Goal: Use online tool/utility: Utilize a website feature to perform a specific function

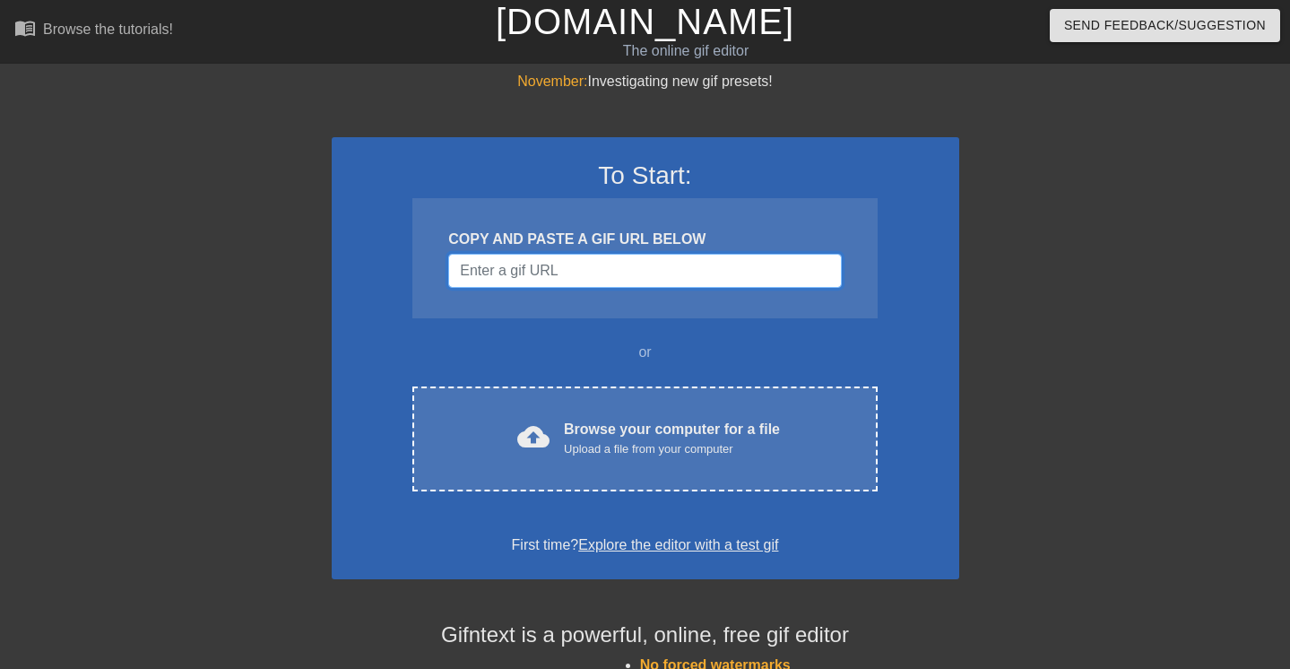
click at [572, 268] on input "Username" at bounding box center [644, 271] width 393 height 34
click at [532, 273] on input "Username" at bounding box center [644, 271] width 393 height 34
paste input "https://www.google.com/url?sa=i&url=https%3A%2F%2Ftenor.com%2Fsearch%2Finterste…"
type input "https://www.google.com/url?sa=i&url=https%3A%2F%2Ftenor.com%2Fsearch%2Finterste…"
click at [709, 276] on input "Username" at bounding box center [644, 271] width 393 height 34
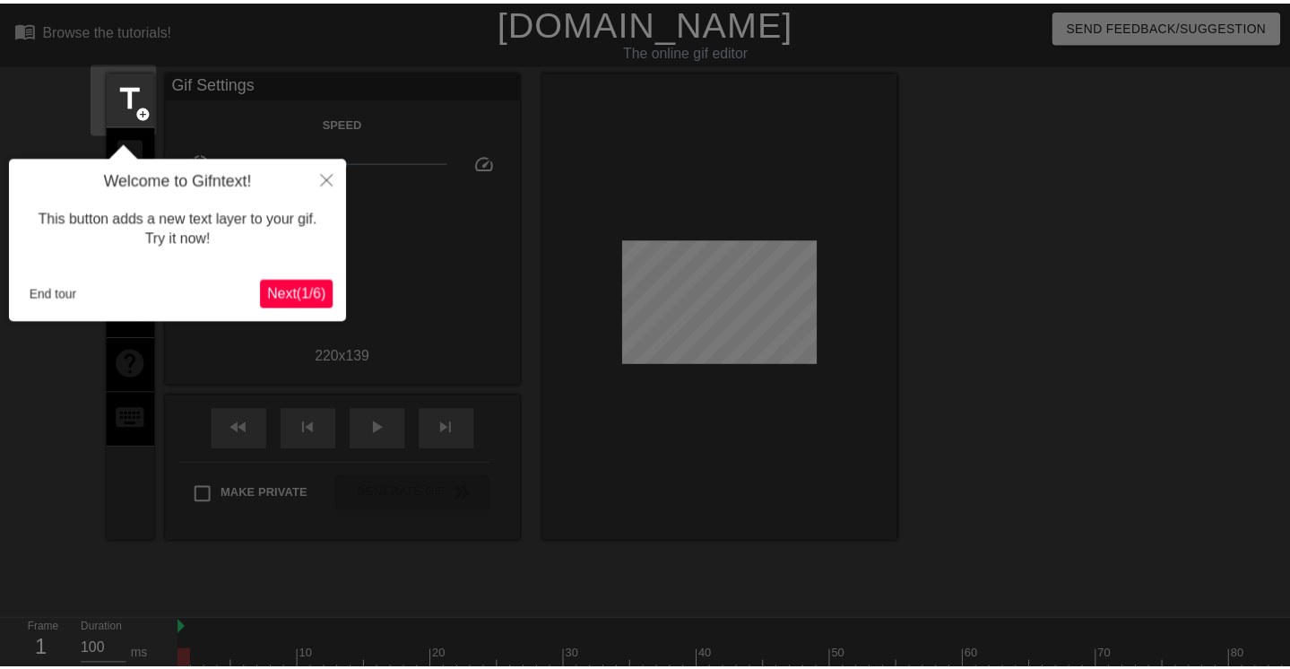
scroll to position [44, 0]
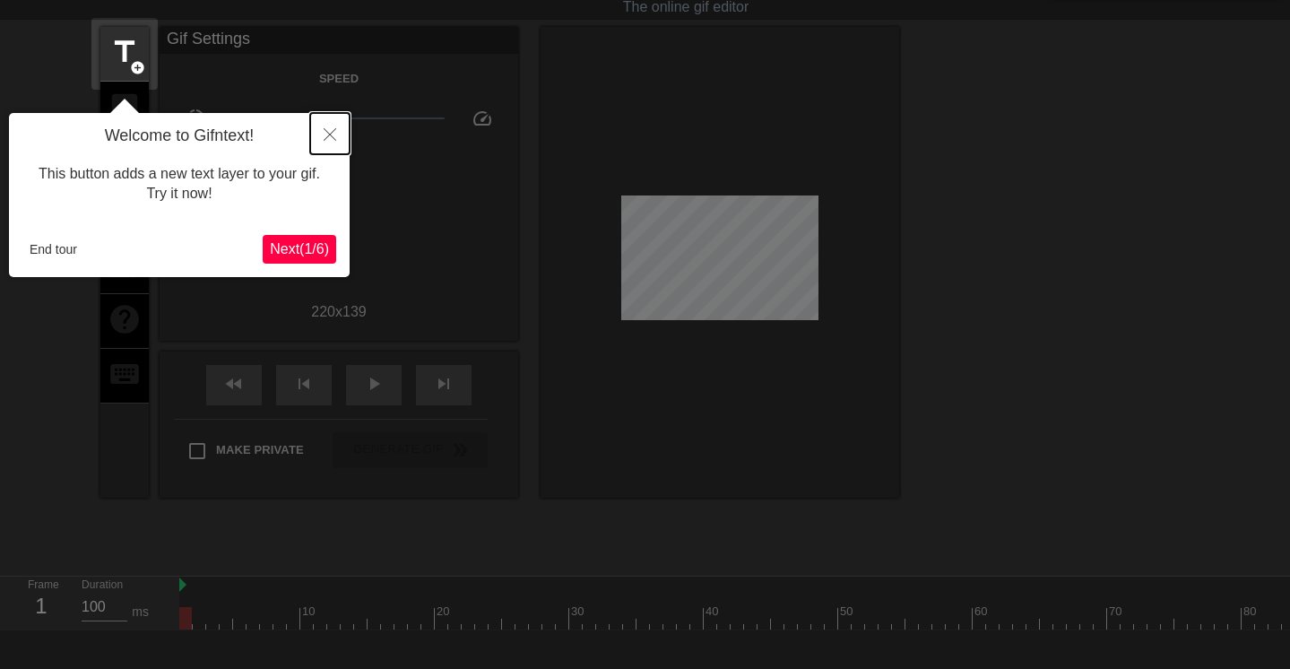
click at [330, 134] on icon "Close" at bounding box center [330, 134] width 13 height 13
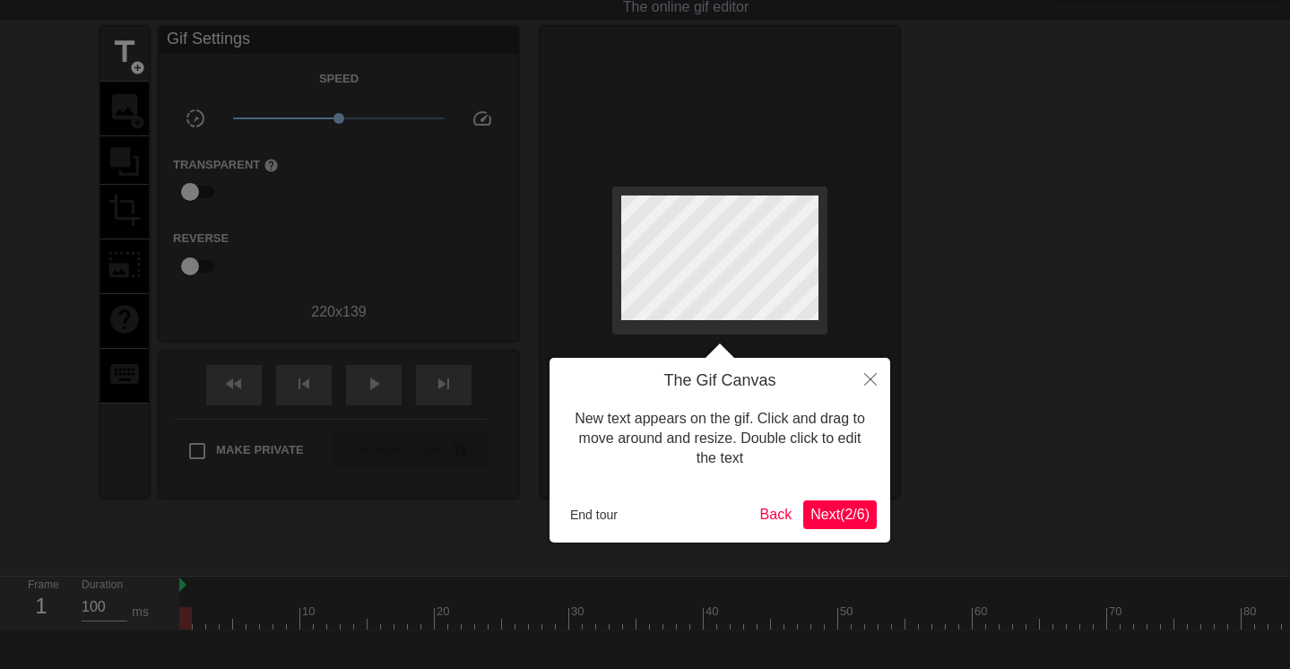
scroll to position [0, 0]
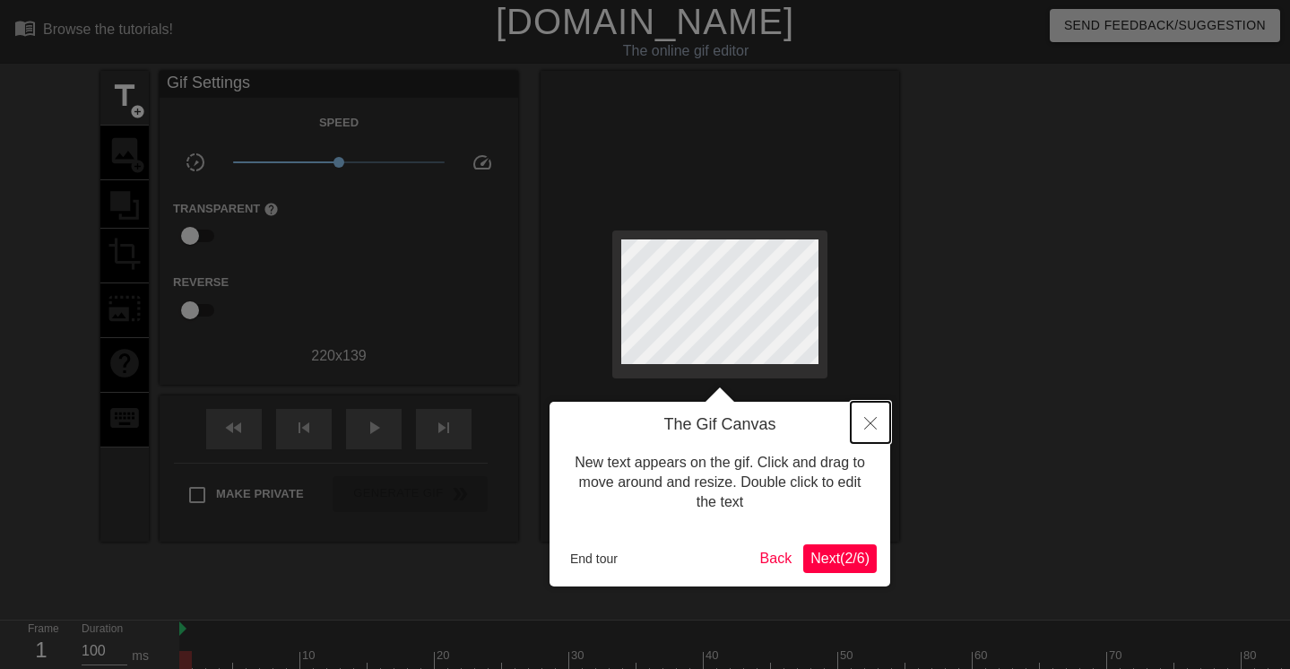
click at [873, 415] on button "Close" at bounding box center [870, 422] width 39 height 41
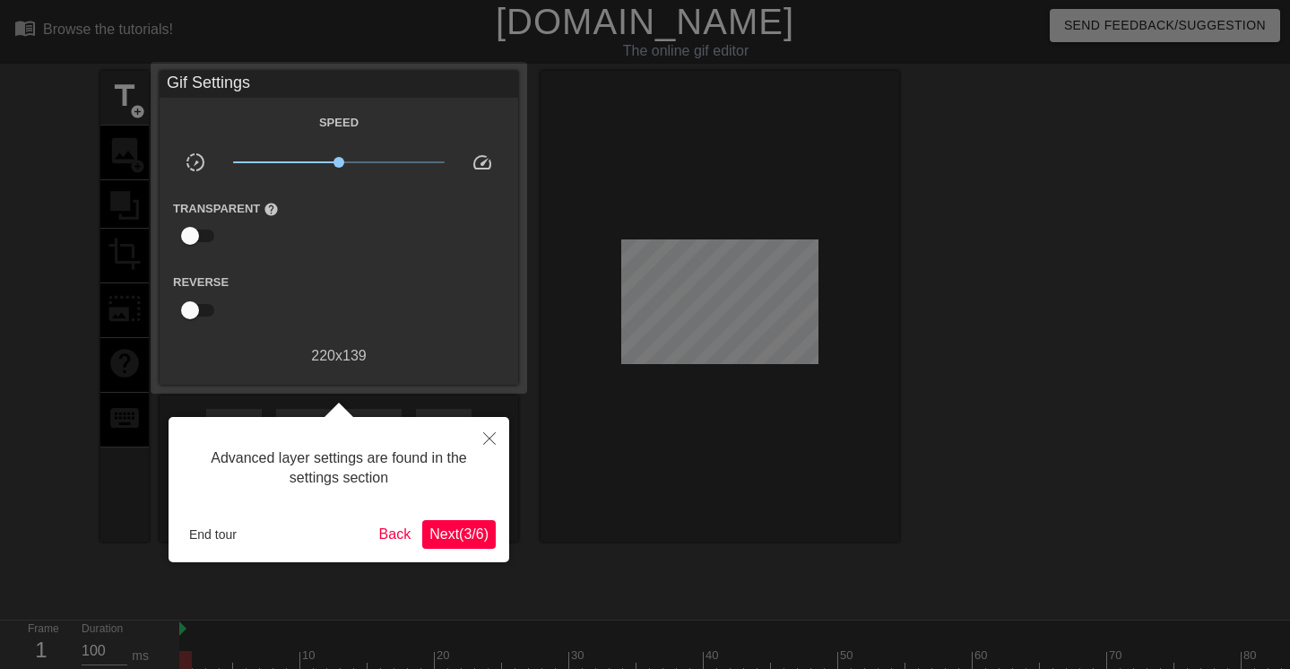
scroll to position [44, 0]
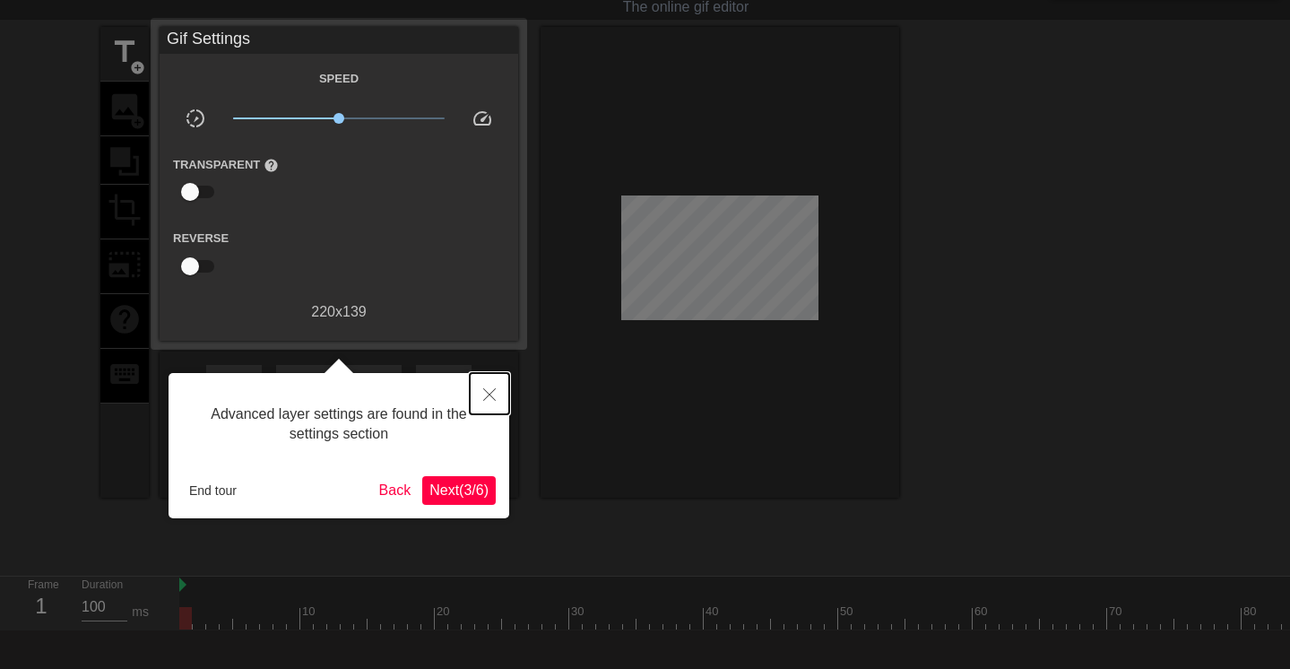
click at [491, 393] on icon "Close" at bounding box center [489, 394] width 13 height 13
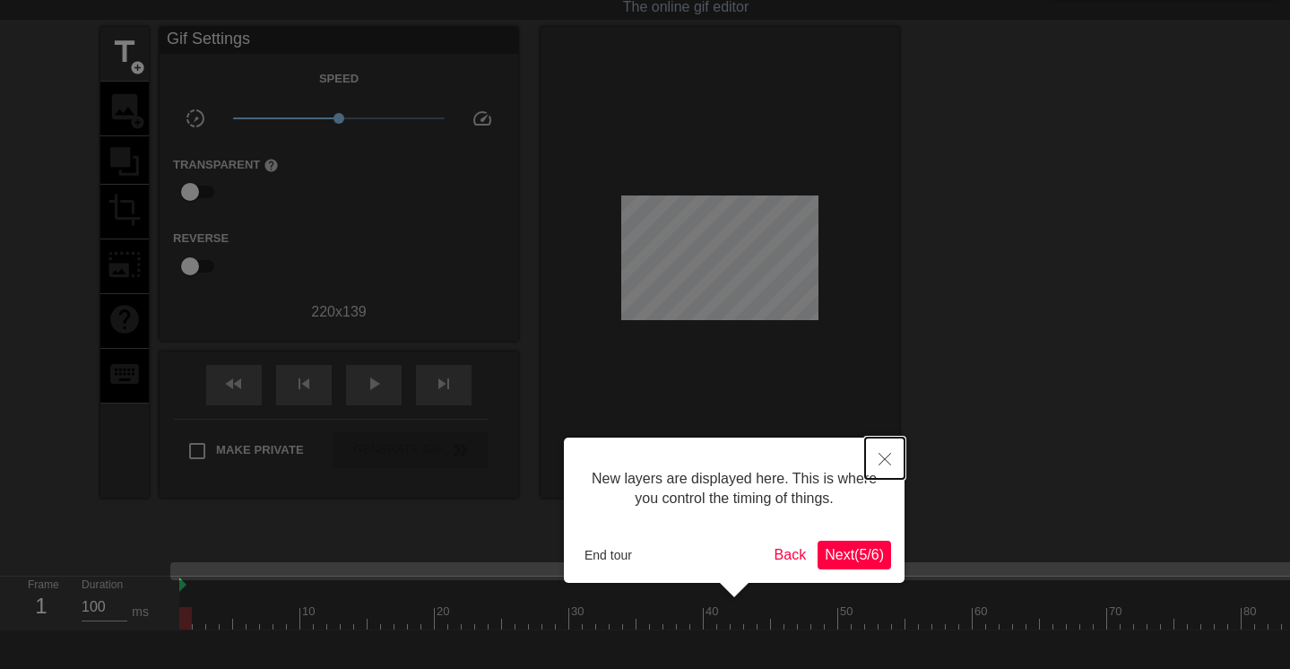
click at [886, 464] on icon "Close" at bounding box center [884, 459] width 13 height 13
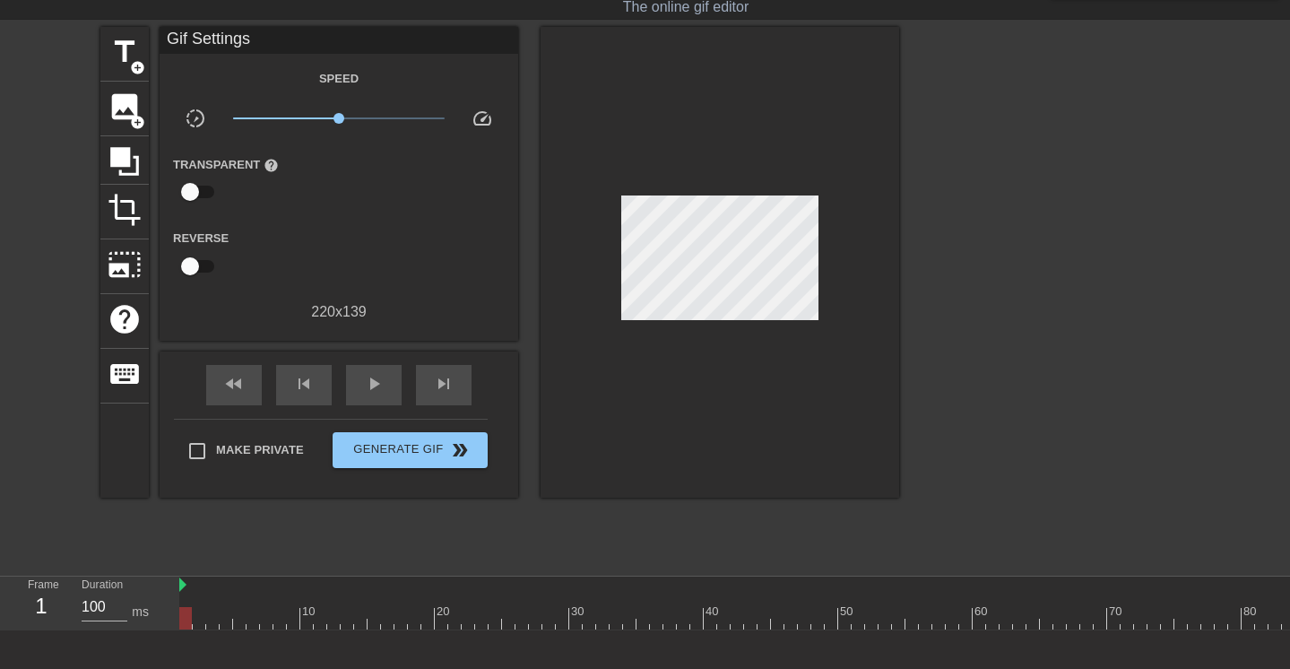
drag, startPoint x: 190, startPoint y: 615, endPoint x: 168, endPoint y: 609, distance: 23.3
click at [168, 609] on div "Frame 1 Duration 100 ms 10 20 30 40 50 60 70 80 90 100" at bounding box center [645, 603] width 1290 height 54
drag, startPoint x: 518, startPoint y: 620, endPoint x: 139, endPoint y: 599, distance: 379.8
click at [139, 599] on div "Frame 1 Duration 100 ms 10 20 30 40 50 60 70 80 90 100" at bounding box center [645, 603] width 1290 height 54
click at [123, 48] on span "title" at bounding box center [125, 52] width 34 height 34
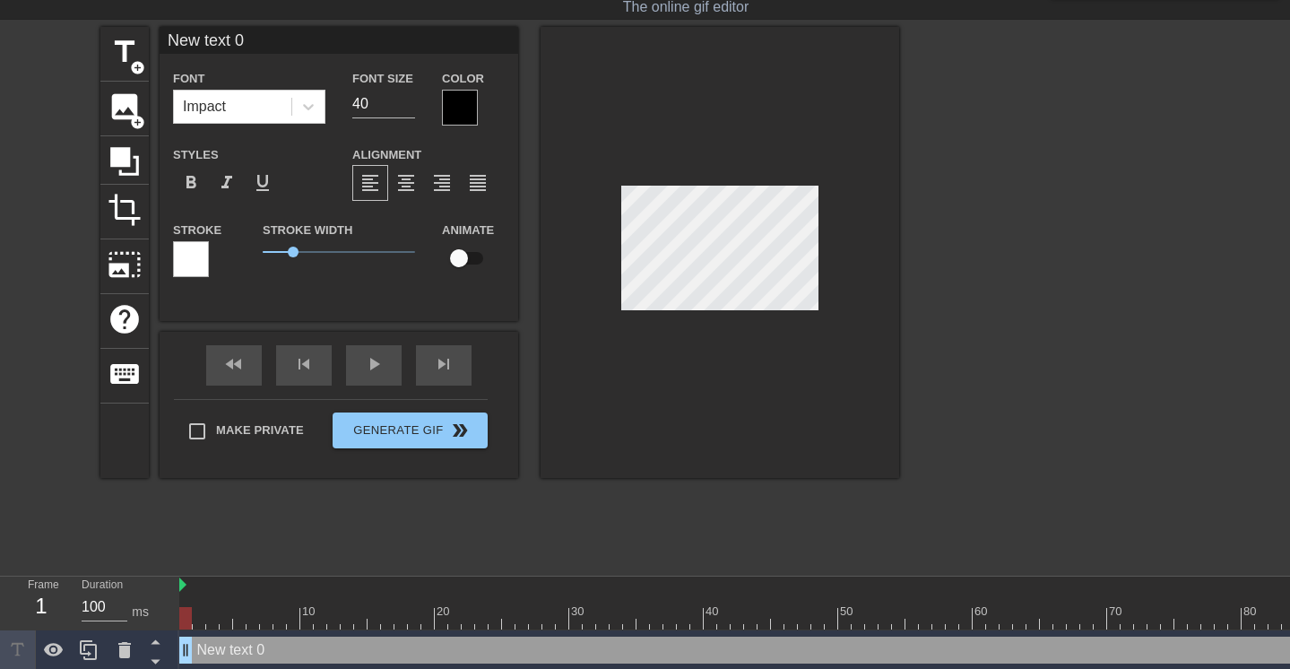
scroll to position [2, 4]
type input "D"
type textarea "D"
type input "Da"
type textarea "Da"
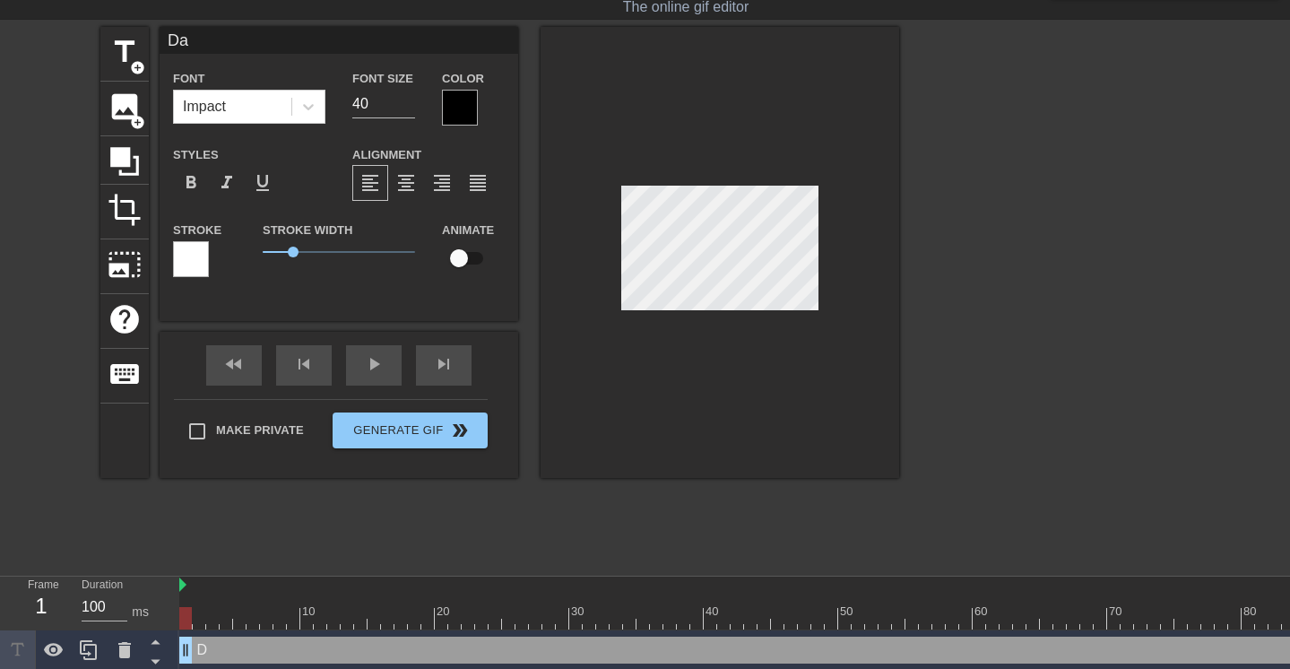
type input "Dah"
type textarea "Dah"
type input "Dah"
type textarea "Dah"
type input "Dah S"
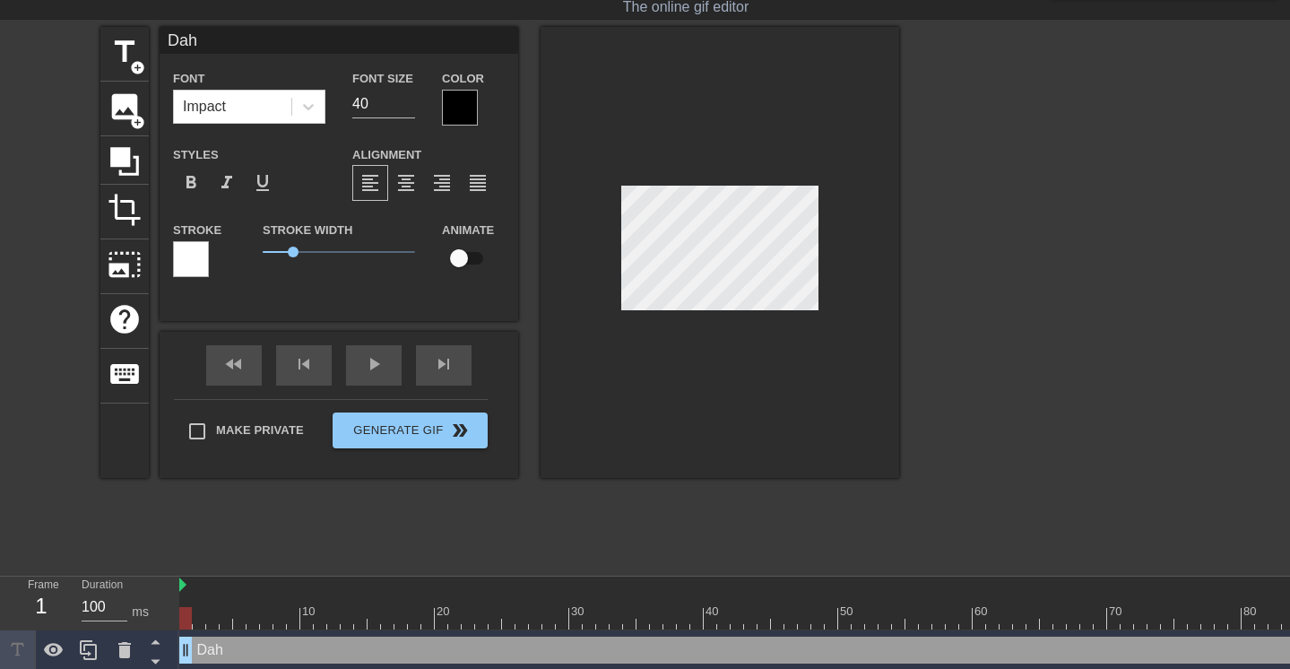
type textarea "Dah S"
type input "Dah Sa"
type textarea "Dah Sam"
type input "Dah Samp"
type textarea "Dah Samp"
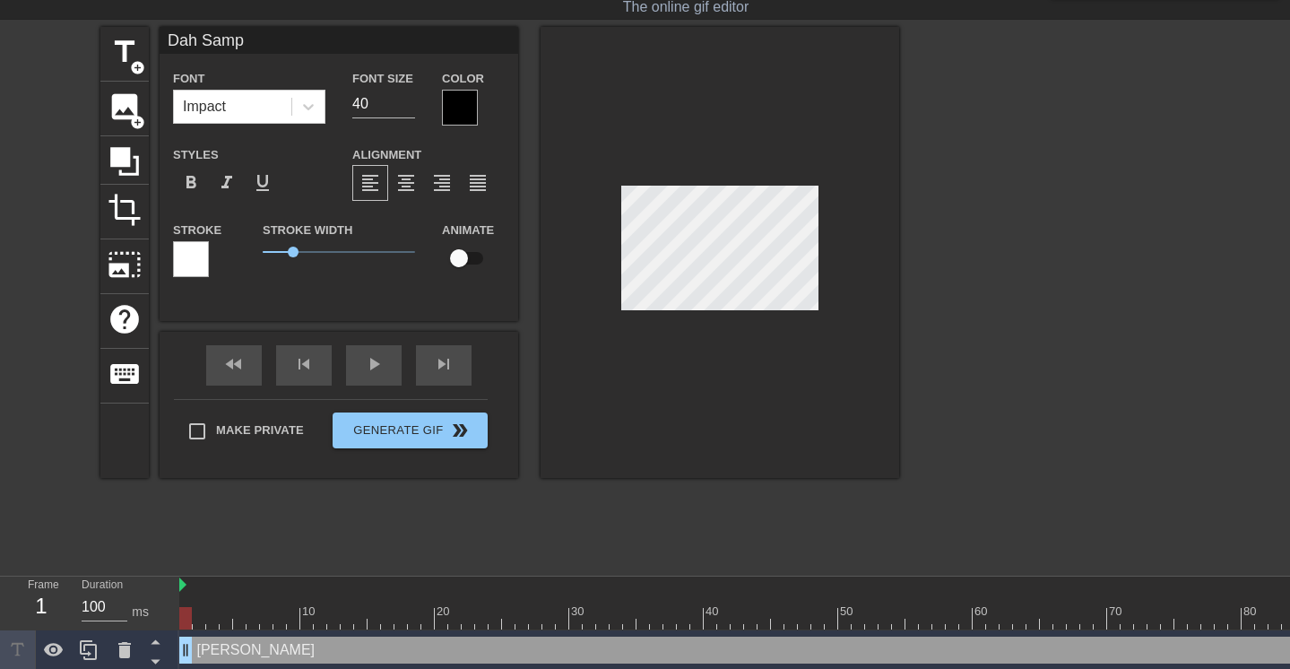
type input "Dah Sampe"
type textarea "Dah Sampe"
type input "Dah Sampe"
type textarea "Dah Sampe"
type input "Dah Sampe K"
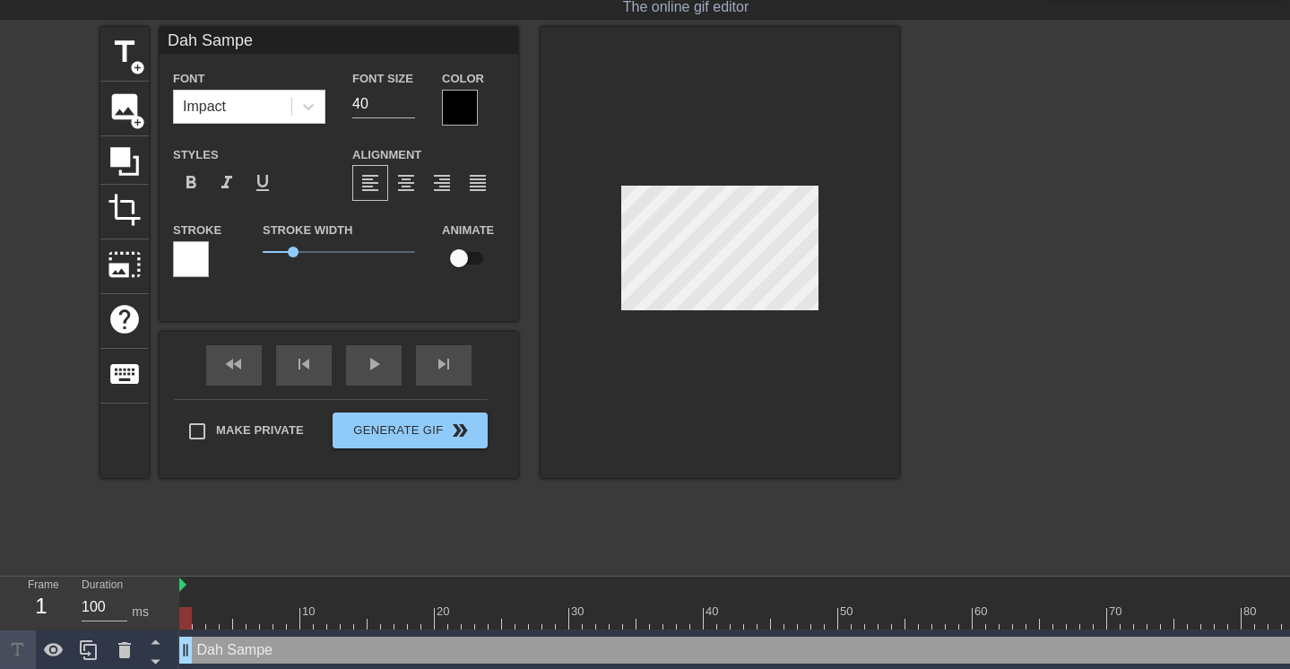
type textarea "Dah Sampe K"
type input "Dah Sampe Ka"
type textarea "Dah Sampe Ka"
type input "Dah Sampe Kan"
type textarea "Dah Sampe Kan"
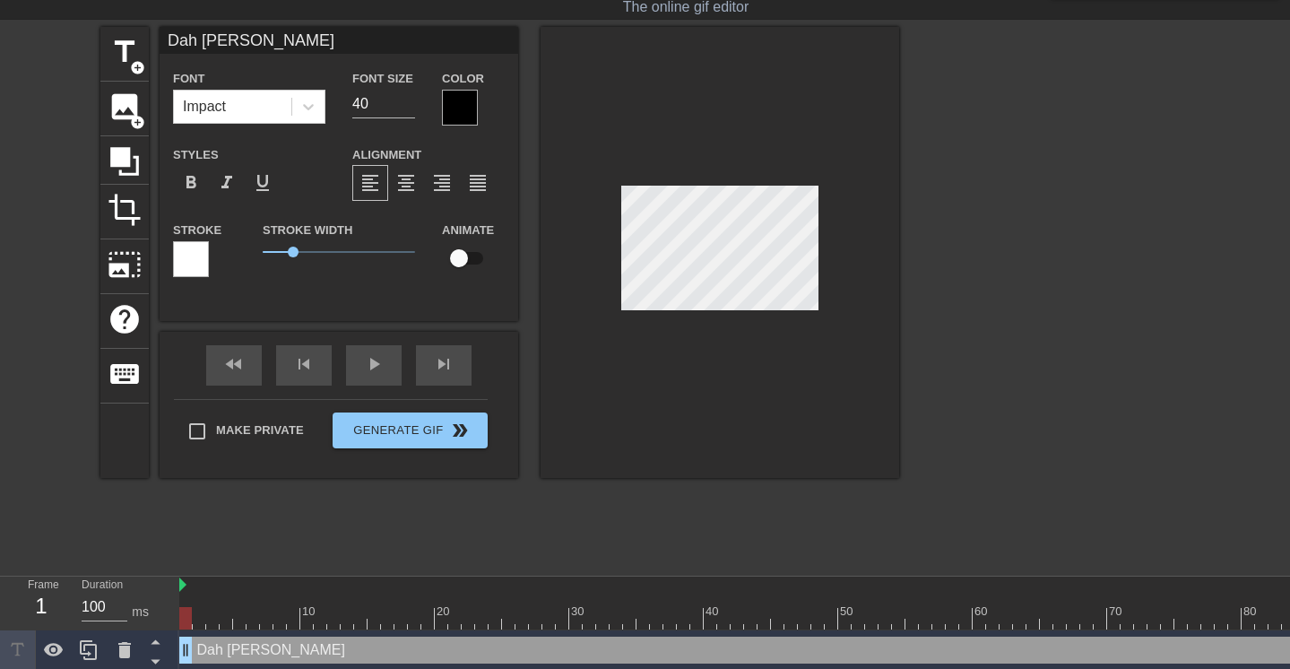
type input "Dah Sampe Kant"
type textarea "Dah Sampe Kanto"
type input "Dah Sampe Kantor"
type textarea "Dah Sampe Kantor"
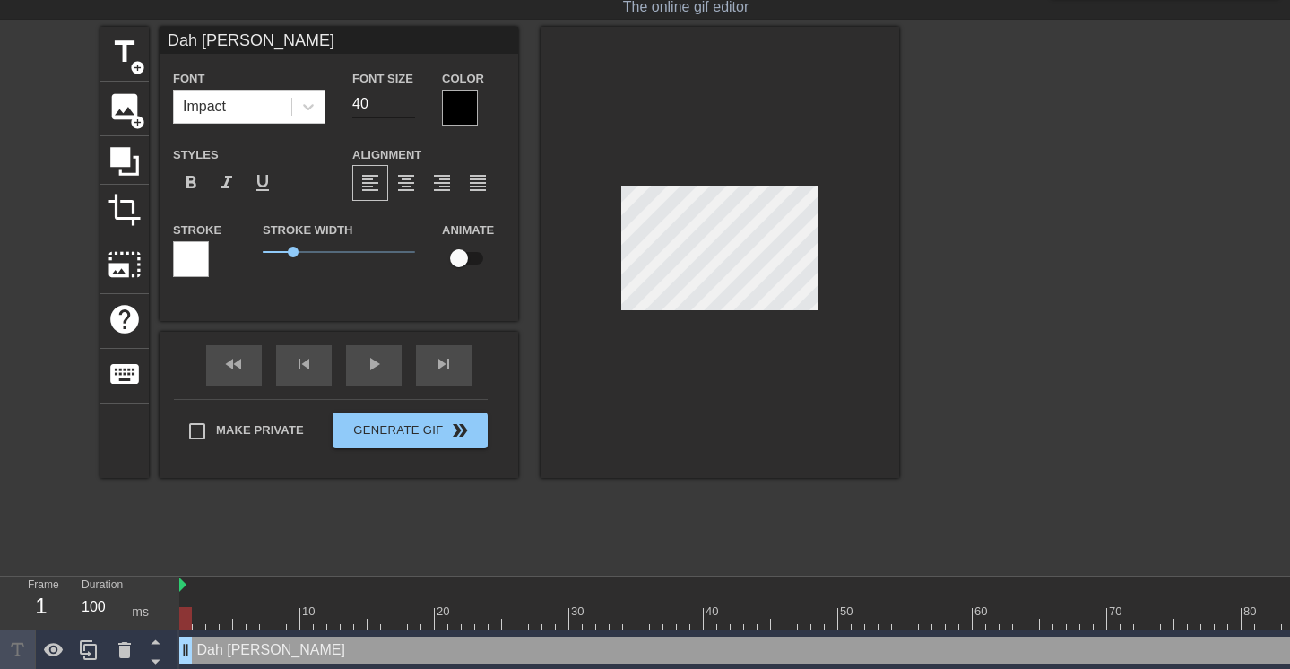
click at [370, 103] on input "40" at bounding box center [383, 104] width 63 height 29
click at [409, 107] on input "39" at bounding box center [383, 104] width 63 height 29
click at [409, 107] on input "38" at bounding box center [383, 104] width 63 height 29
click at [409, 107] on input "37" at bounding box center [383, 104] width 63 height 29
click at [409, 107] on input "36" at bounding box center [383, 104] width 63 height 29
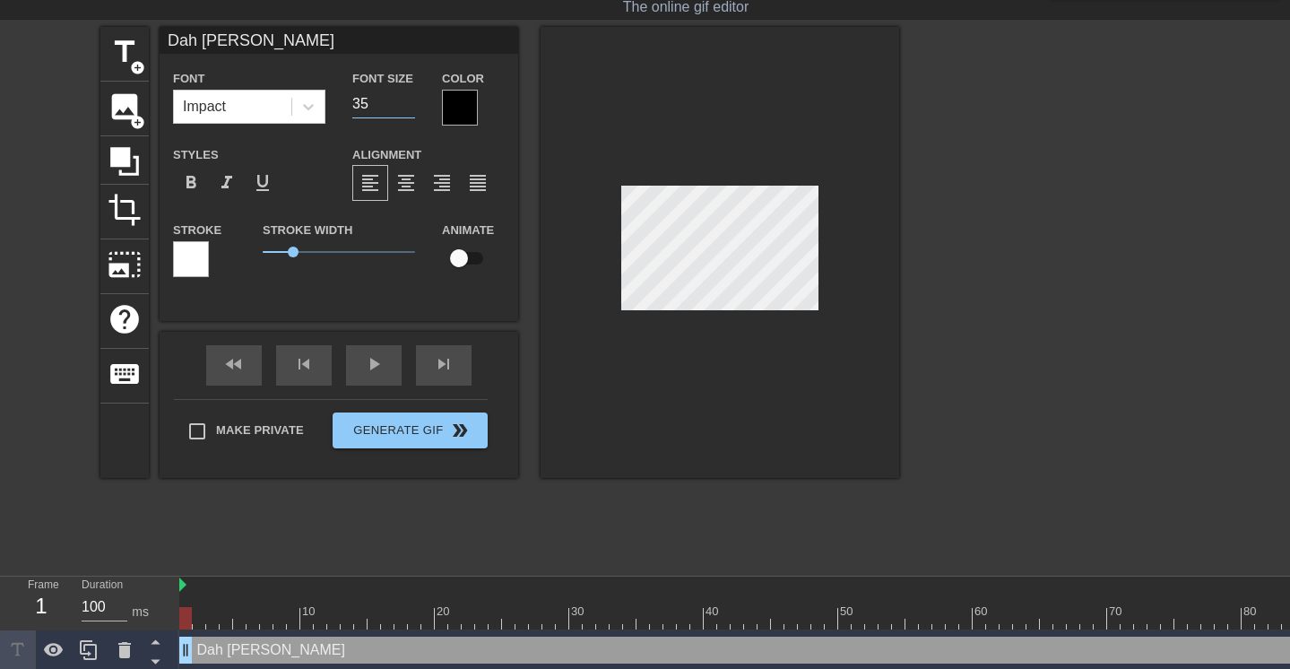
click at [409, 107] on input "35" at bounding box center [383, 104] width 63 height 29
click at [409, 107] on input "34" at bounding box center [383, 104] width 63 height 29
click at [409, 107] on input "33" at bounding box center [383, 104] width 63 height 29
click at [409, 107] on input "32" at bounding box center [383, 104] width 63 height 29
click at [409, 107] on input "31" at bounding box center [383, 104] width 63 height 29
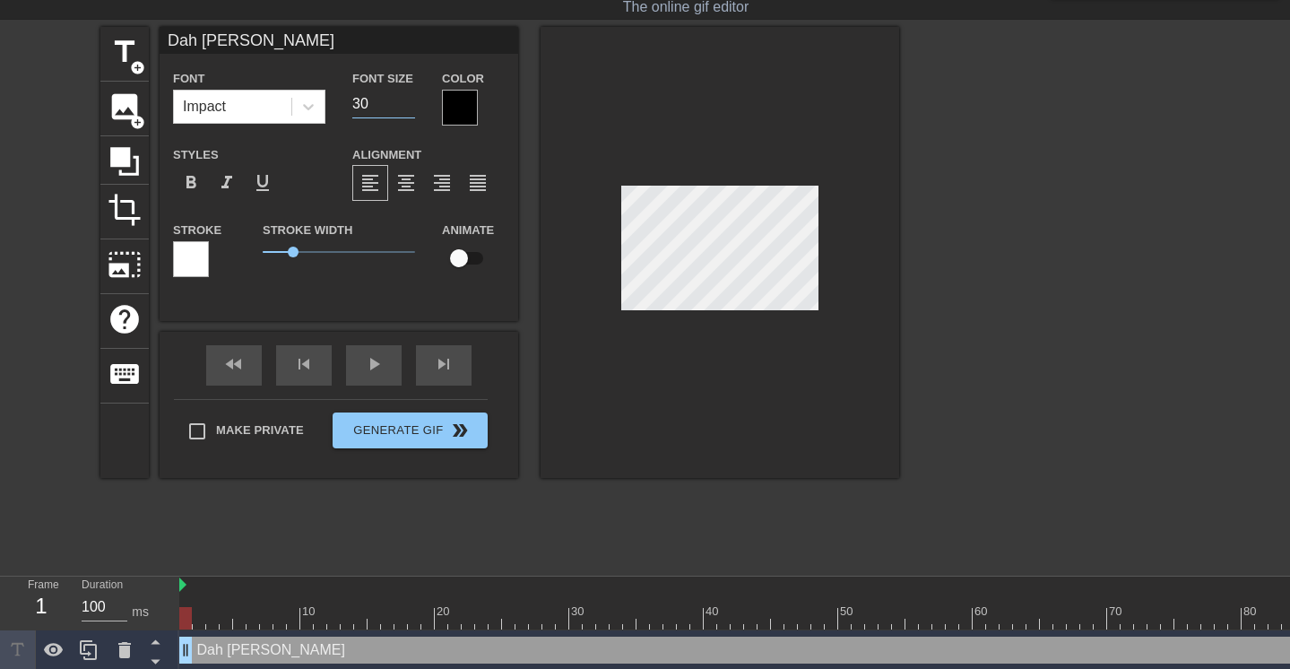
click at [409, 107] on input "30" at bounding box center [383, 104] width 63 height 29
click at [409, 107] on input "29" at bounding box center [383, 104] width 63 height 29
click at [409, 107] on input "28" at bounding box center [383, 104] width 63 height 29
click at [409, 107] on input "27" at bounding box center [383, 104] width 63 height 29
click at [409, 107] on input "26" at bounding box center [383, 104] width 63 height 29
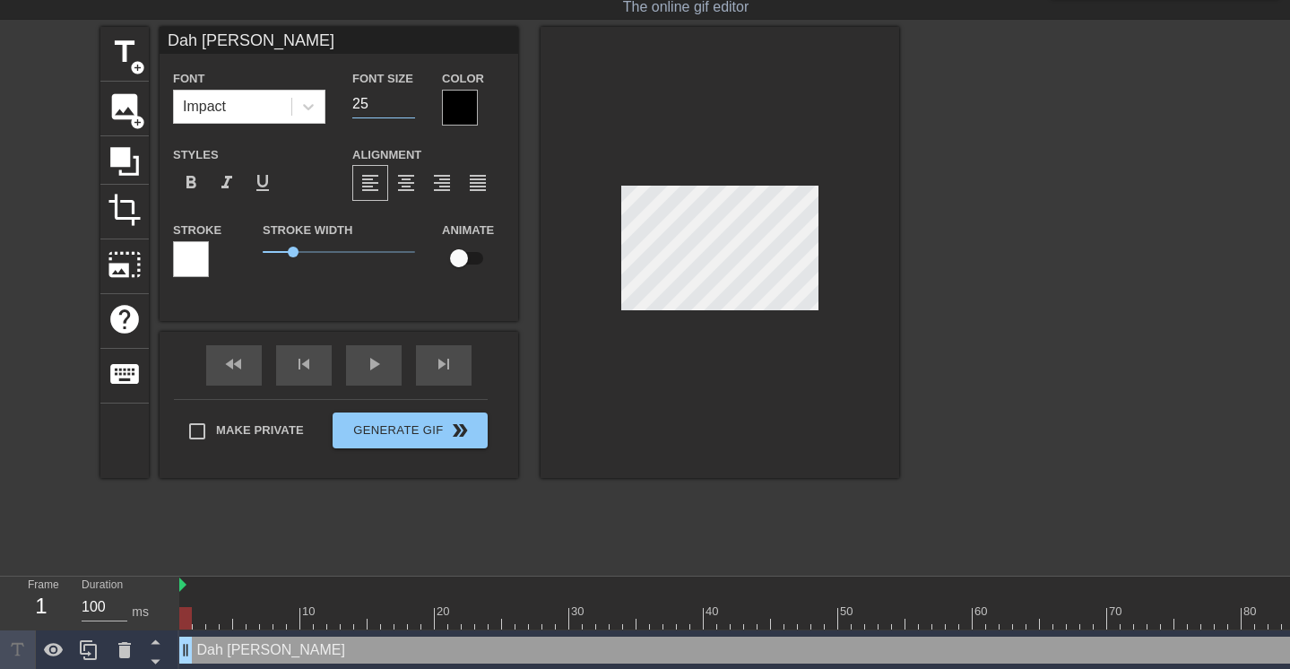
type input "25"
click at [409, 107] on input "25" at bounding box center [383, 104] width 63 height 29
click at [58, 527] on div "title add_circle image add_circle crop photo_size_select_large help keyboard Da…" at bounding box center [645, 296] width 1290 height 538
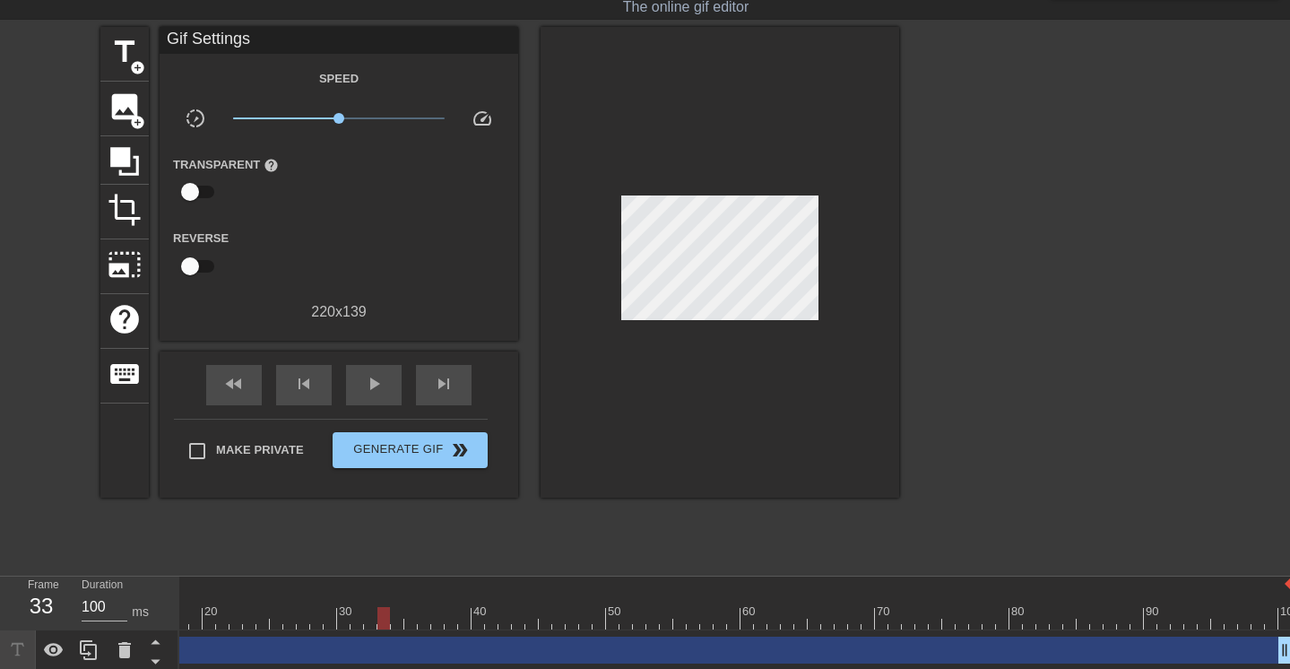
scroll to position [44, 13]
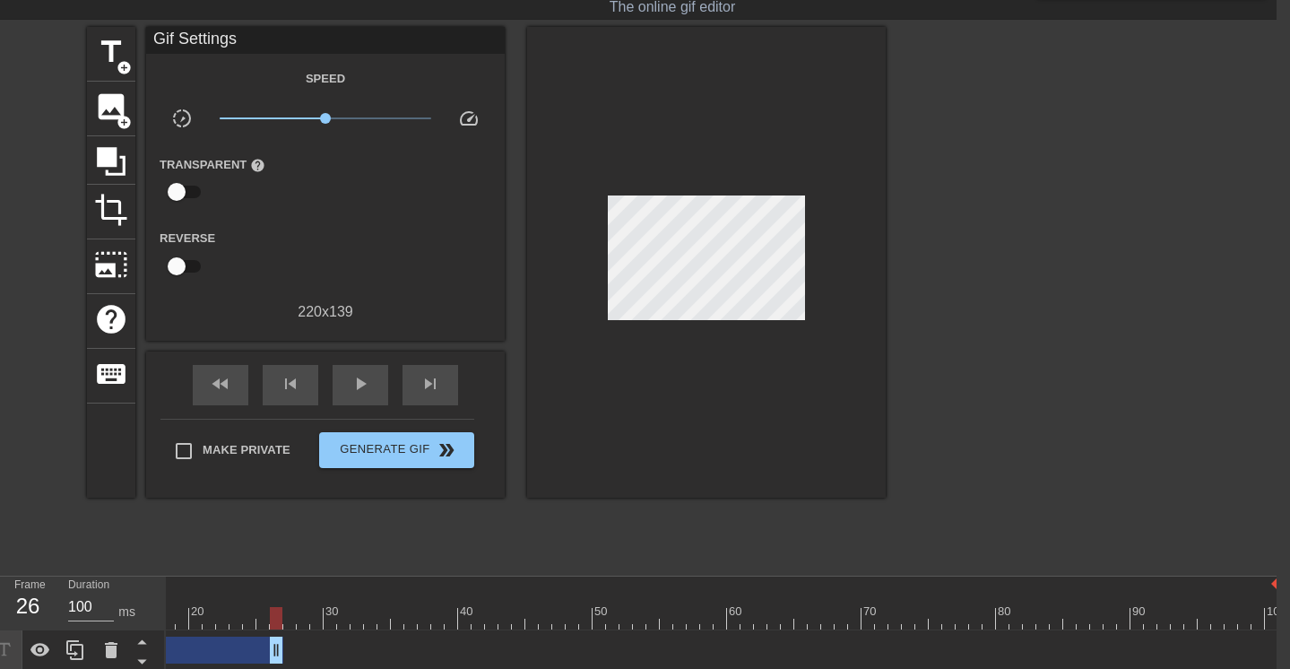
drag, startPoint x: 1270, startPoint y: 648, endPoint x: 281, endPoint y: 643, distance: 988.7
click at [121, 60] on span "add_circle" at bounding box center [124, 67] width 15 height 15
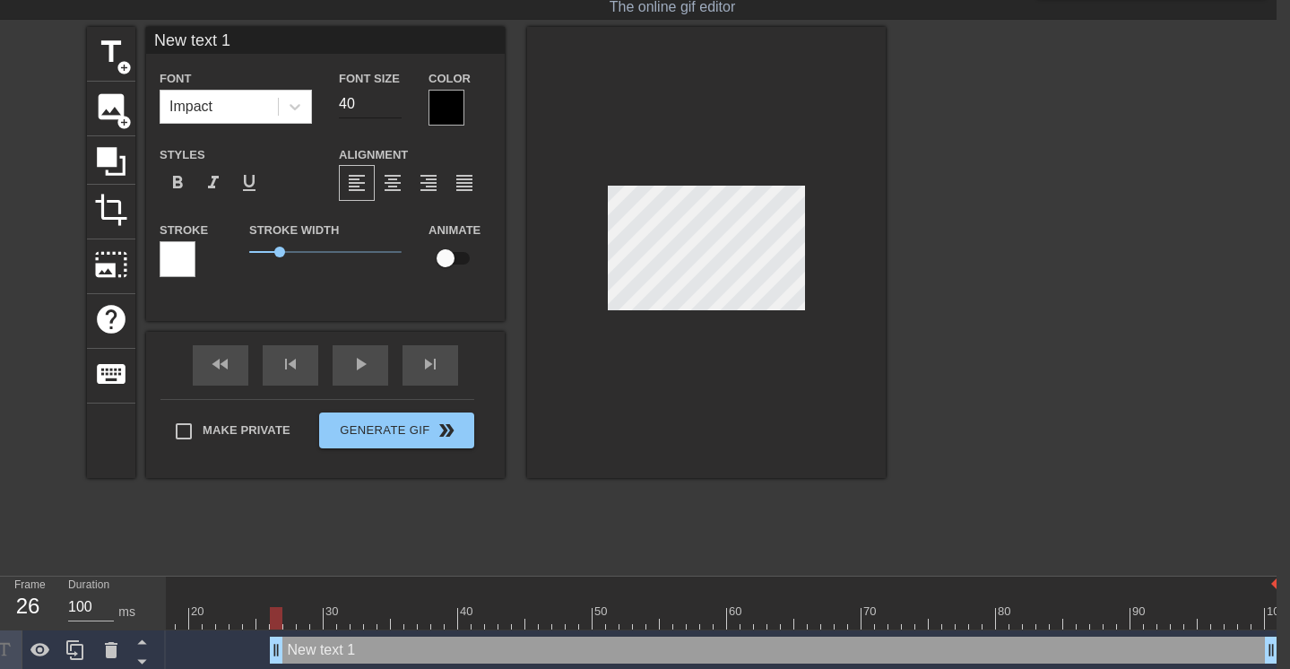
click at [375, 105] on input "40" at bounding box center [370, 104] width 63 height 29
click at [224, 111] on div "Impact" at bounding box center [218, 107] width 117 height 32
type input "I"
type textarea "I"
type input "IN"
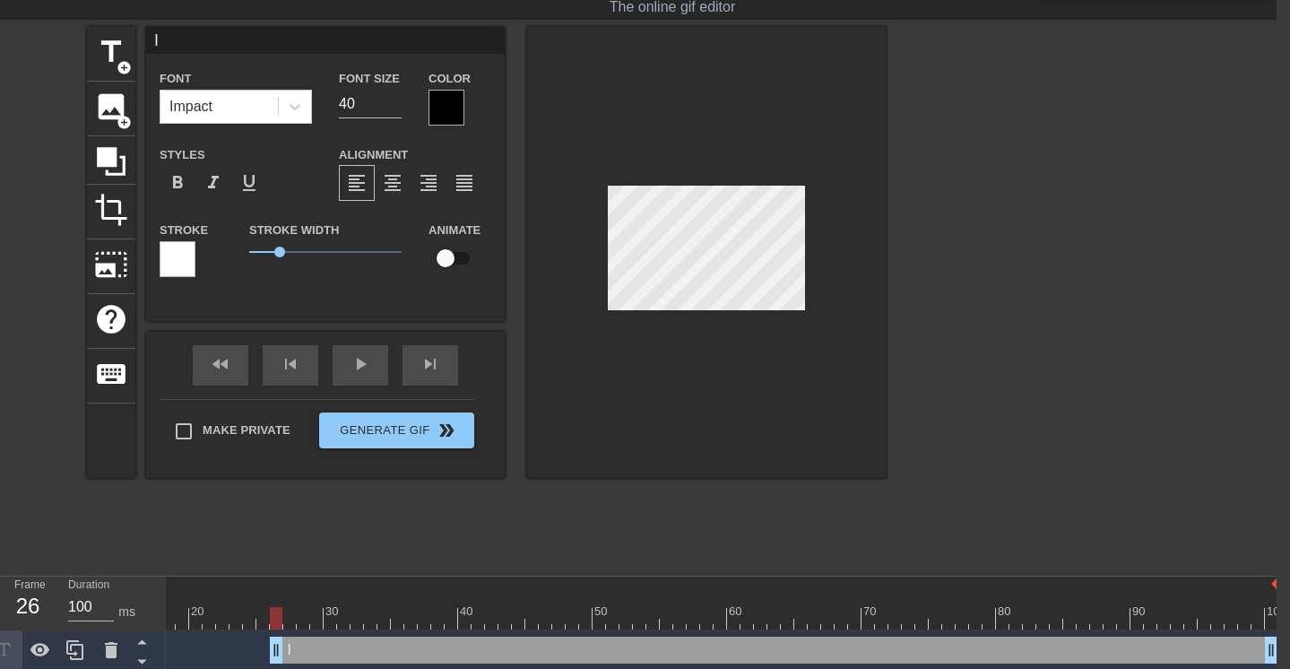
type textarea "IN"
type input "INF"
type textarea "INFO"
type input "INFO"
type textarea "INFO"
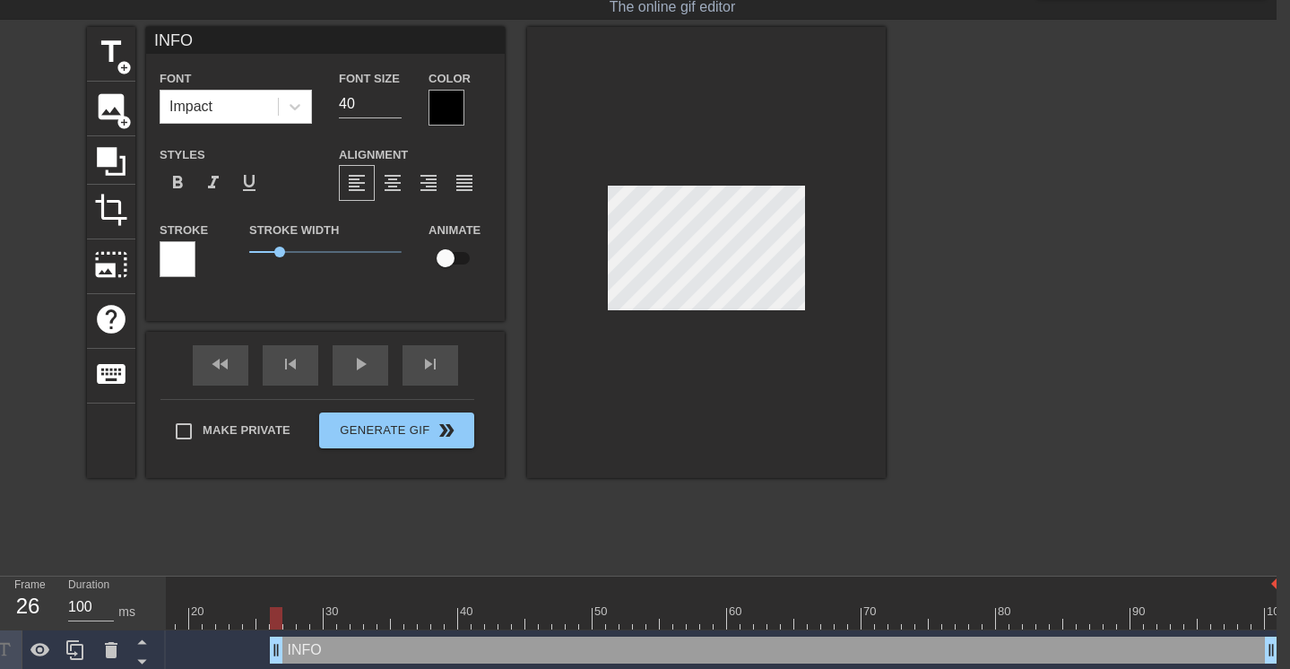
type input "INFO W"
type textarea "INFO W"
type input "INFO WF"
type textarea "INFO WF"
type input "INFO WFG"
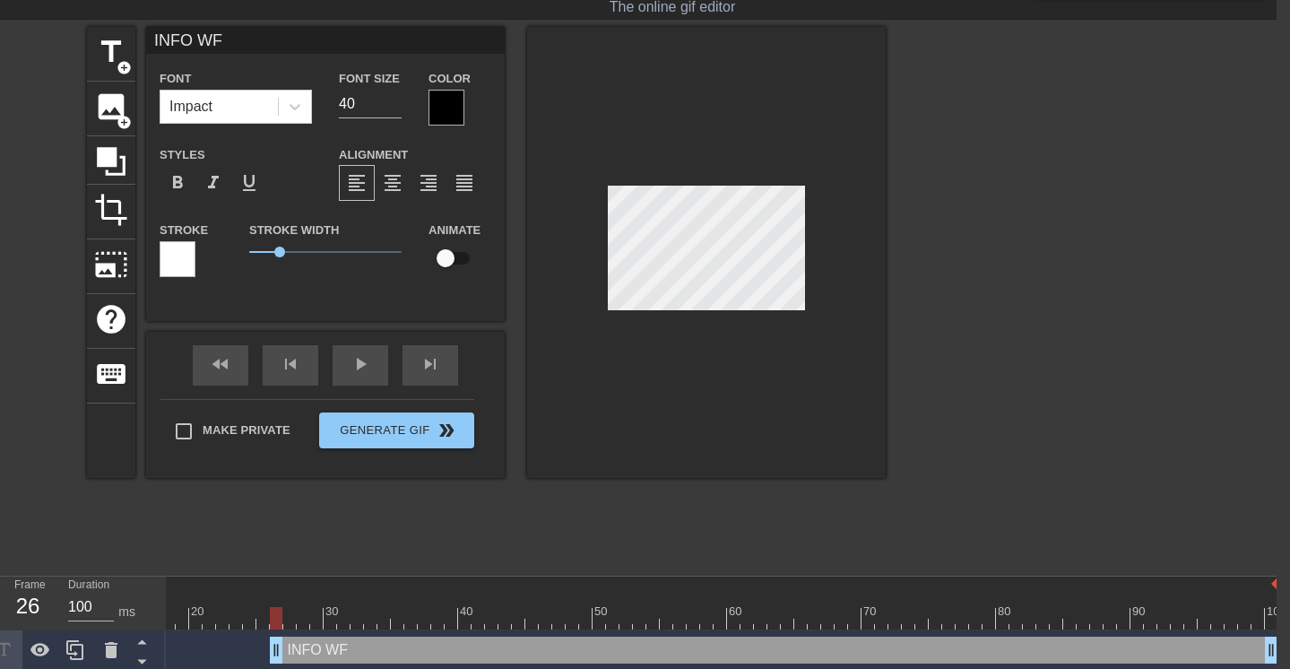
type textarea "INFO WFG"
type input "INFO WF"
type textarea "INFO WF"
type input "INFO WFH"
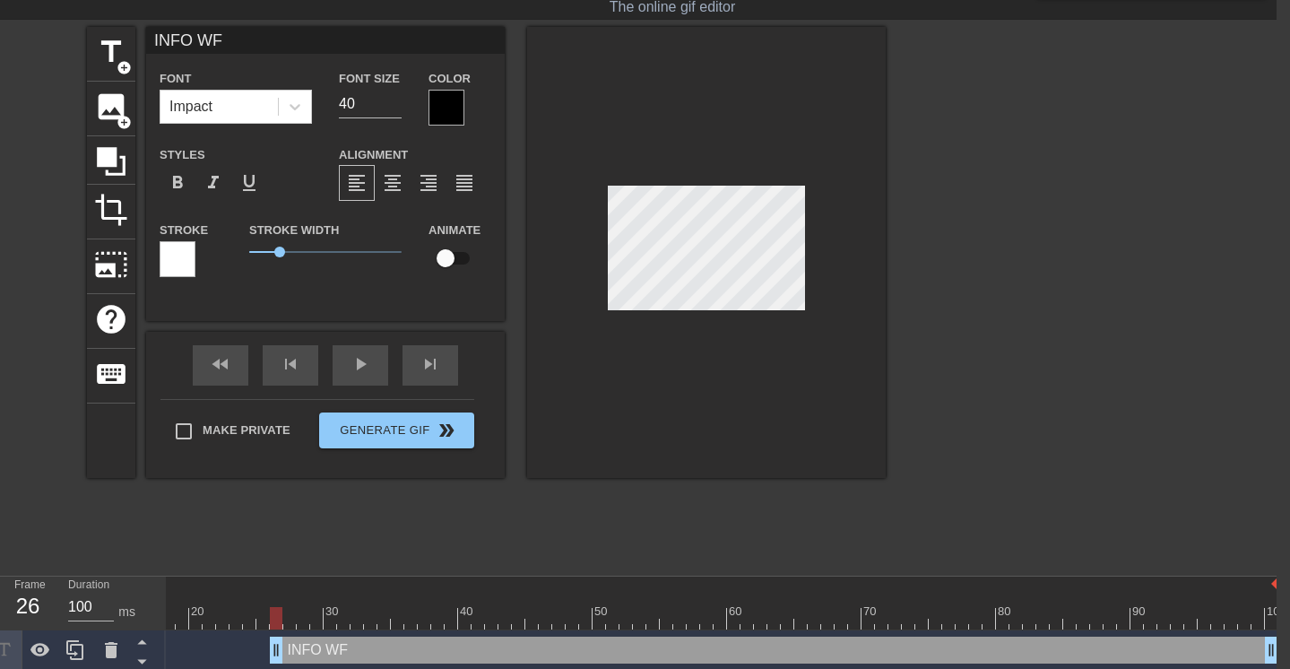
type textarea "INFO WFH"
click at [435, 538] on div "title add_circle image add_circle crop photo_size_select_large help keyboard IN…" at bounding box center [486, 296] width 799 height 538
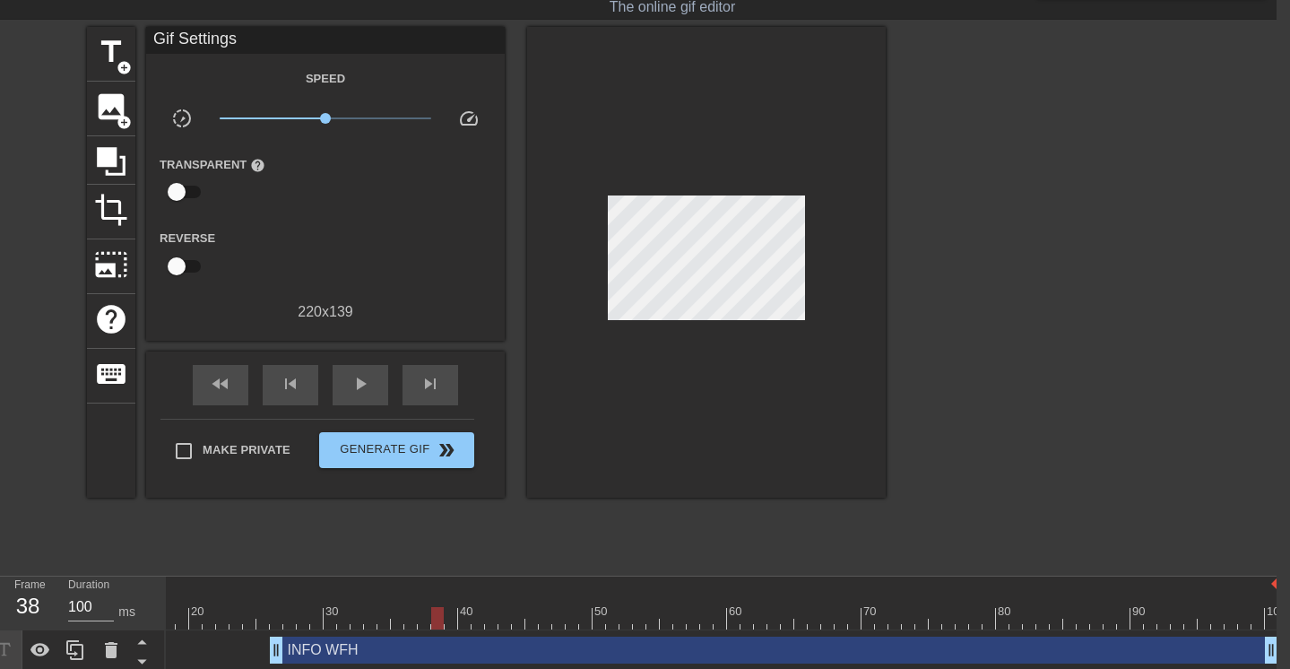
click at [517, 652] on div "INFO WFH drag_handle drag_handle" at bounding box center [774, 649] width 1008 height 27
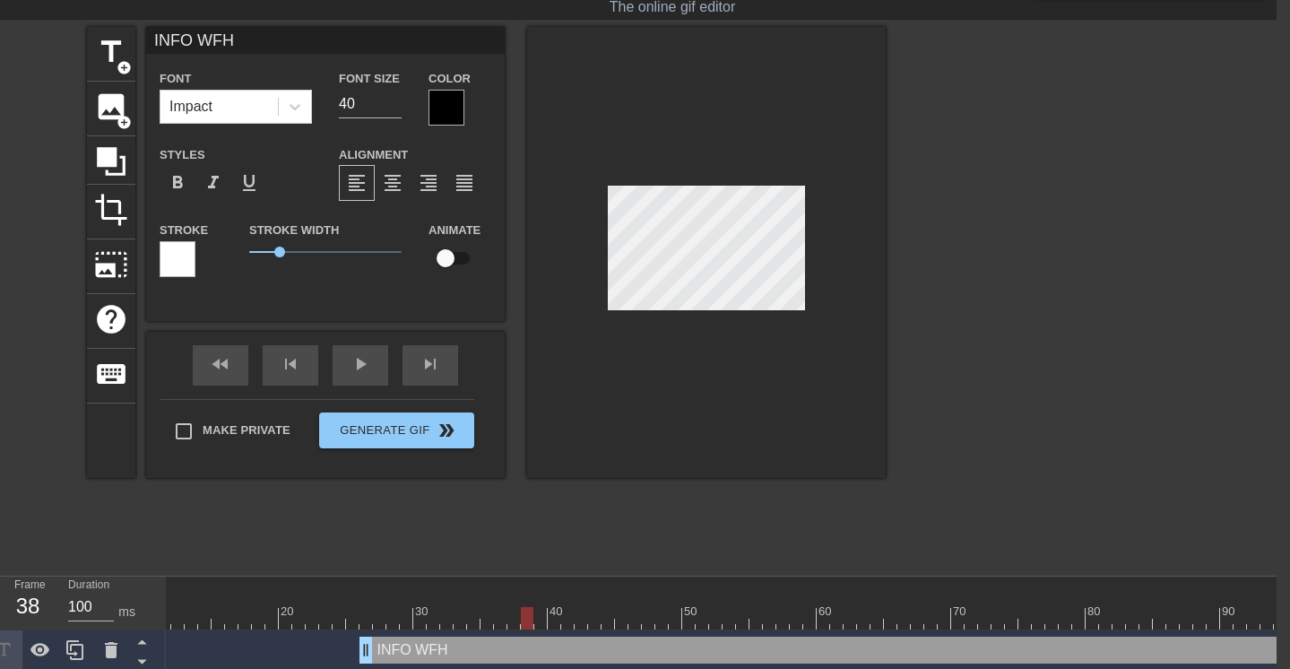
scroll to position [0, 0]
click at [138, 664] on icon at bounding box center [142, 661] width 22 height 22
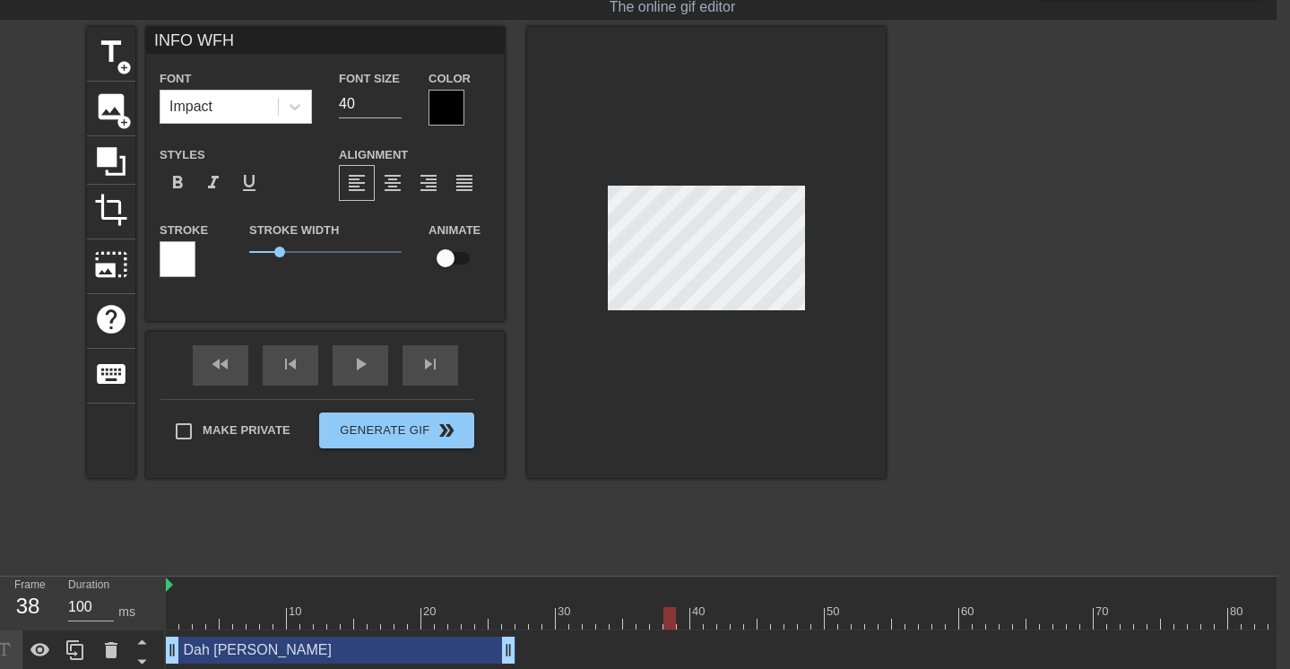
click at [138, 664] on icon at bounding box center [142, 661] width 22 height 22
type input "Dah Sampe Kantor"
type input "25"
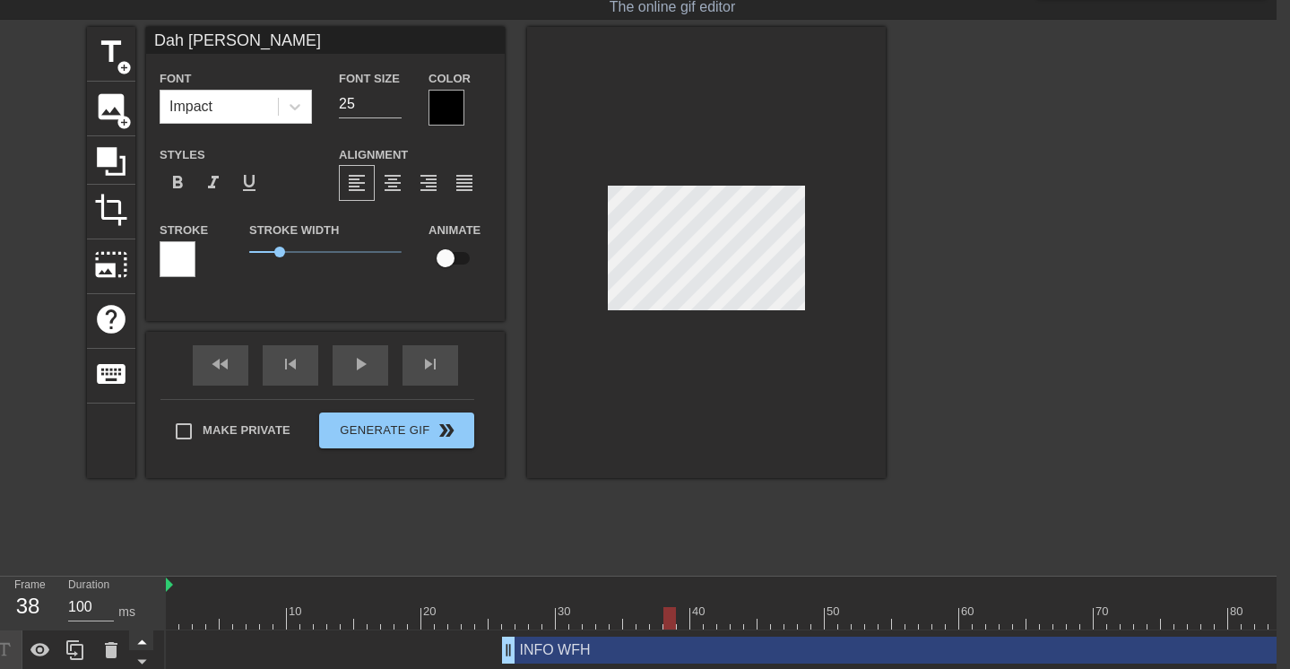
click at [143, 640] on icon at bounding box center [142, 641] width 22 height 22
type input "INFO WFH"
type input "40"
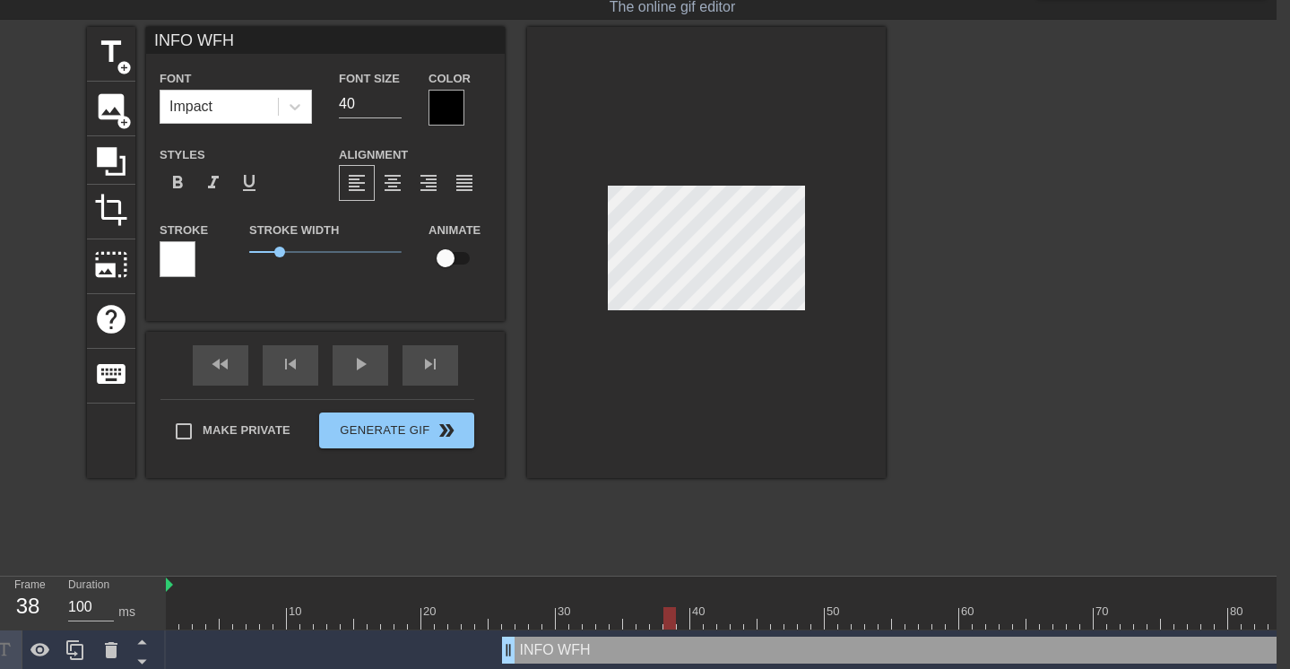
scroll to position [44, 0]
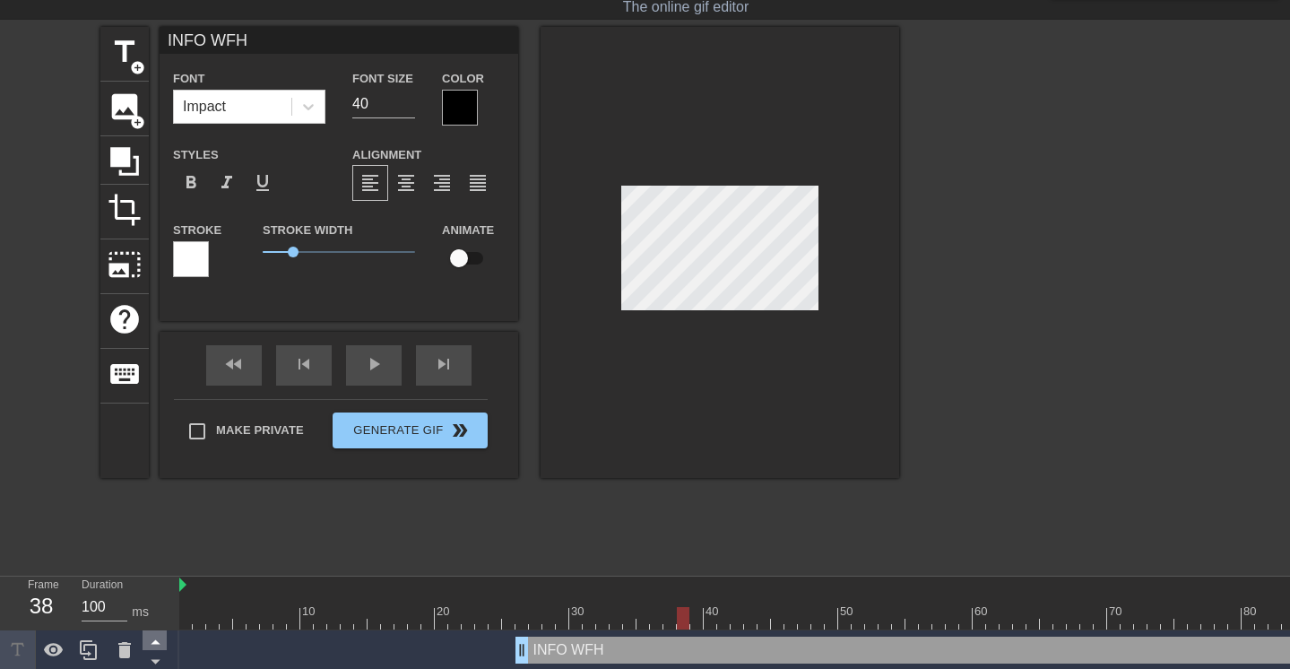
click at [152, 643] on icon at bounding box center [155, 642] width 9 height 4
click at [156, 662] on icon at bounding box center [155, 662] width 9 height 4
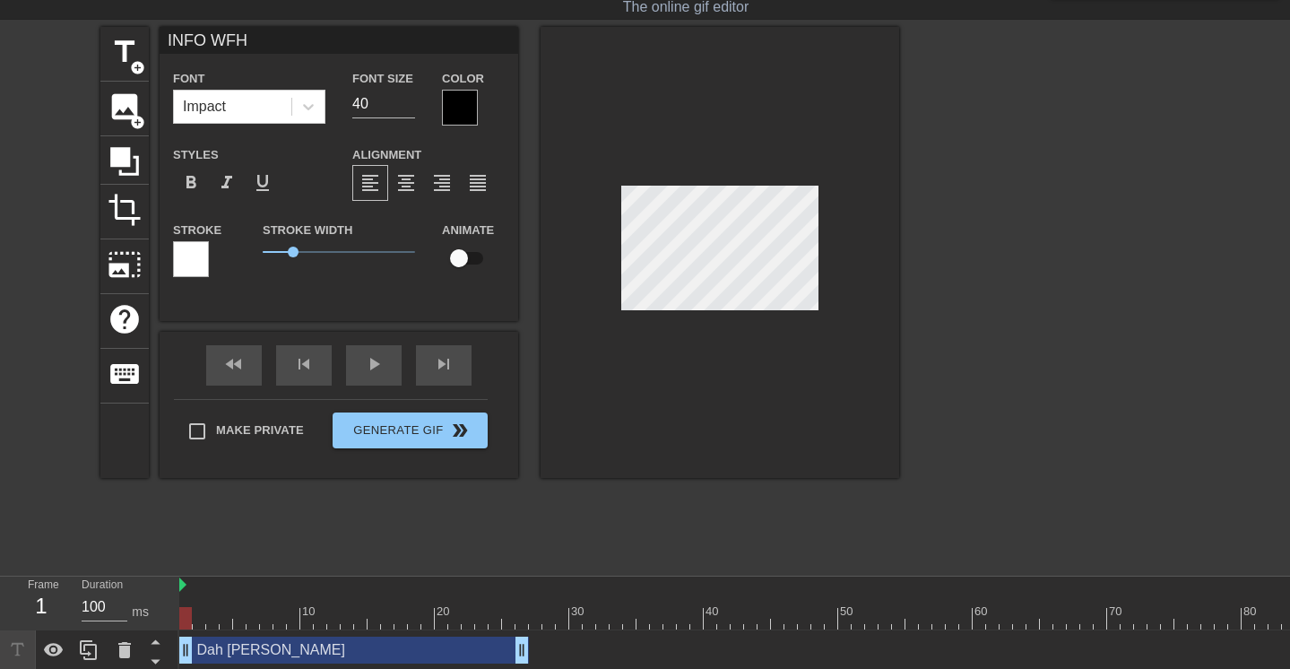
drag, startPoint x: 911, startPoint y: 617, endPoint x: 77, endPoint y: 610, distance: 833.7
click at [77, 610] on div "Frame 1 Duration 100 ms 10 20 30 40 50 60 70 80 90 100 Dah Sampe Kantor drag_ha…" at bounding box center [645, 643] width 1290 height 134
click at [1033, 336] on div at bounding box center [1055, 296] width 269 height 538
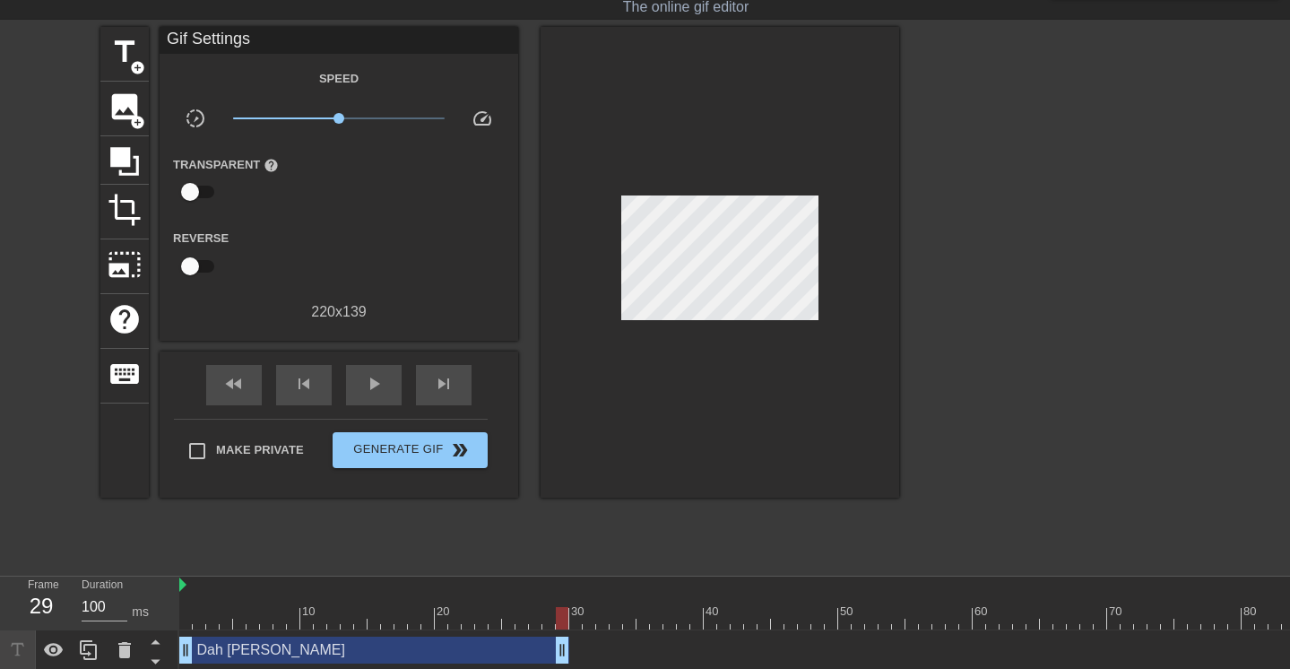
drag, startPoint x: 526, startPoint y: 653, endPoint x: 568, endPoint y: 653, distance: 42.1
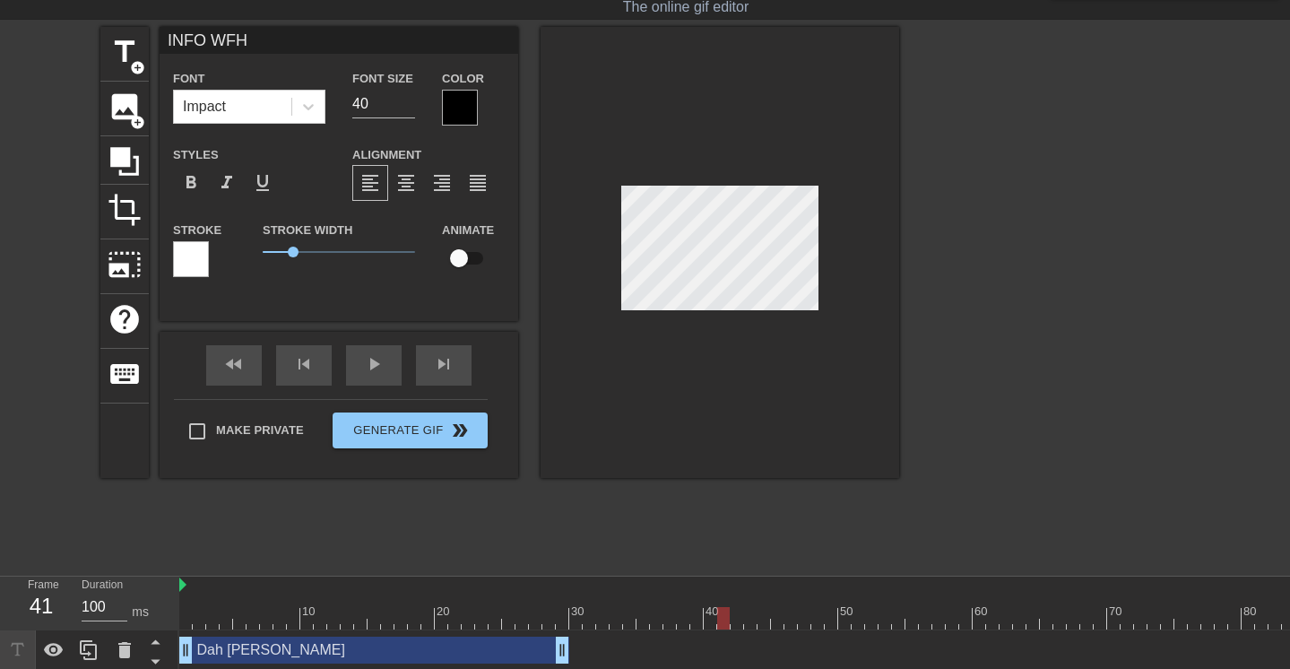
scroll to position [2, 4]
type input "DINFO WFH"
type textarea "DINFO WFH"
type input "DaINFO WFH"
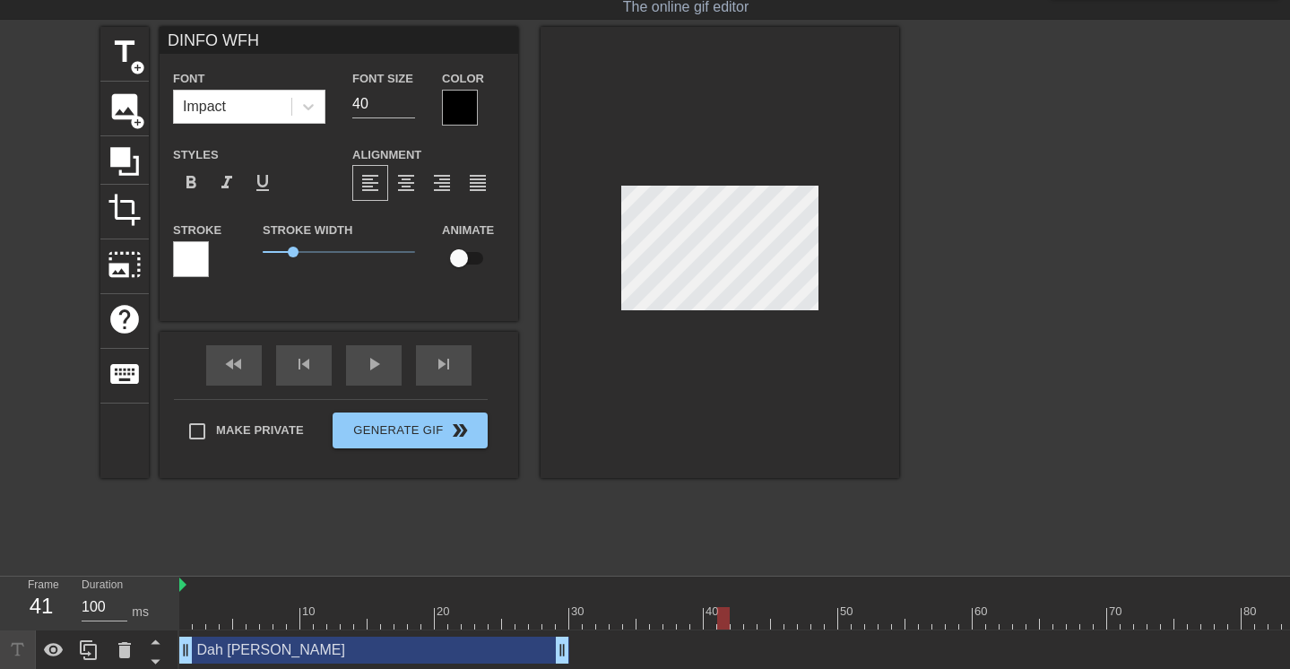
type textarea "DaINFO WFH"
type input "DINFO WFH"
type textarea "DINFO WFH"
type input "DAINFO WFH"
type textarea "DAINFO WFH"
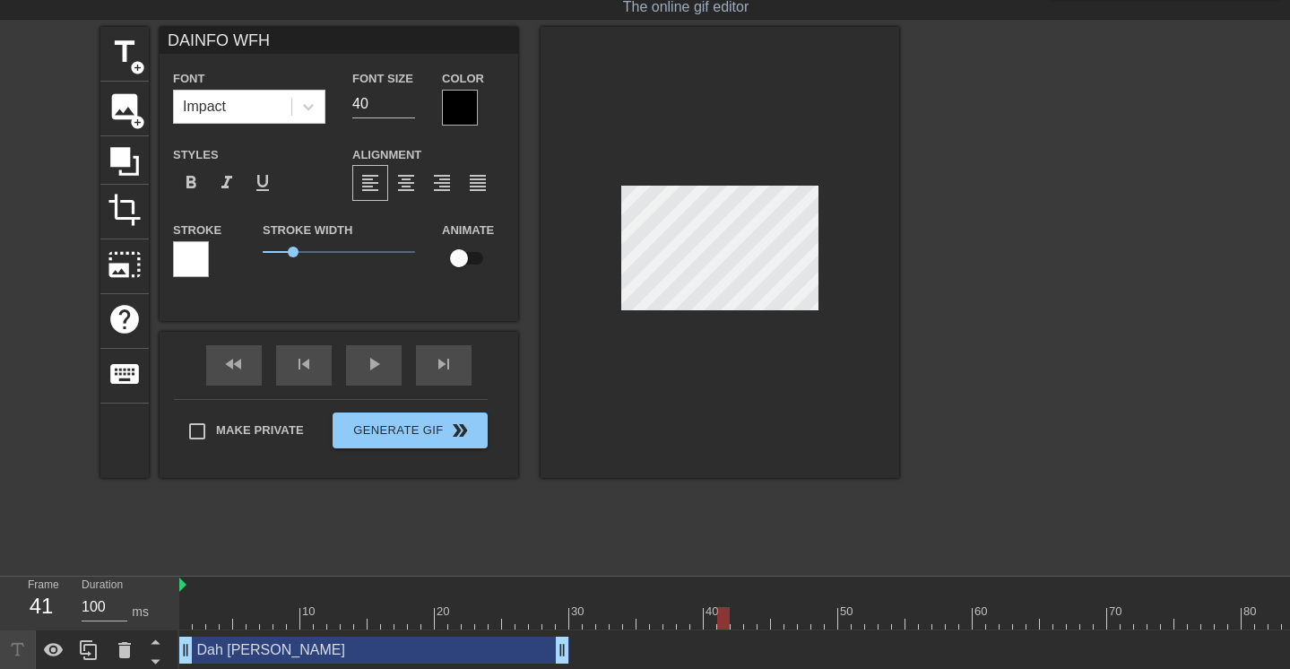
type input "DAPINFO WFH"
type textarea "DAPEINFO WFH"
type input "DAPETINFO WFH"
type textarea "DAPETINFO WFH"
type input "DAPET INFO WFH"
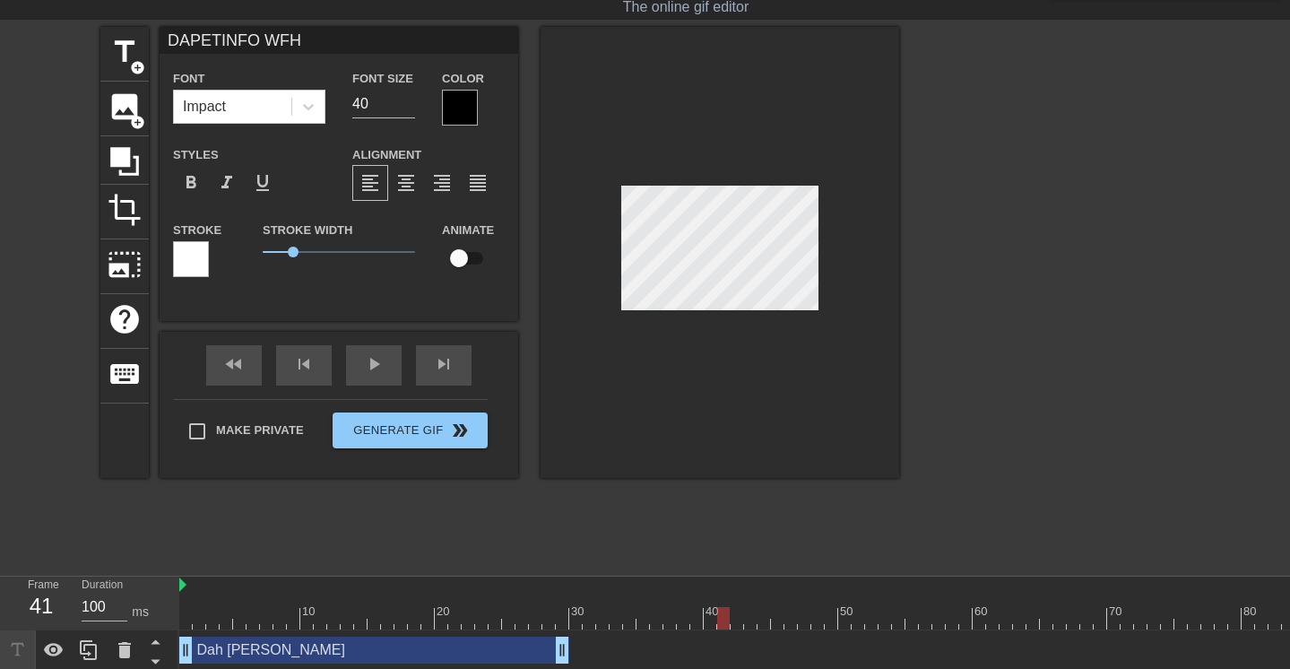
type textarea "DAPET INFO WFH"
type input "DAPET IINFO WFH"
type textarea "DAPET IINFO WFH"
type input "DAPET ININFO WFH"
type textarea "DAPET ININFO WFH"
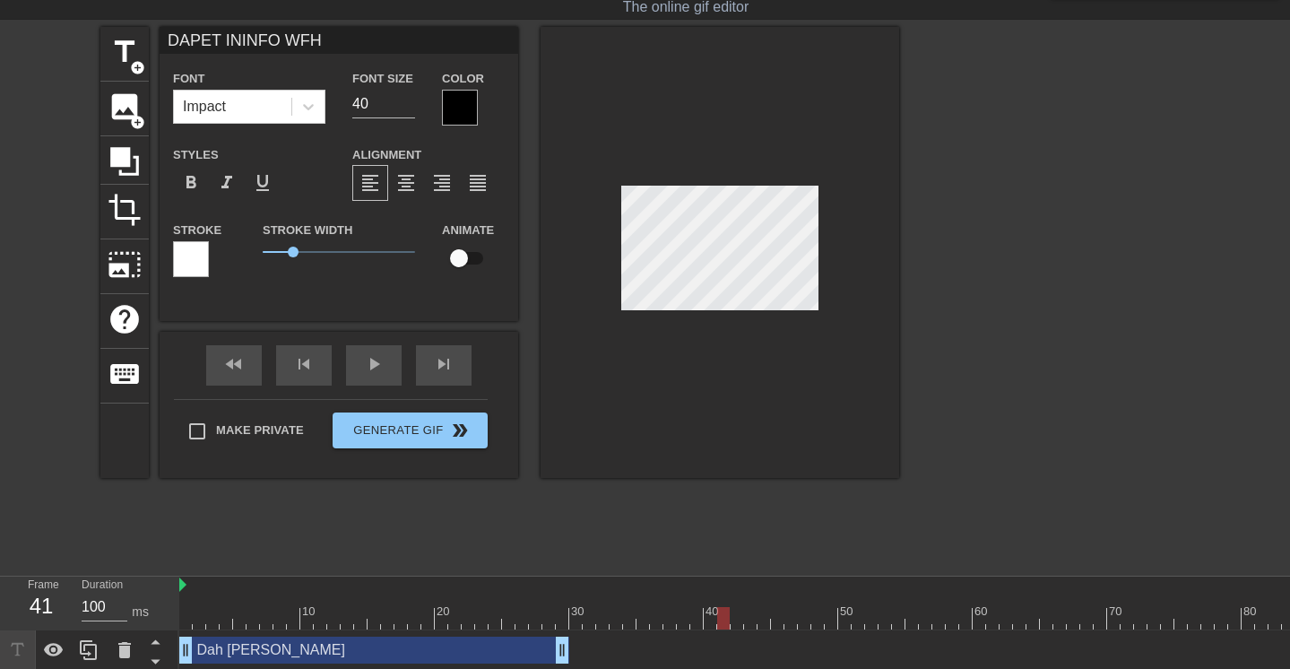
scroll to position [2, 5]
type input "DAPET IINFO WFH"
type textarea "DAPET IINFO WFH"
type input "DAPET INFO WFH"
type textarea "DAPET INFO WFH"
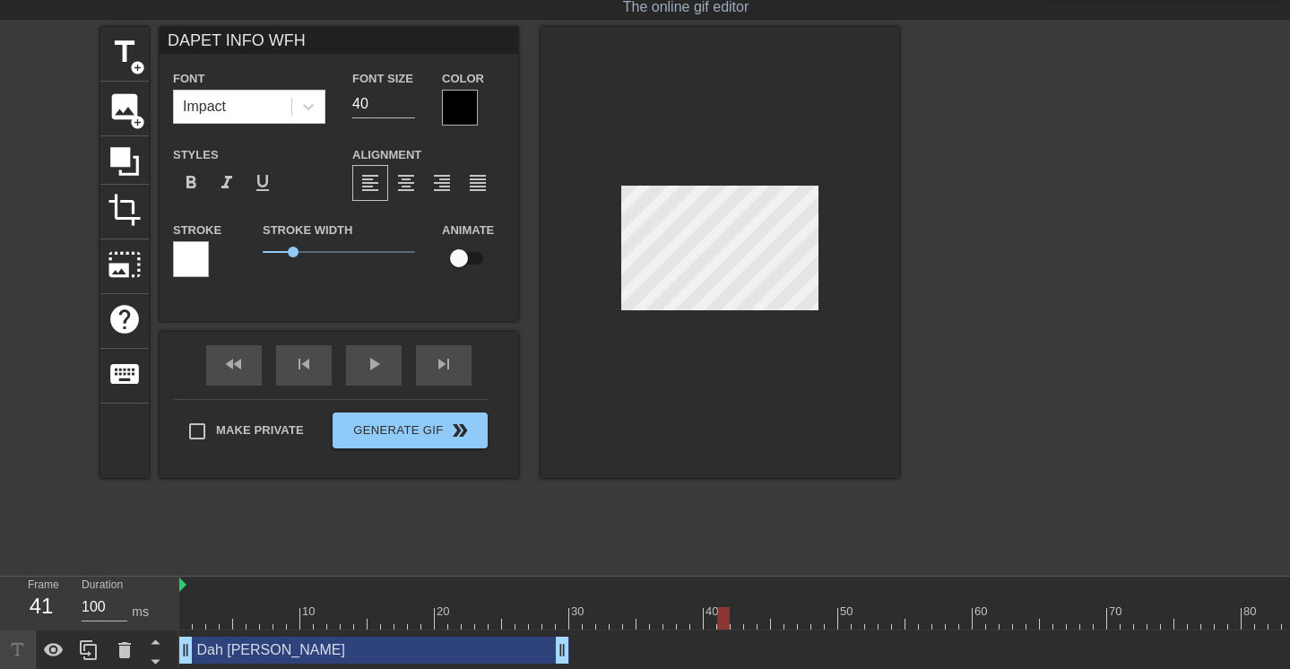
type input "DAPET INFO WFH"
type textarea "DAPET INFO WFH"
click at [409, 190] on span "format_align_center" at bounding box center [406, 183] width 22 height 22
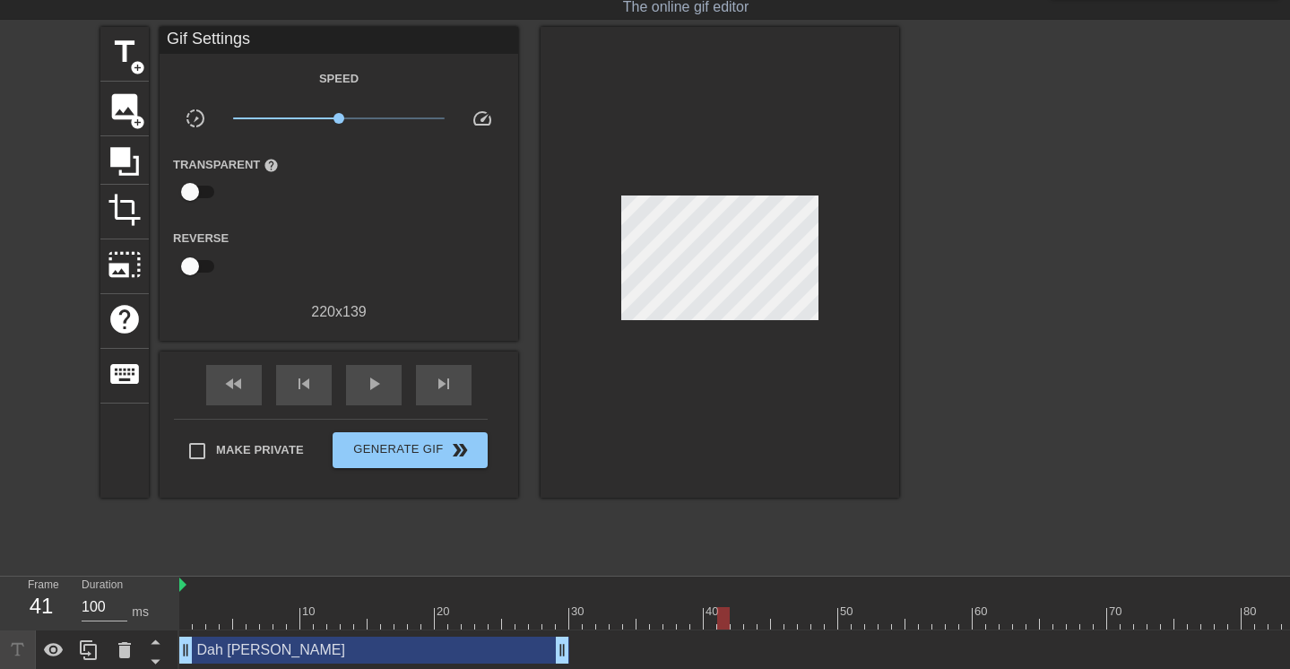
click at [835, 448] on div at bounding box center [720, 262] width 359 height 471
drag, startPoint x: 722, startPoint y: 618, endPoint x: 88, endPoint y: 626, distance: 633.8
click at [88, 626] on div "Frame 1 Duration 100 ms 10 20 30 40 50 60 70 80 90 100 Dah Sampe Kantor drag_ha…" at bounding box center [645, 643] width 1290 height 134
click at [157, 642] on icon at bounding box center [155, 641] width 22 height 22
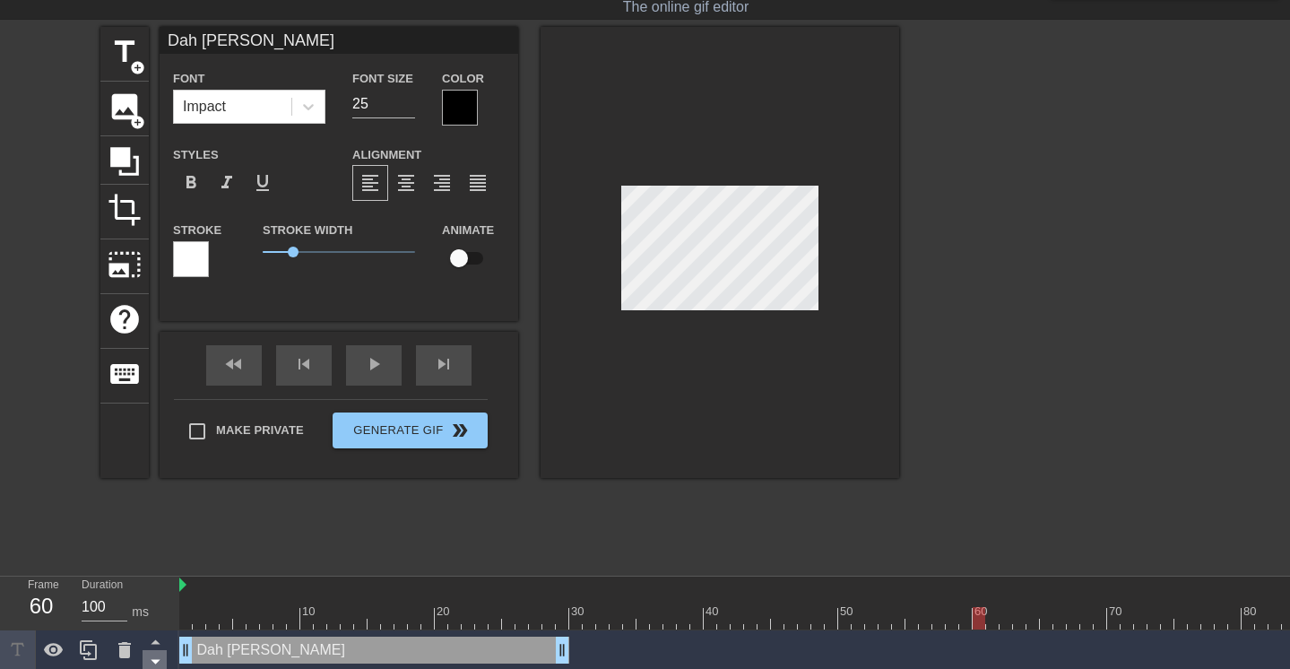
click at [155, 660] on icon at bounding box center [155, 661] width 22 height 22
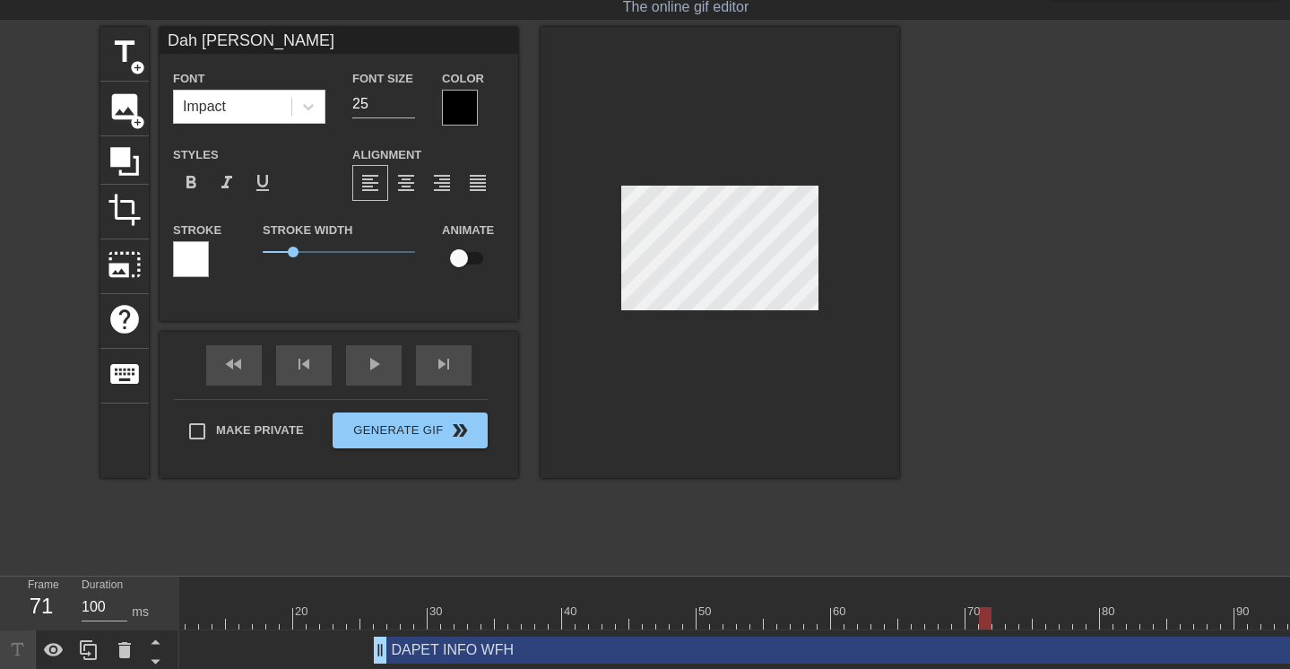
scroll to position [0, 232]
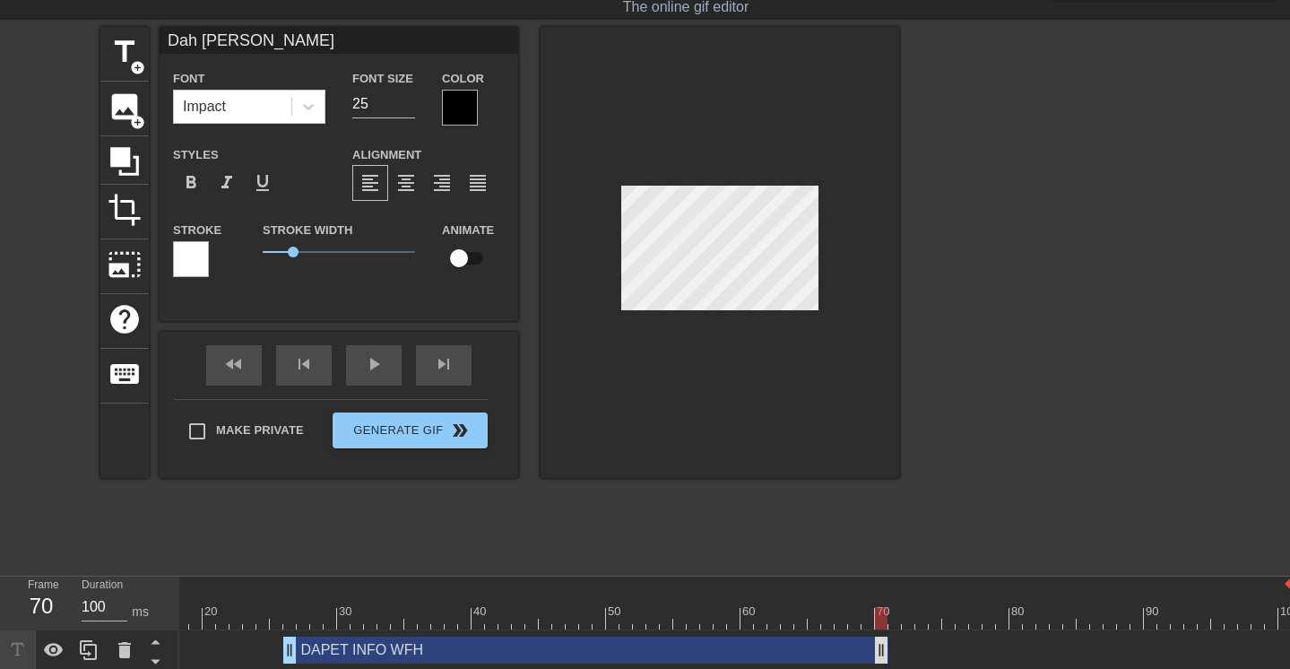
drag, startPoint x: 1285, startPoint y: 651, endPoint x: 884, endPoint y: 658, distance: 400.7
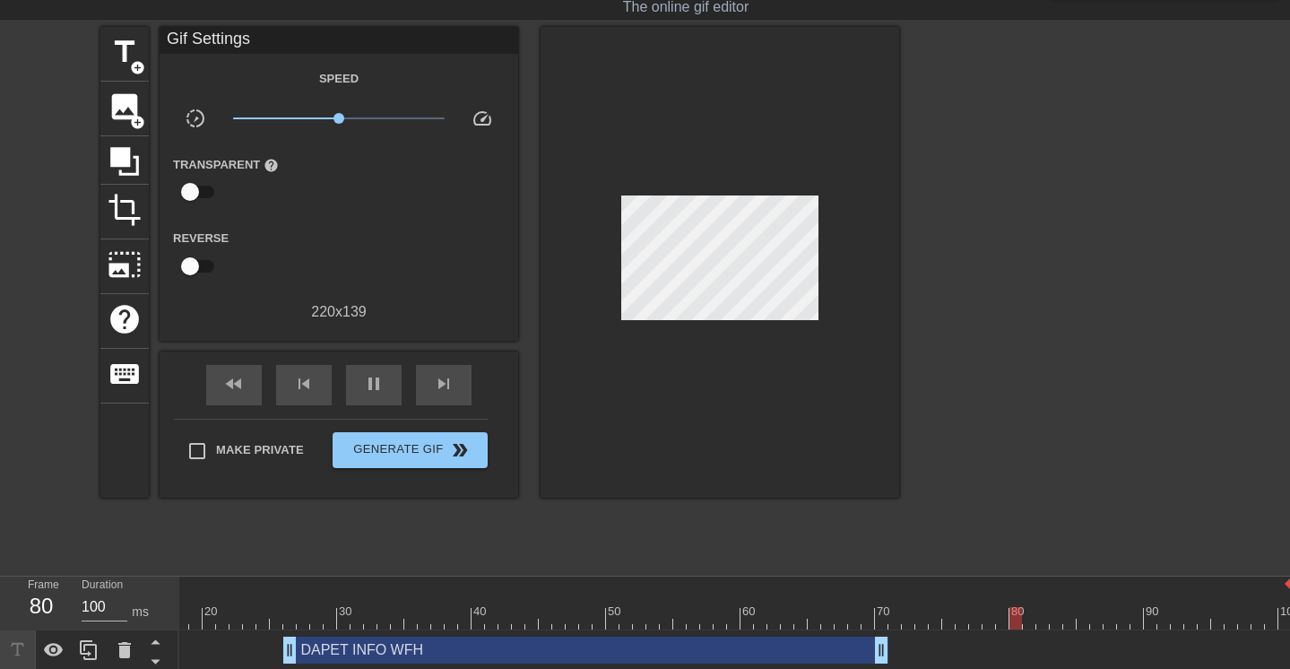
click at [1015, 298] on div at bounding box center [1055, 296] width 269 height 538
click at [383, 456] on span "Generate Gif double_arrow" at bounding box center [410, 450] width 141 height 22
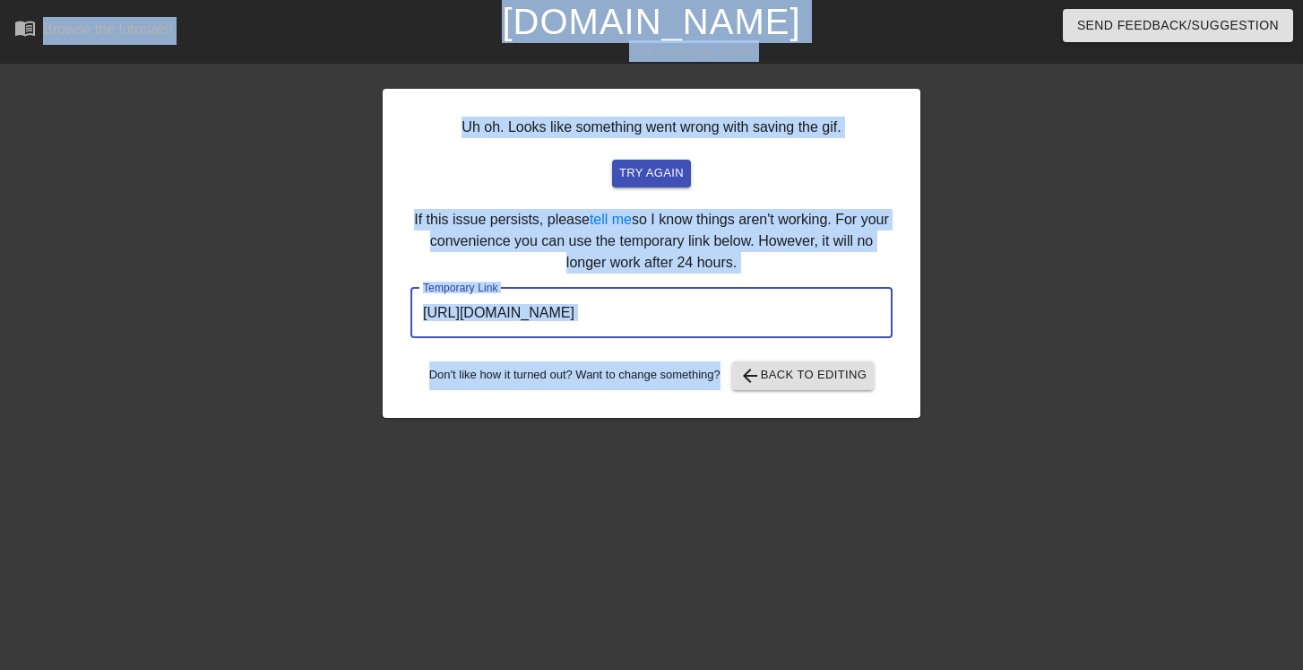
click at [591, 310] on input "https://www.gifntext.com/temp_generations/km02Tgdl.gif" at bounding box center [652, 313] width 482 height 50
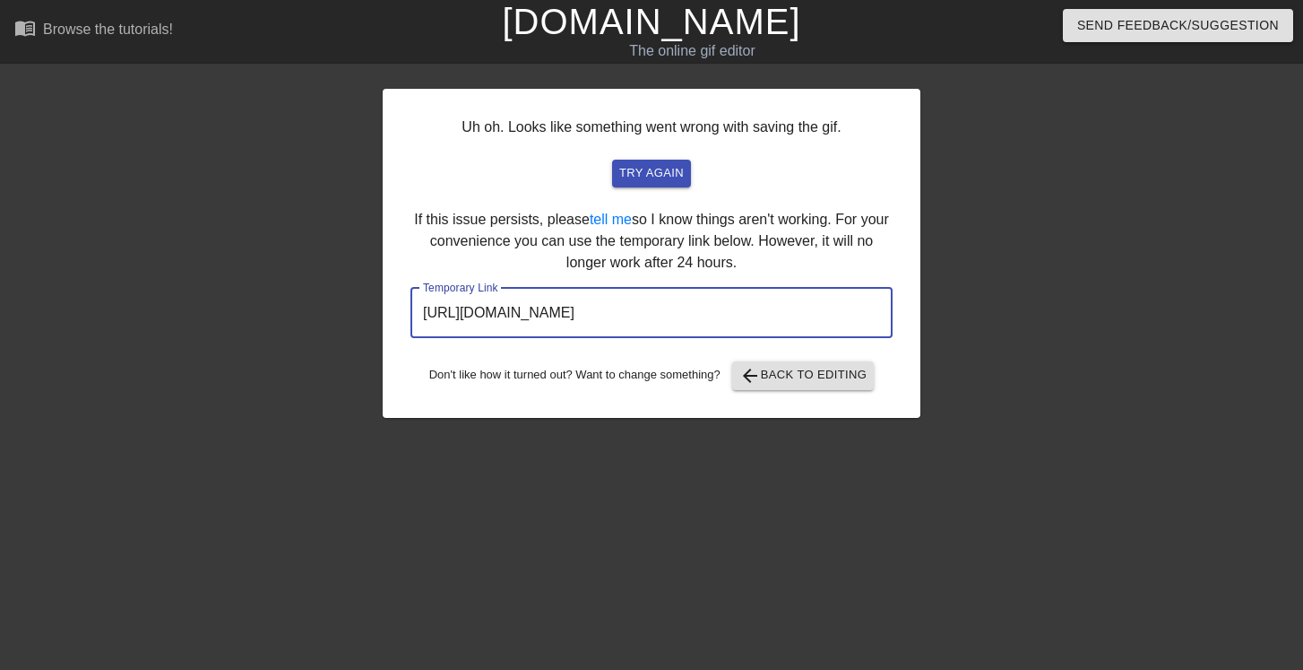
click at [591, 310] on input "https://www.gifntext.com/temp_generations/km02Tgdl.gif" at bounding box center [652, 313] width 482 height 50
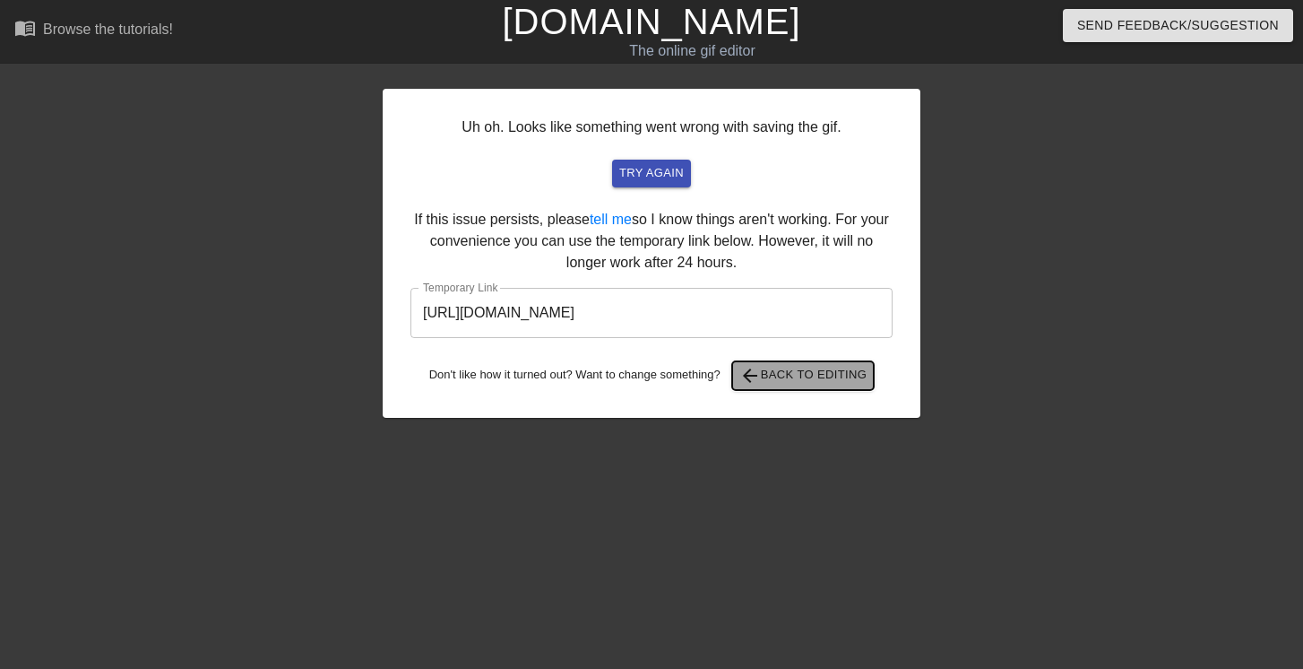
click at [818, 377] on span "arrow_back Back to Editing" at bounding box center [804, 376] width 128 height 22
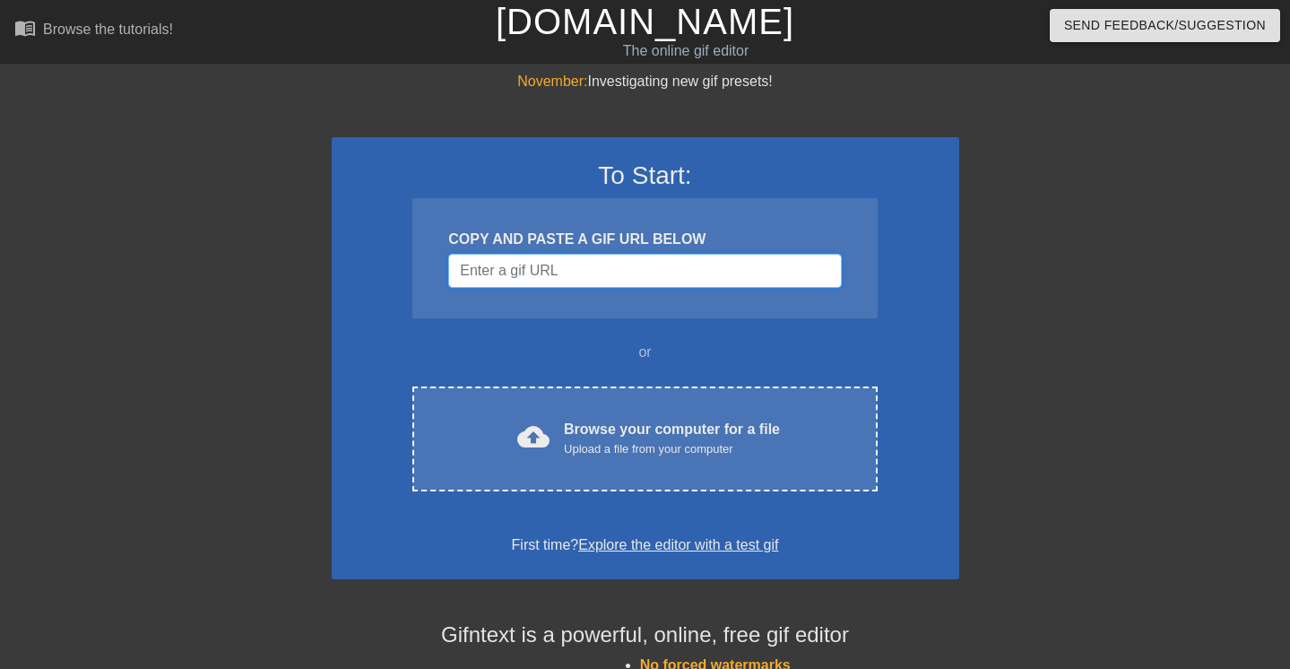
click at [634, 259] on input "Username" at bounding box center [644, 271] width 393 height 34
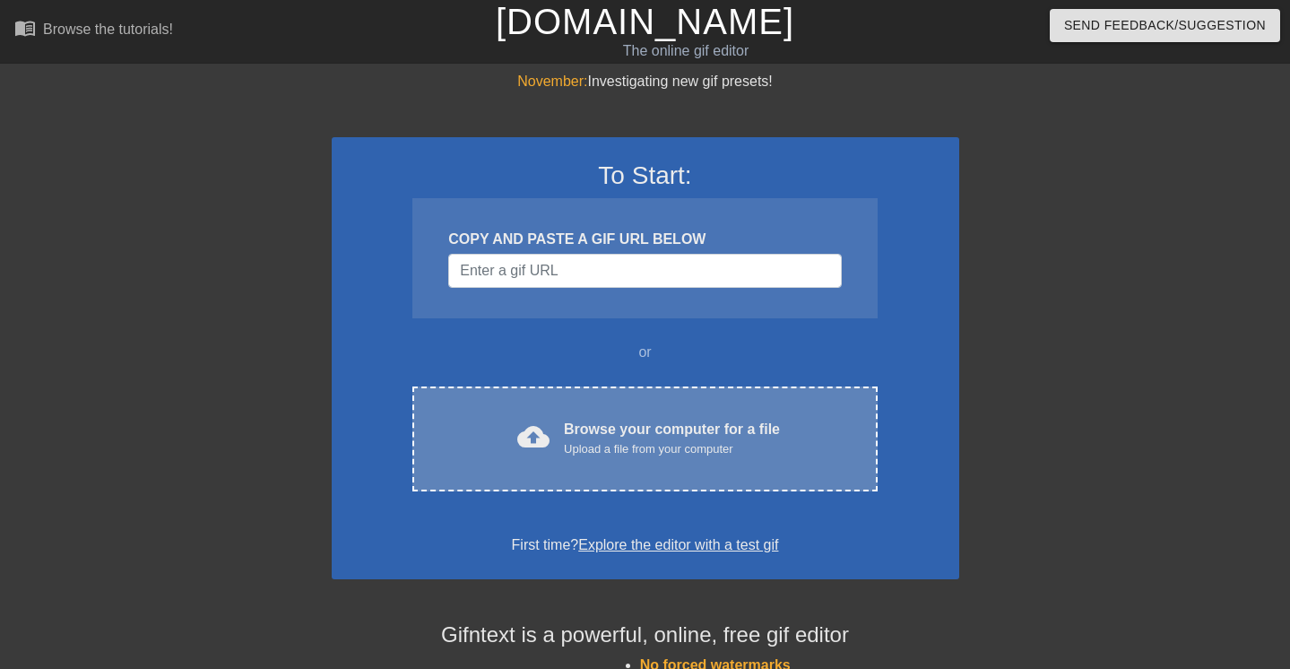
click at [662, 427] on div "Browse your computer for a file Upload a file from your computer" at bounding box center [672, 438] width 216 height 39
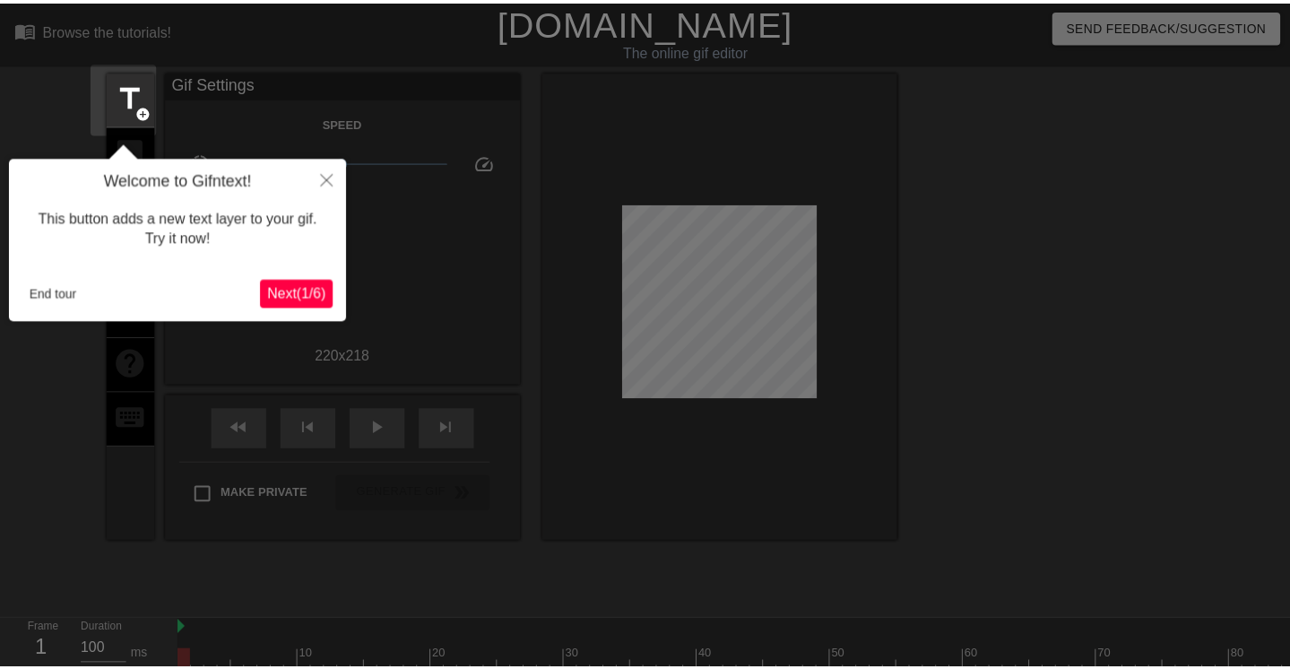
scroll to position [44, 0]
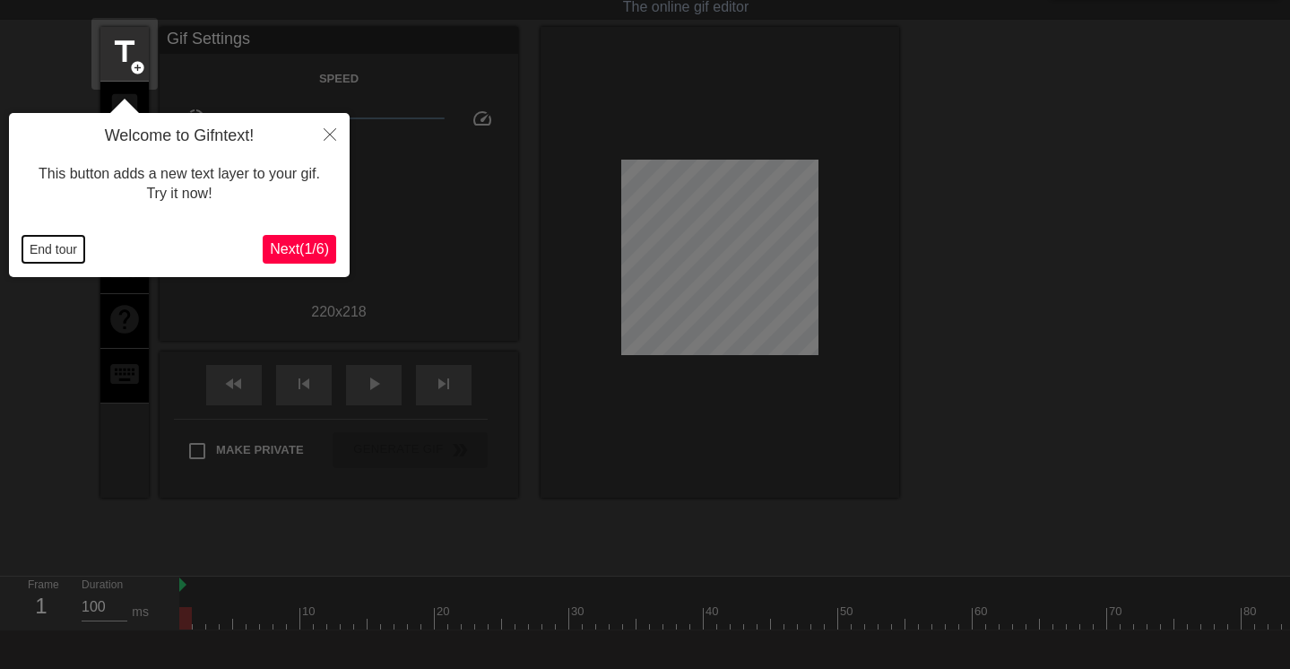
click at [53, 247] on button "End tour" at bounding box center [53, 249] width 62 height 27
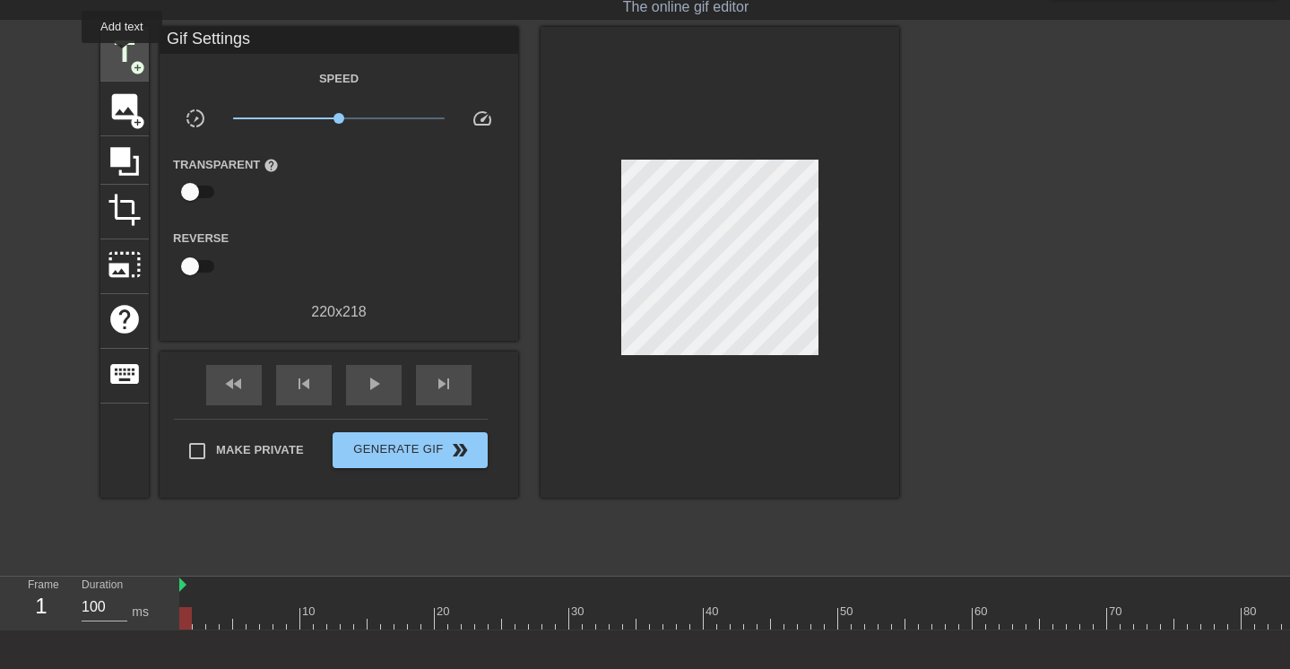
click at [123, 56] on span "title" at bounding box center [125, 52] width 34 height 34
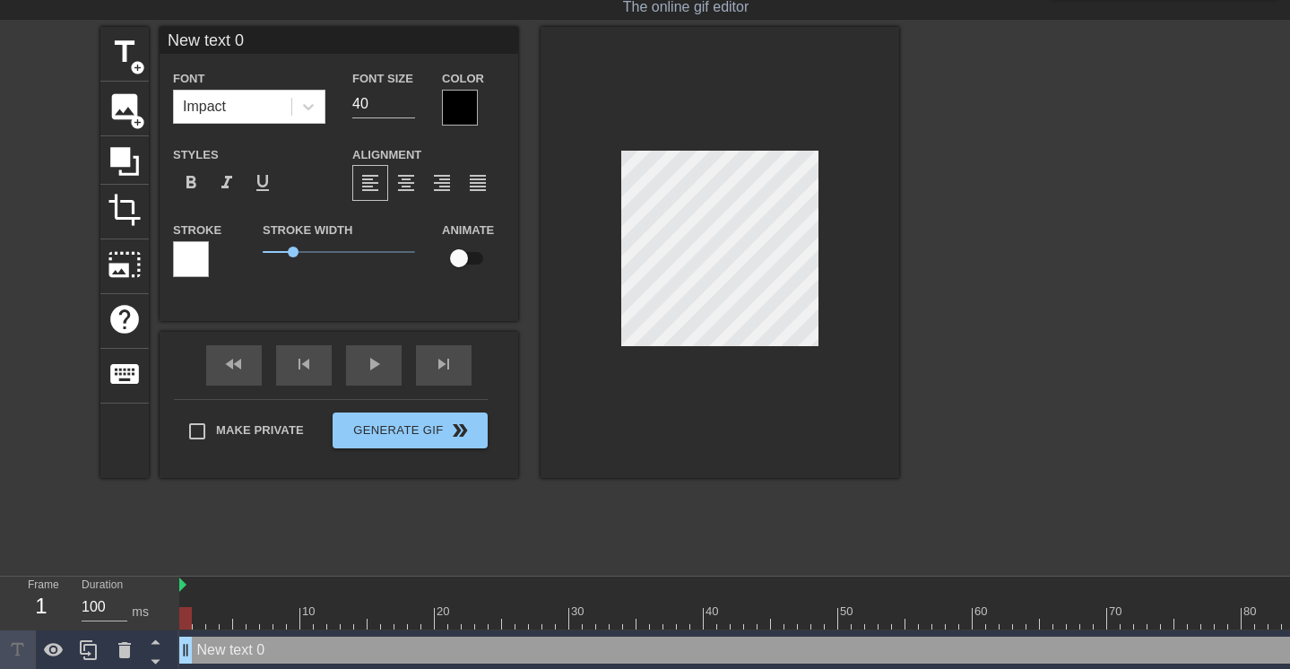
scroll to position [3, 2]
type input "Y"
type textarea "Y"
type input "Ye"
type textarea "Ye"
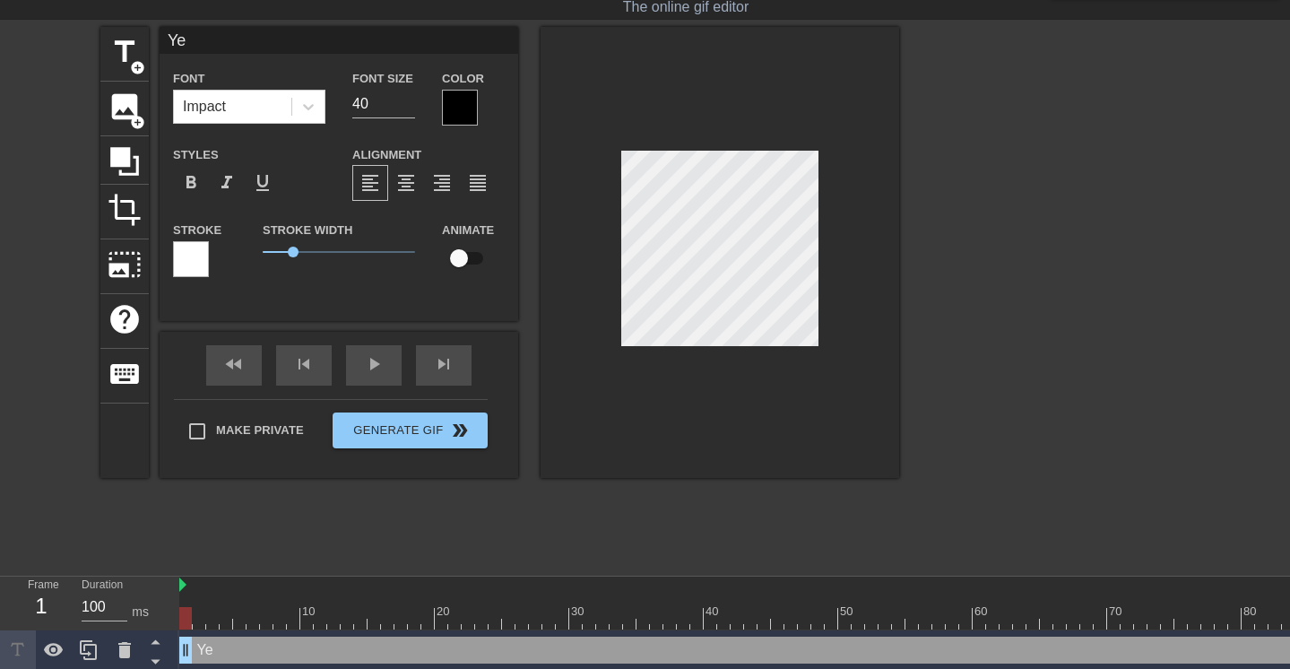
type input "Yey"
type textarea "Yey"
type input "Yey"
type textarea "Yey"
type input "Yey g"
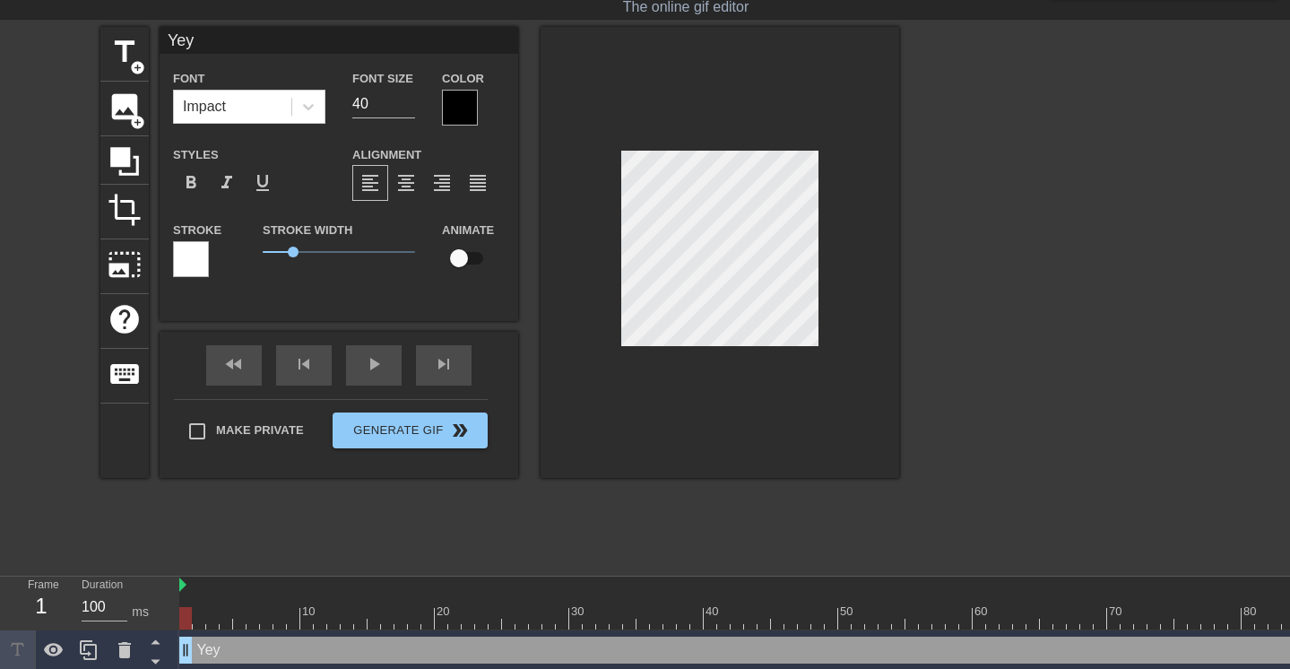
type textarea "Yey g"
type input "Yey ga"
type textarea "Yey ga"
type input "Yey ga"
type textarea "Yey ga"
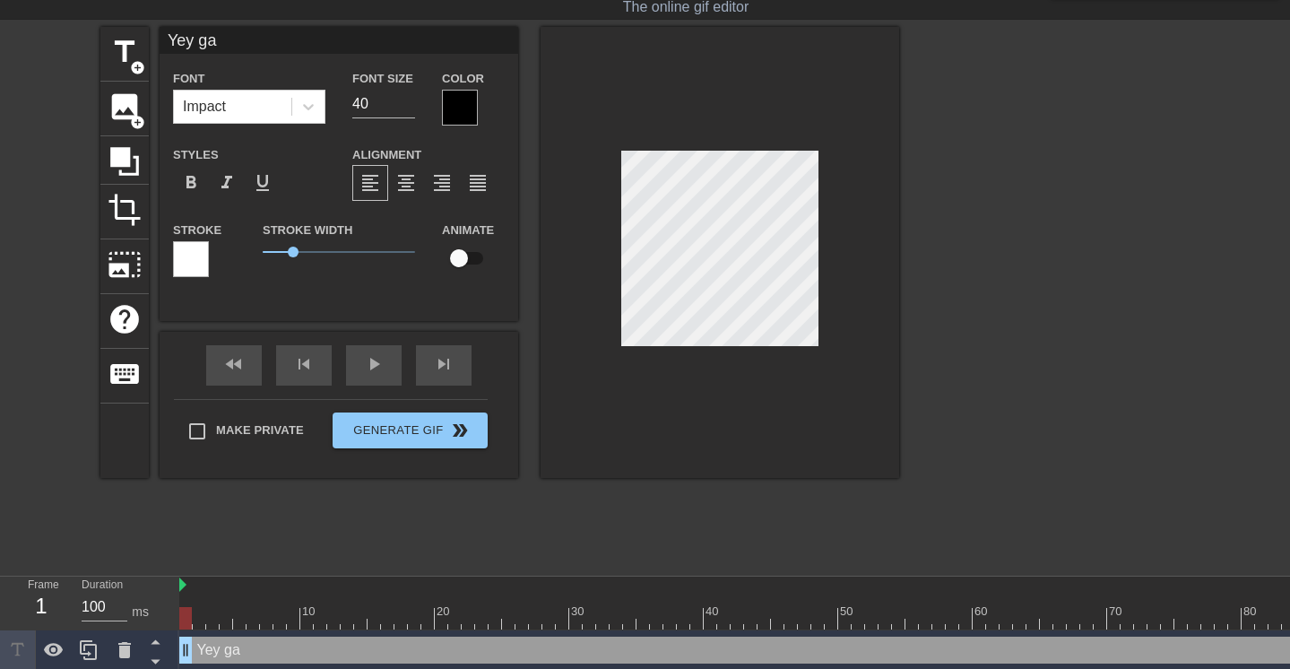
type input "Yey ga t"
type textarea "Yey ga t"
type input "Yey ga te"
type textarea "Yey ga te"
type input "Yey ga tel"
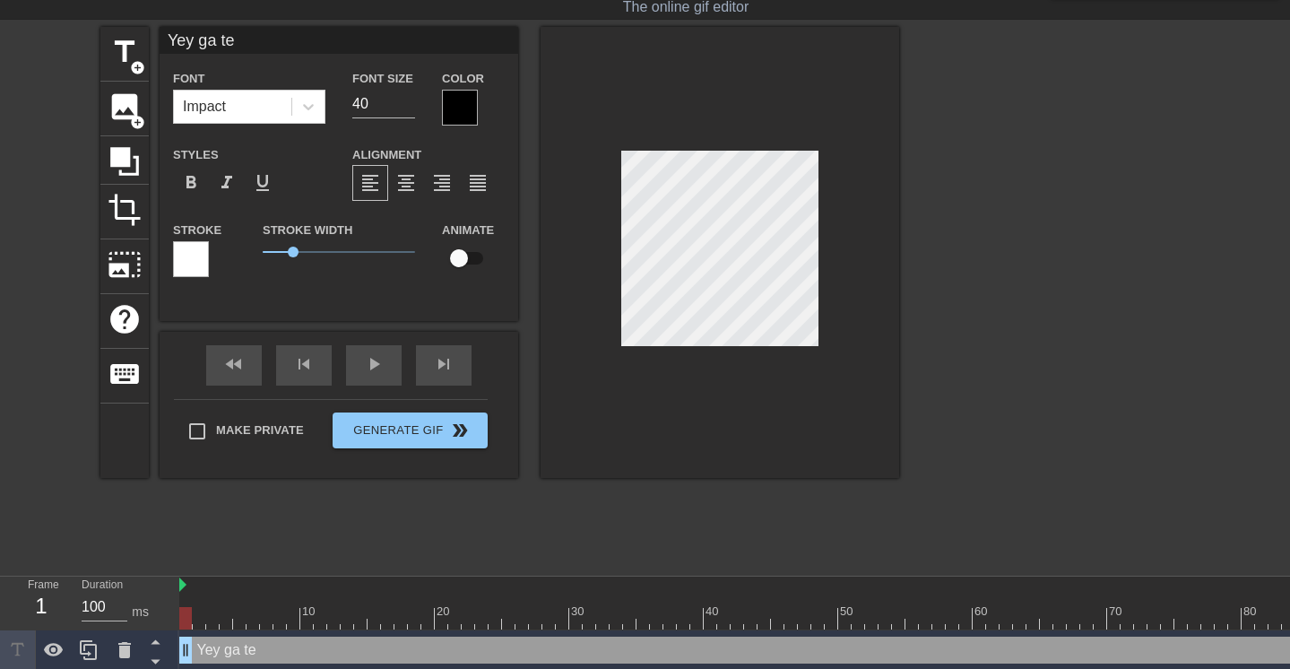
type textarea "Yey ga tel"
type input "Yey ga tela"
type textarea "Yey ga tela"
type input "Yey ga telat"
type textarea "Yey ga telat"
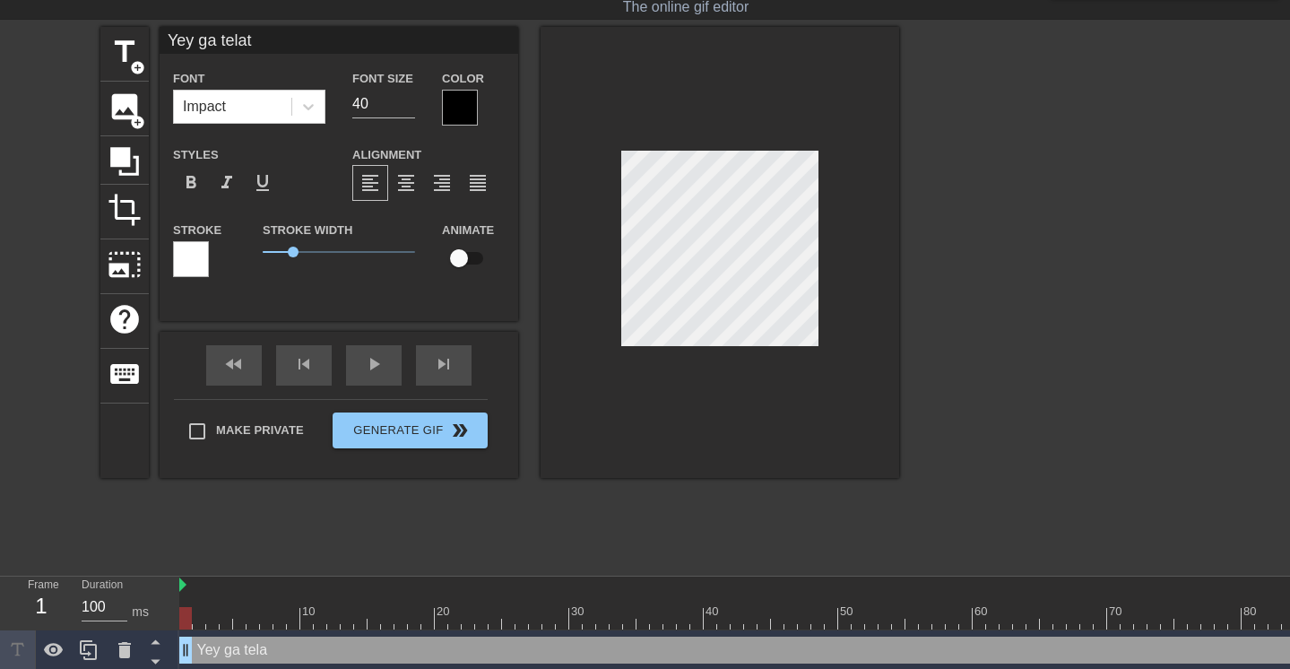
type input "Yey ga telat"
type textarea "Yey ga telat"
type input "Yey ga telat a"
type textarea "Yey ga telat a"
type input "Yey ga telat ab"
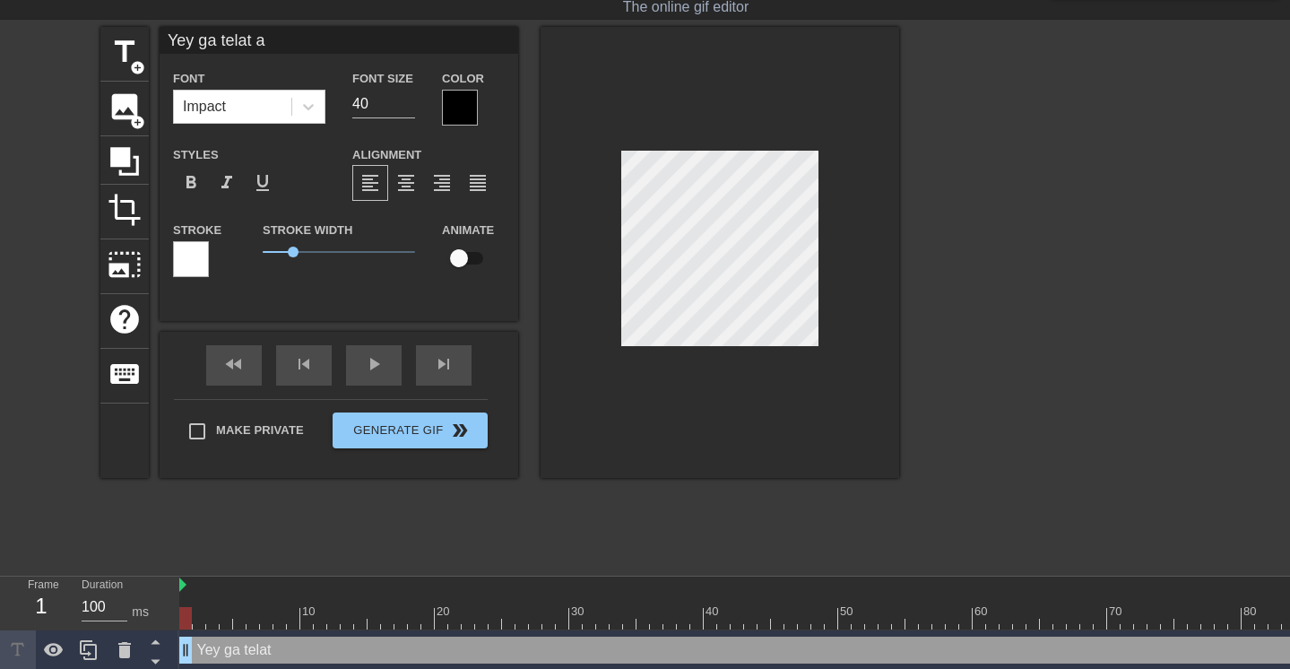
type textarea "Yey ga telat ab"
type input "Yey ga telat abs"
type textarea "Yey ga telat abs"
type input "Yey ga telat abse"
type textarea "Yey ga telat abse"
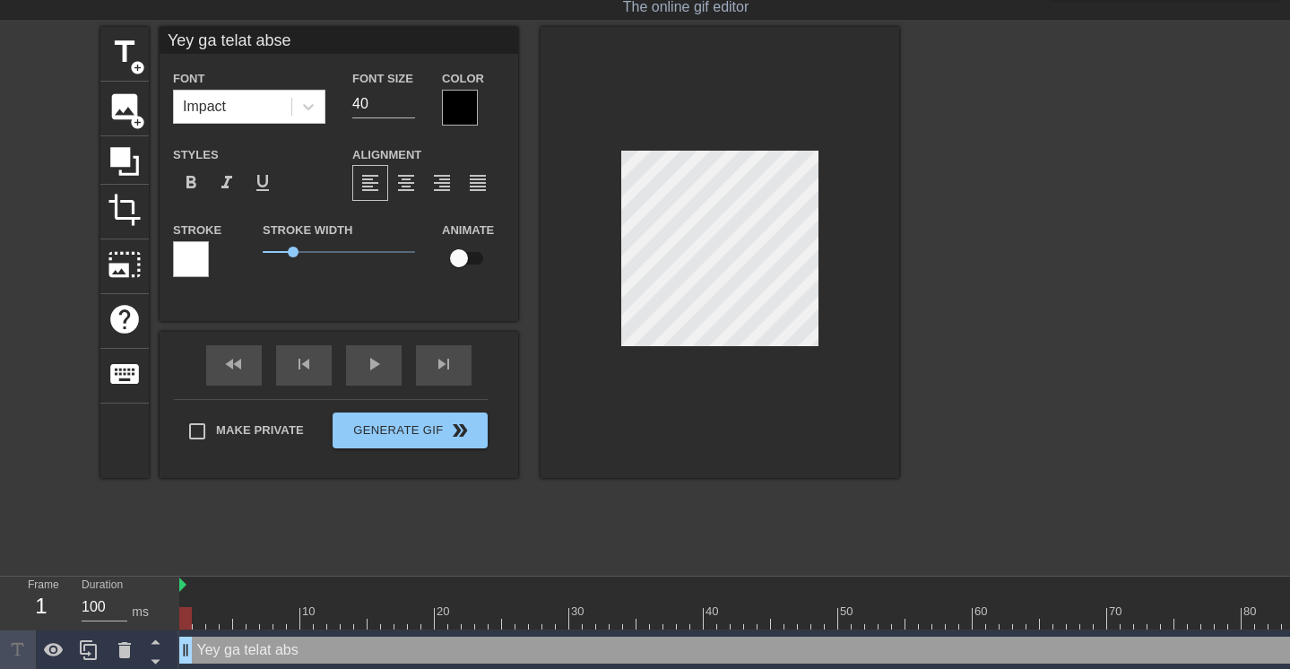
type input "Yey ga telat absen"
type textarea "Yey ga telat absen"
type input "Yey ga telat absen"
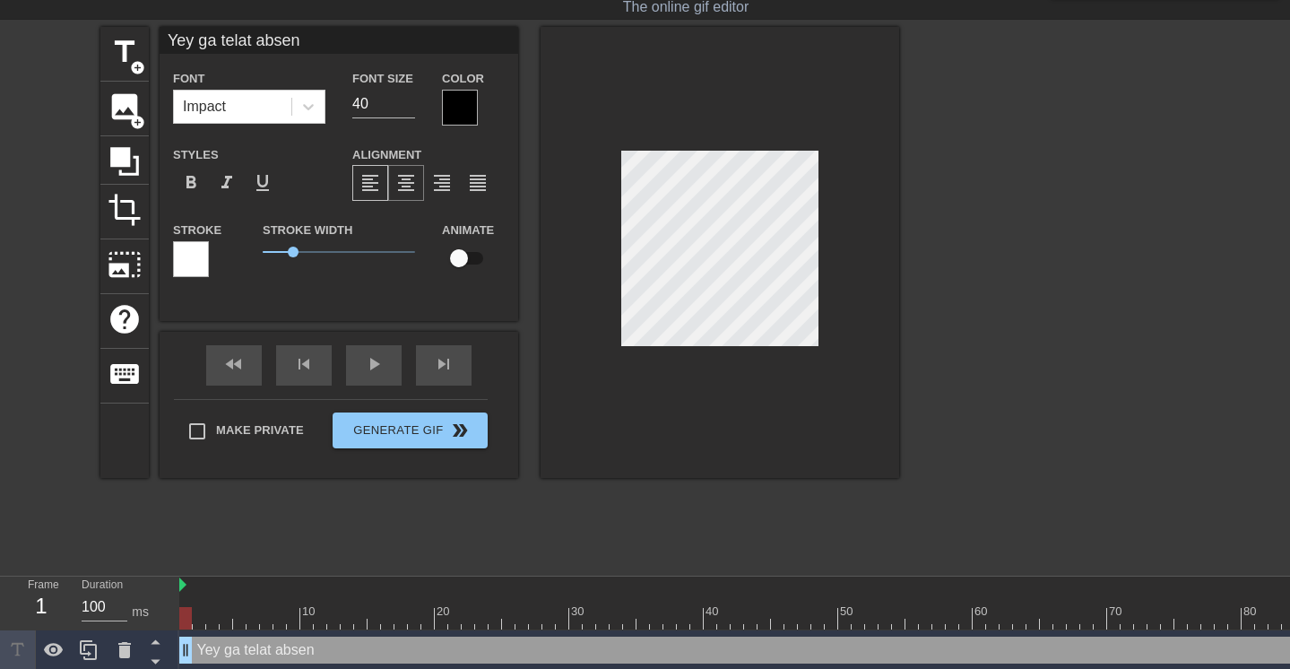
type textarea "Yey ga telat absen"
click at [415, 186] on span "format_align_center" at bounding box center [406, 183] width 22 height 22
click at [471, 192] on span "format_align_justify" at bounding box center [478, 183] width 22 height 22
click at [398, 185] on span "format_align_center" at bounding box center [406, 183] width 22 height 22
click at [431, 186] on span "format_align_right" at bounding box center [442, 183] width 22 height 22
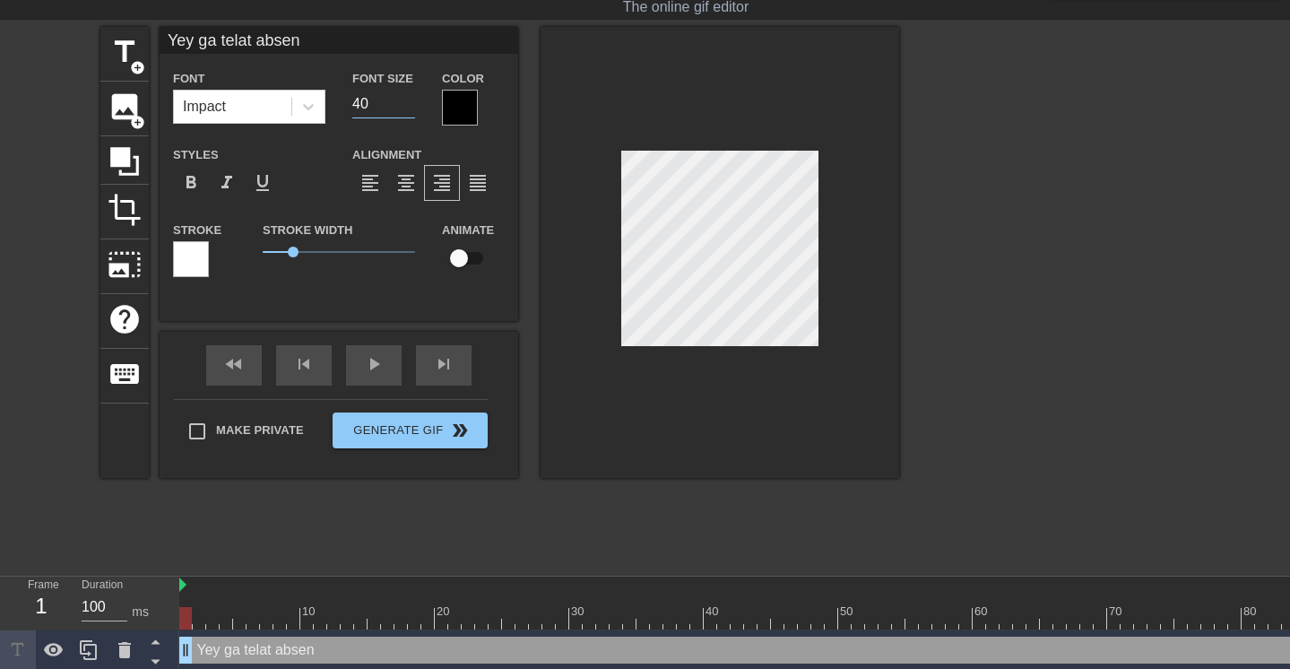
click at [380, 101] on input "40" at bounding box center [383, 104] width 63 height 29
type input "Yey ga telat absen"
type input "2"
type input "Yey ga telat absen"
type input "25"
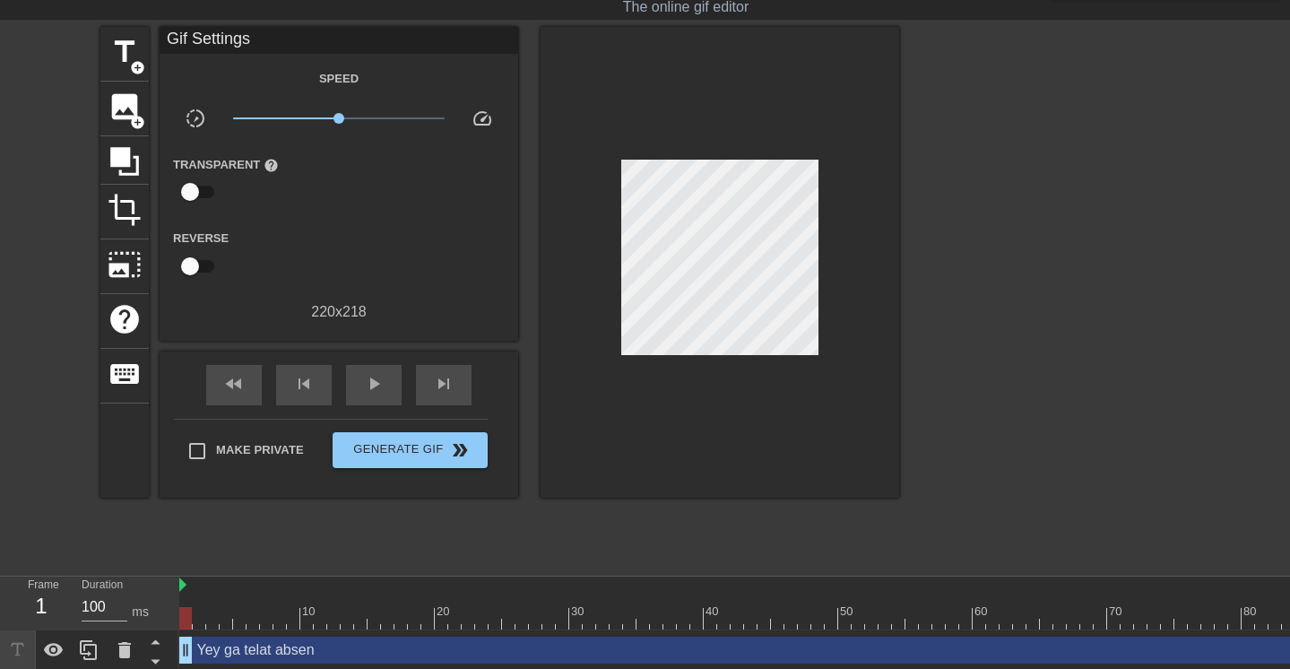
click at [601, 169] on div at bounding box center [720, 262] width 359 height 471
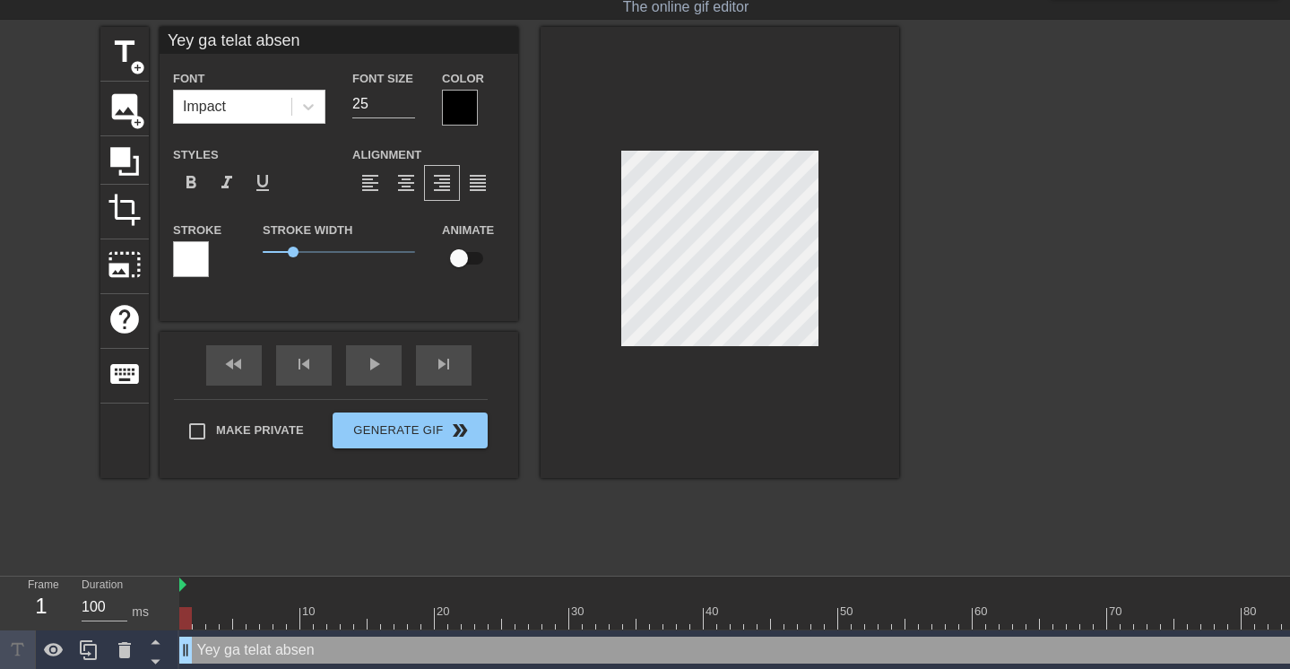
scroll to position [3, 2]
click at [397, 174] on span "format_align_center" at bounding box center [406, 183] width 22 height 22
click at [640, 420] on div at bounding box center [720, 252] width 359 height 451
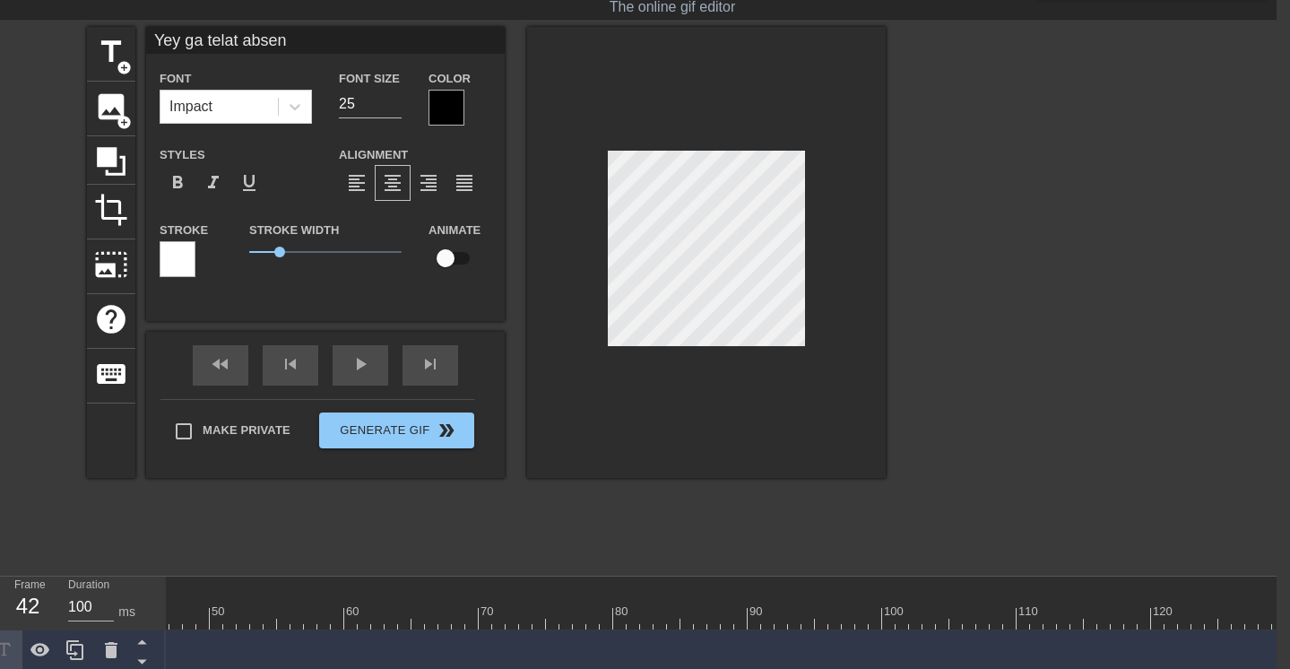
drag, startPoint x: 1282, startPoint y: 652, endPoint x: 161, endPoint y: 619, distance: 1120.9
click at [107, 615] on div "Frame 42 Duration 100 ms 10 20 30 40 50 60 70 80 90 100 110 120 Yey ga telat ab…" at bounding box center [632, 623] width 1290 height 94
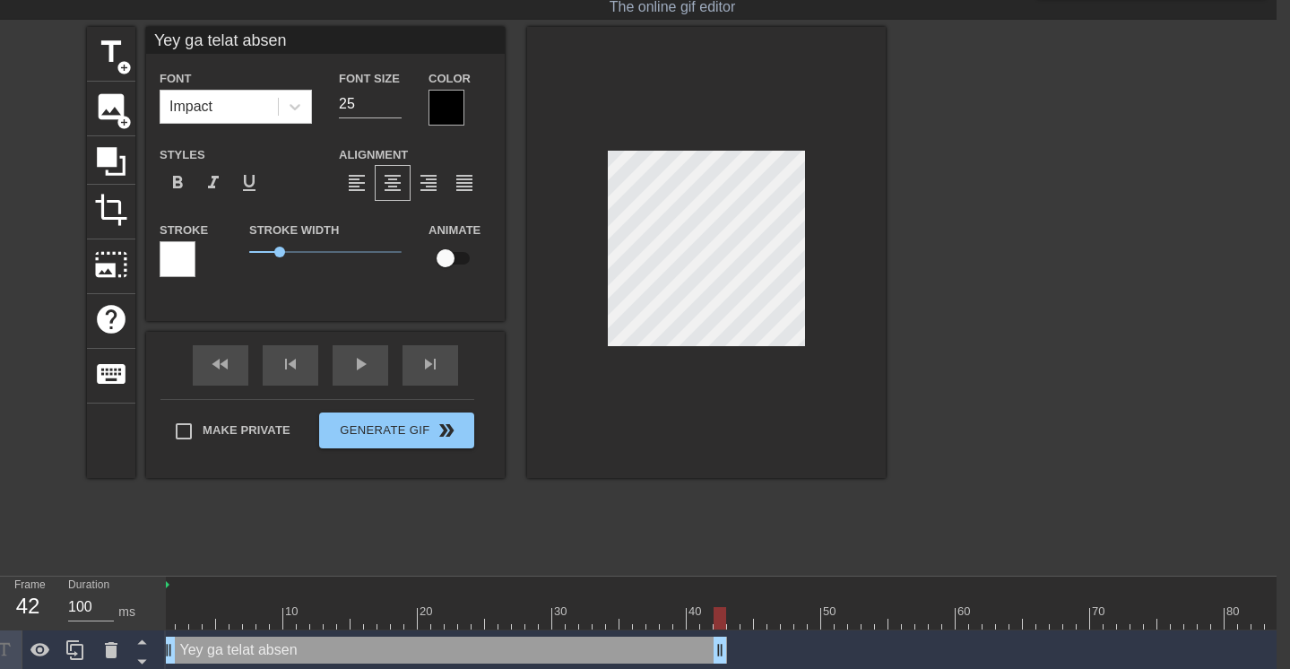
scroll to position [0, 0]
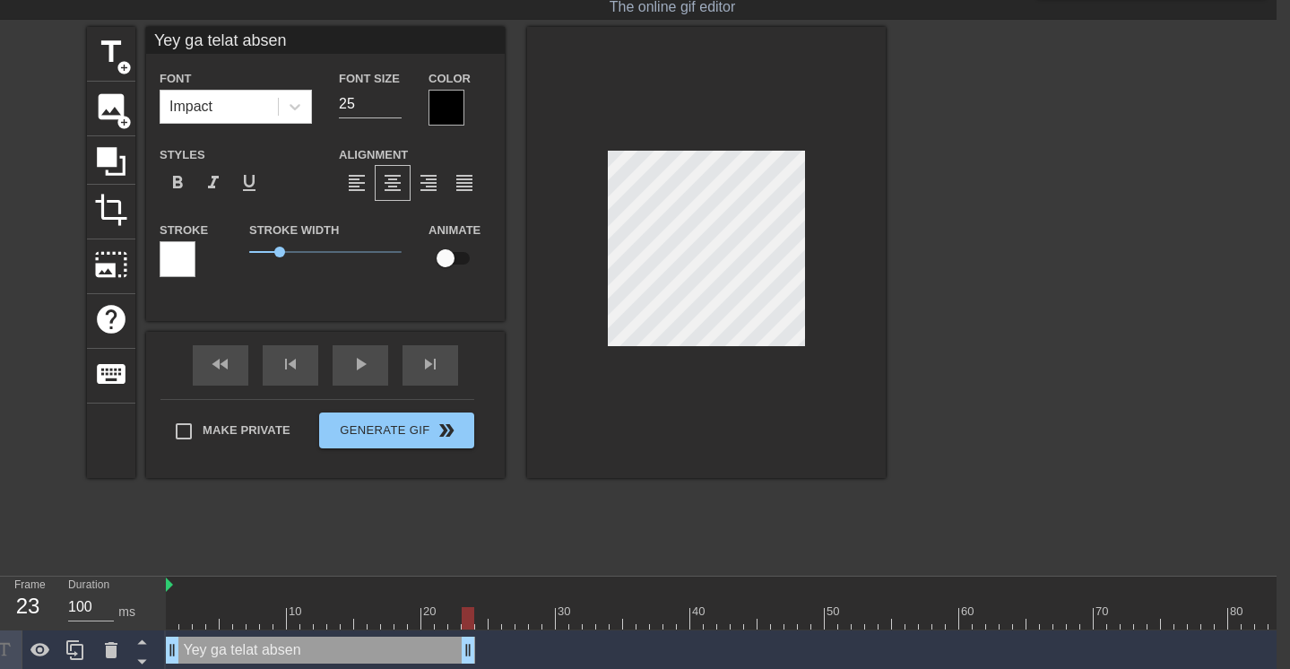
drag, startPoint x: 722, startPoint y: 653, endPoint x: 460, endPoint y: 642, distance: 262.0
click at [104, 52] on span "title" at bounding box center [111, 52] width 34 height 34
type input "New text 1"
type input "40"
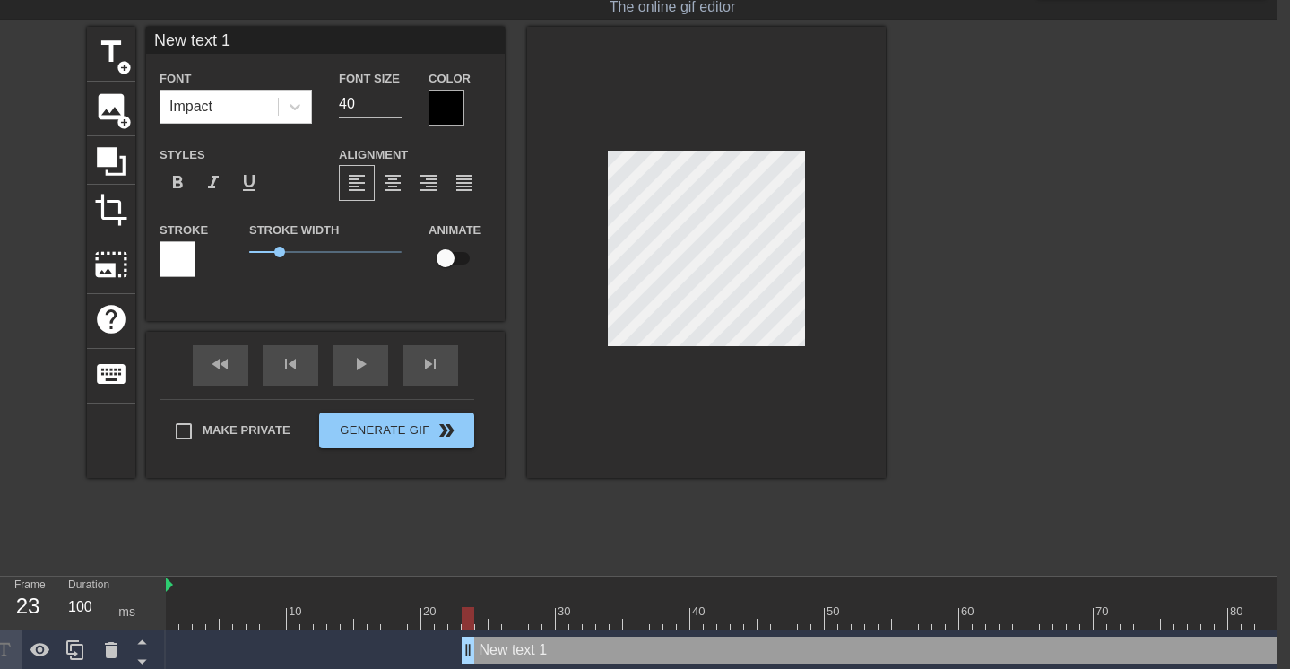
scroll to position [3, 4]
type input "M"
type textarea "M"
type input "MA"
type textarea "MA"
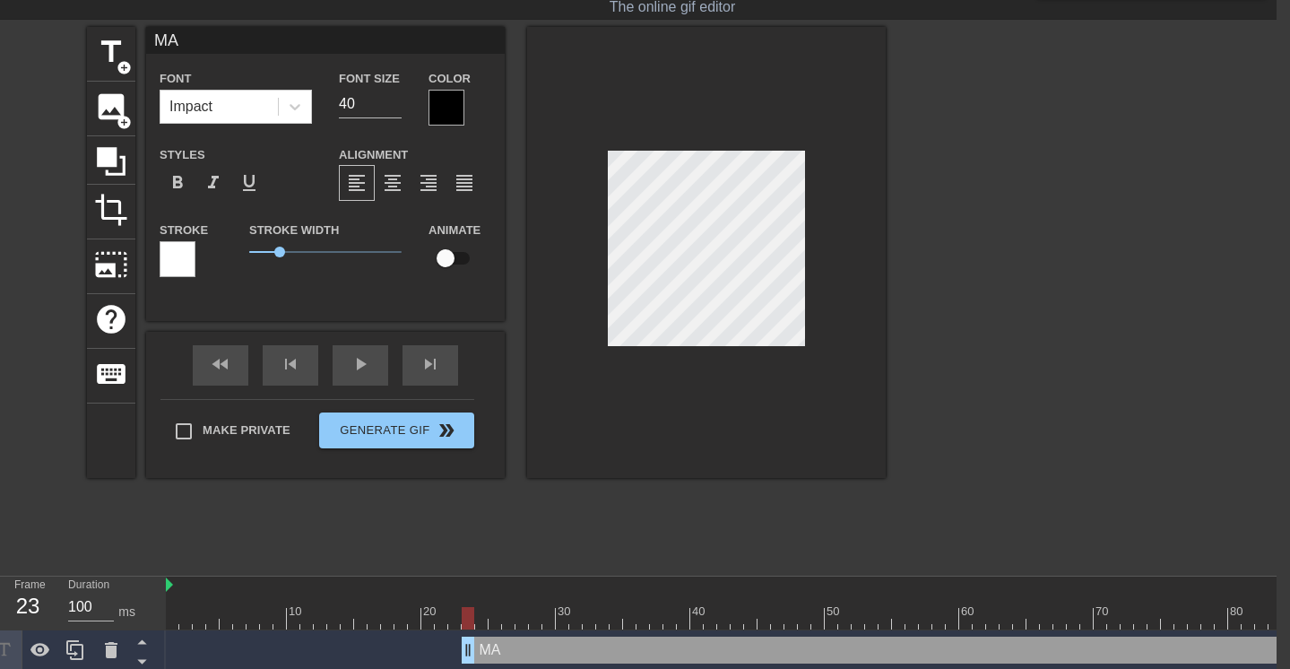
type input "MAL"
type textarea "MAL"
type input "MALA"
type textarea "MALA"
type input "MALAH"
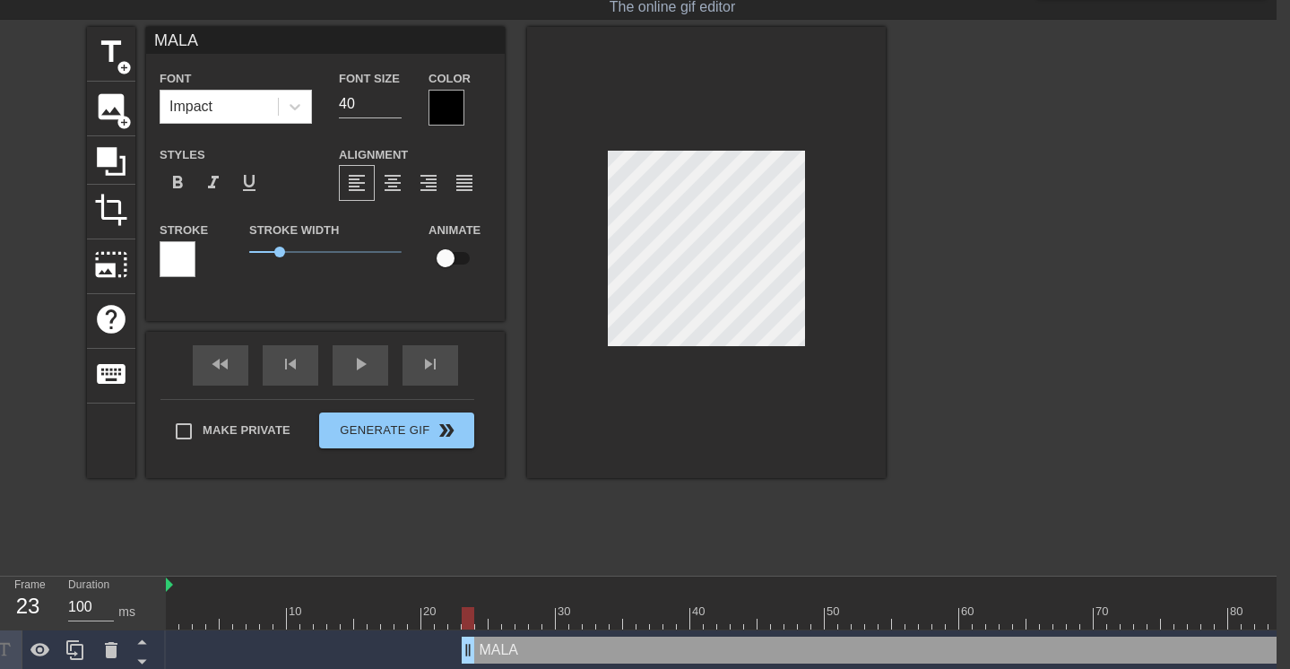
type textarea "MALAH"
type input "MALAH"
type textarea "MALAH"
type input "MALAH"
type textarea "MALAH"
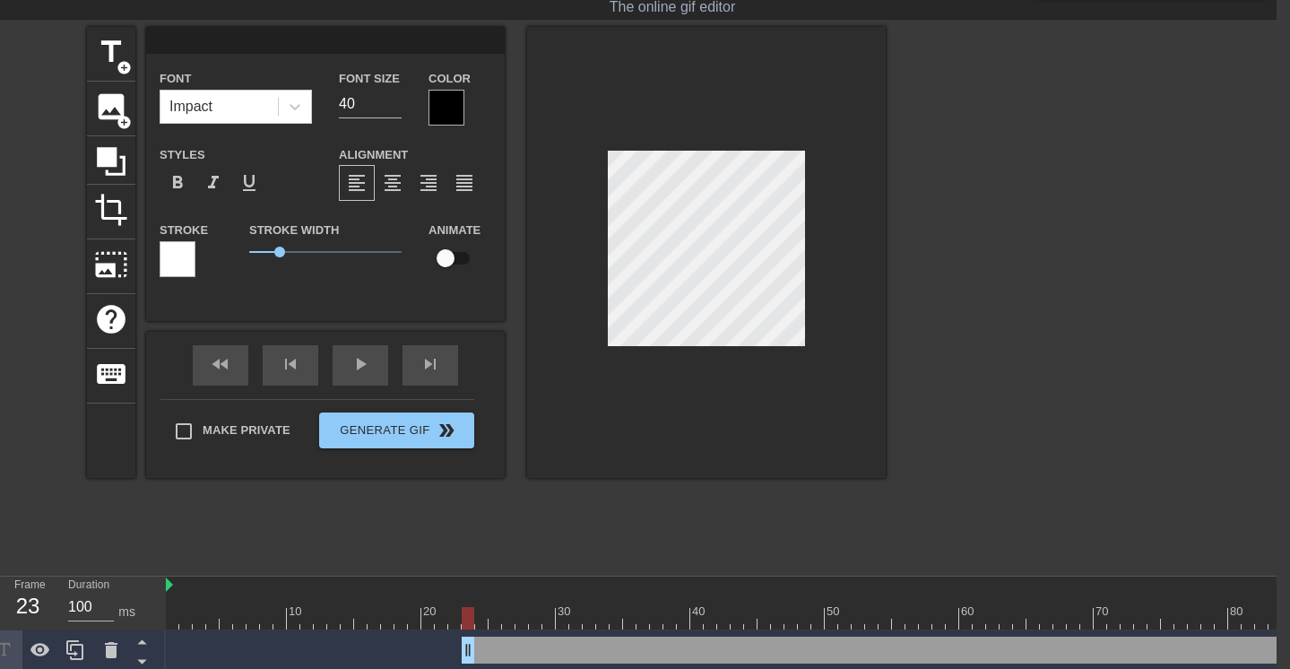
type input "M"
type textarea "M"
type input "MA"
type textarea "MA"
type input "MAL"
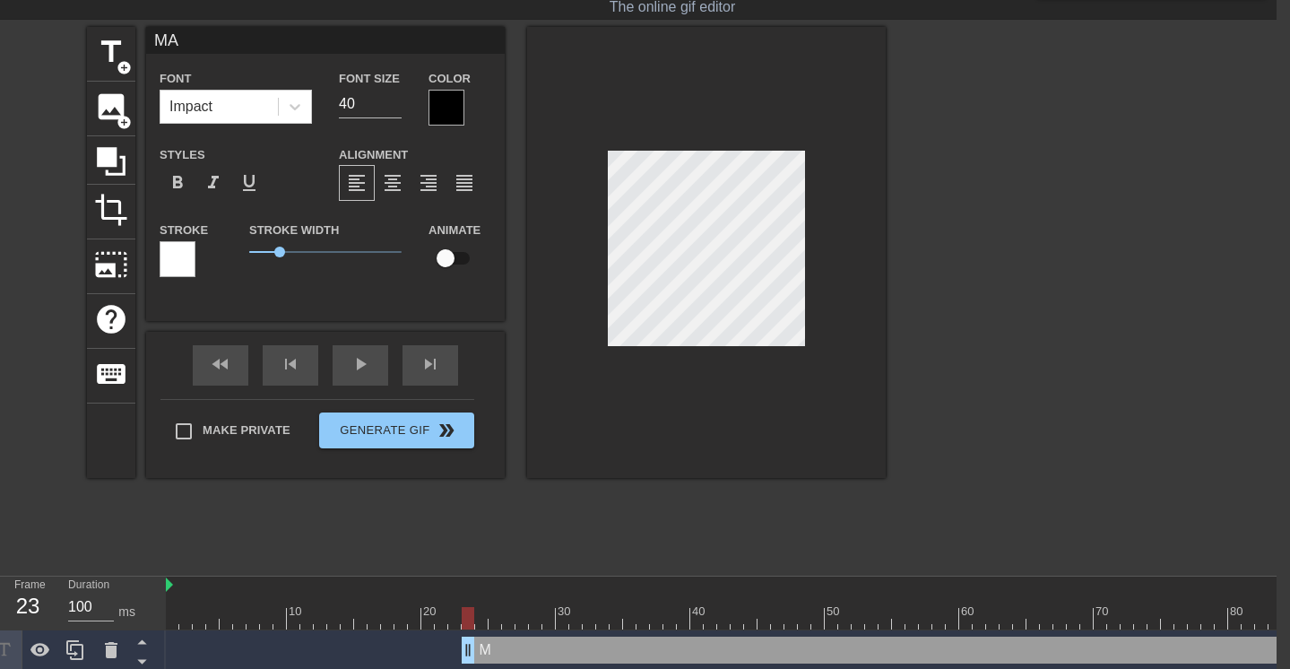
type textarea "MAL"
type input "MALA"
type textarea "MALA"
type input "MALAh"
type textarea "MALAh"
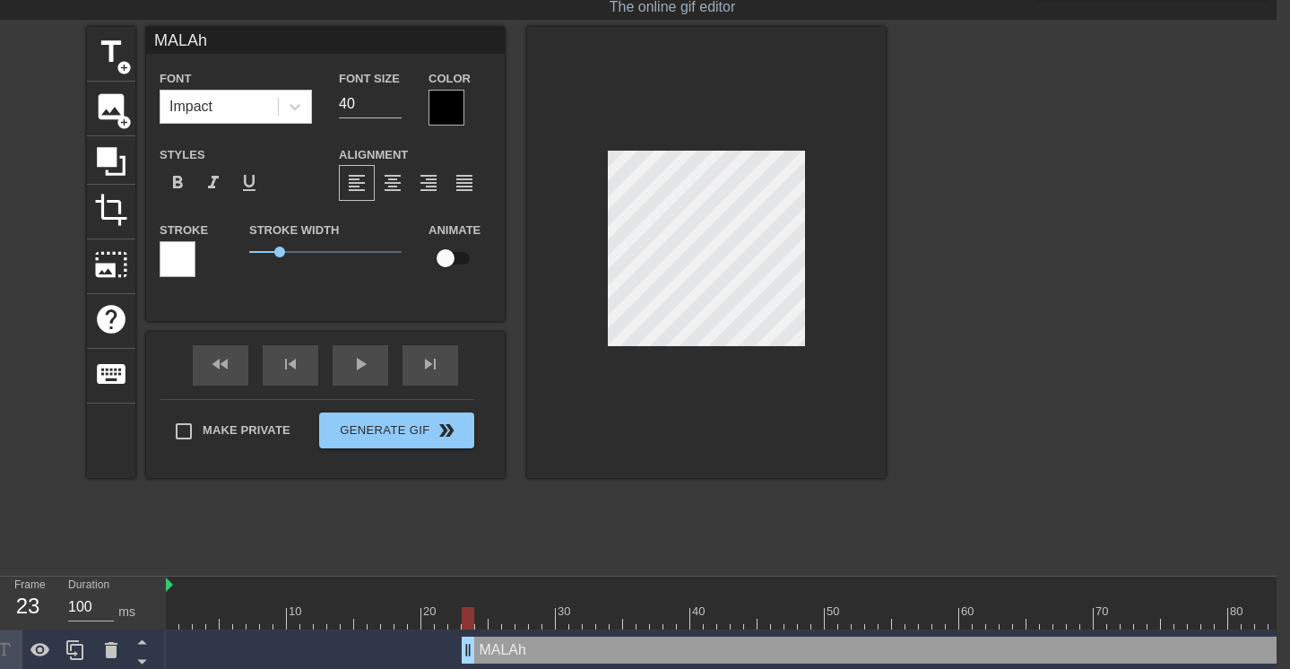
type input "MALA"
type textarea "MALA"
type input "MALAH"
type textarea "MALAH"
type input "MALAH"
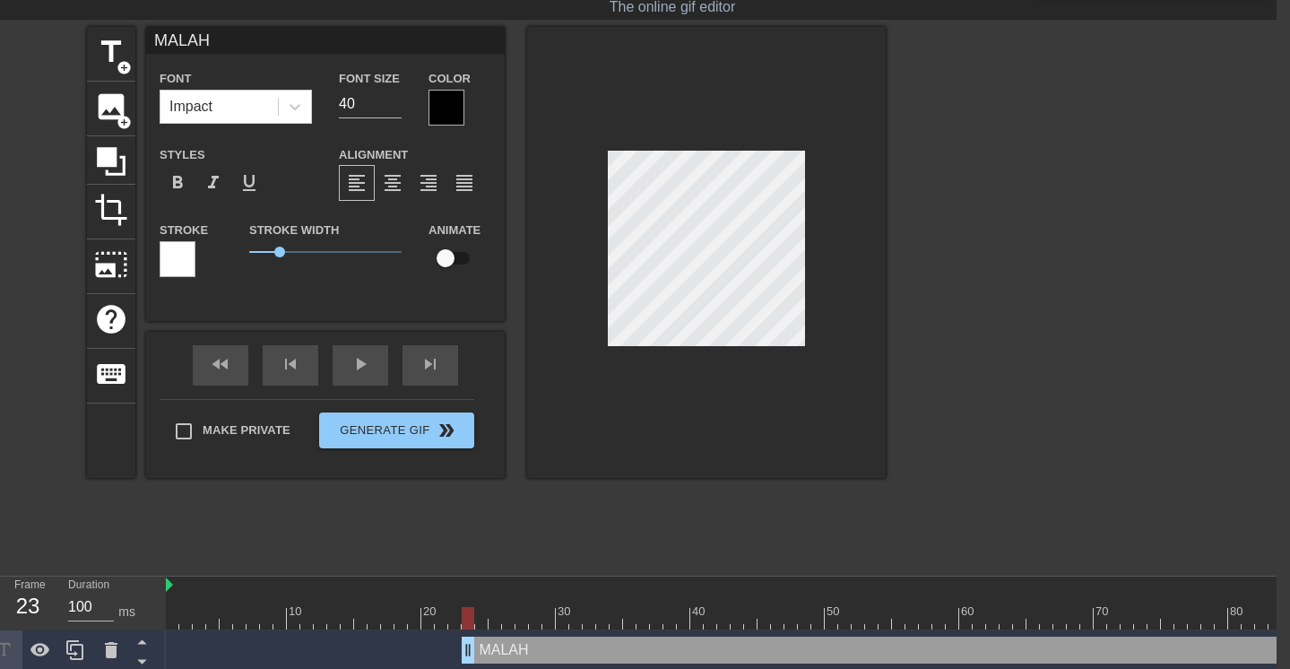
type textarea "MALAH"
type input "MALAH W"
type textarea "MALAH W"
type input "MALAH WF"
type textarea "MALAH WF"
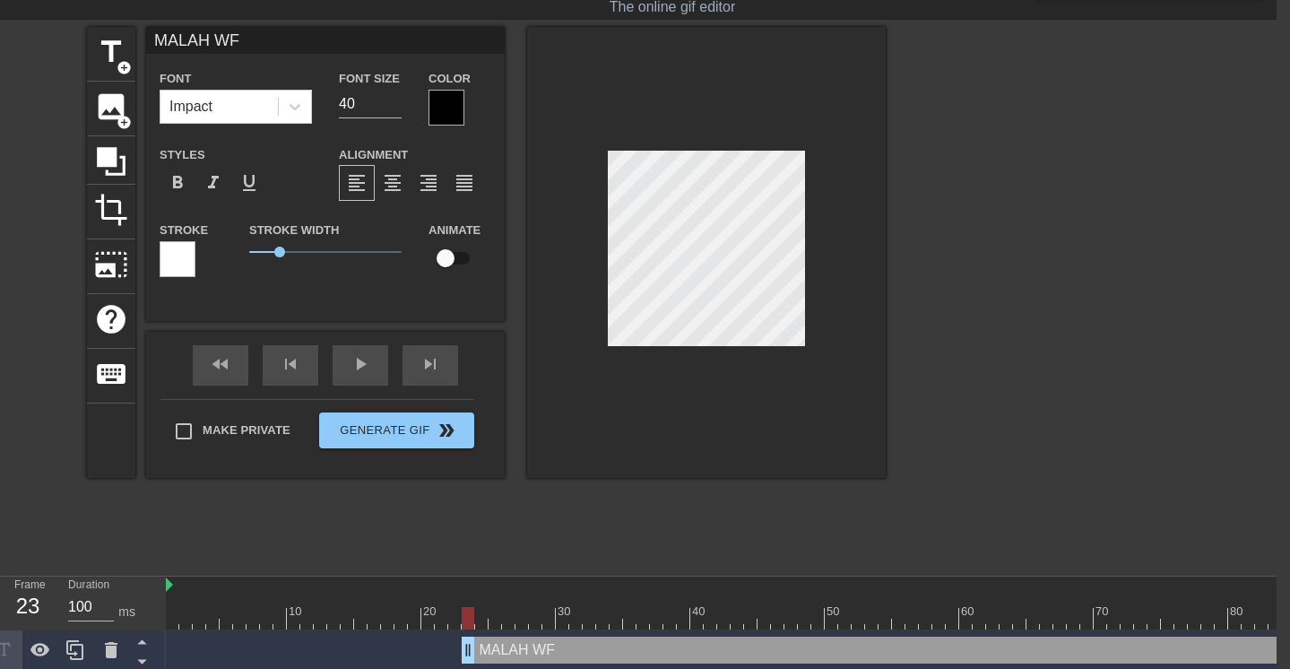
type input "MALAH W"
type textarea "MALAH W"
type input "MALAH"
type textarea "MALAH"
type input "MALAH D"
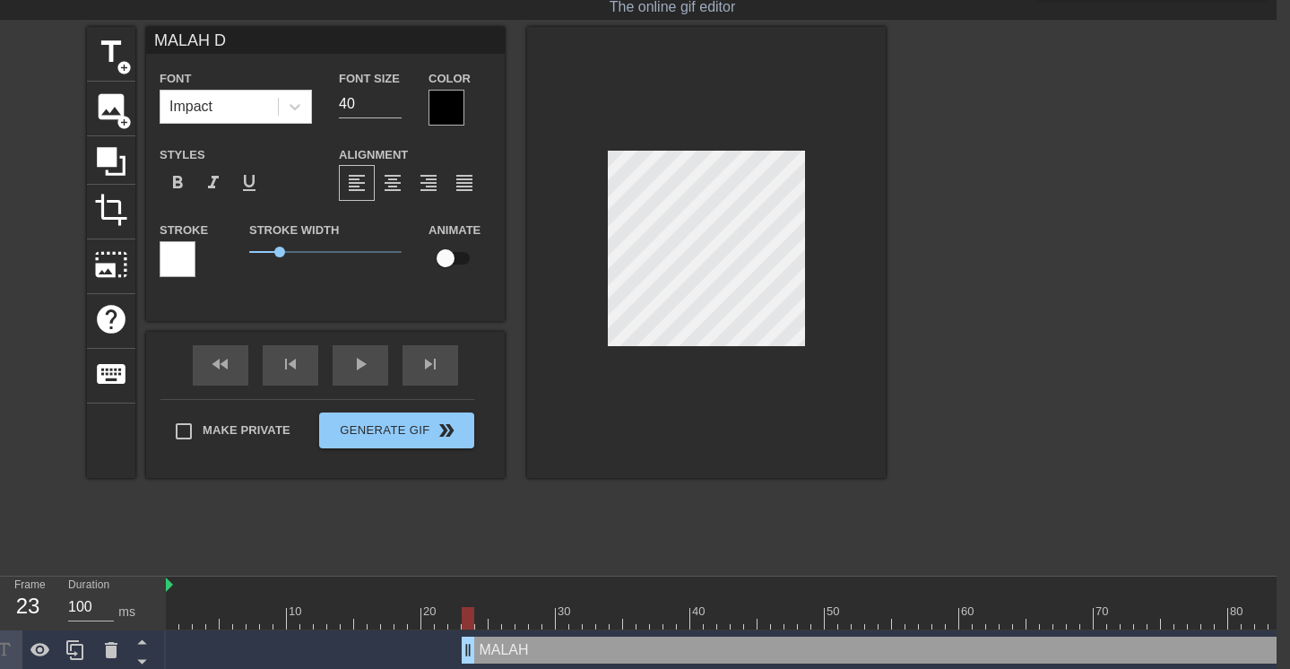
type textarea "MALAH DI"
type input "MALAH DIS"
type textarea "MALAH DIS"
type input "MALAH DISU"
type textarea "MALAH DISU"
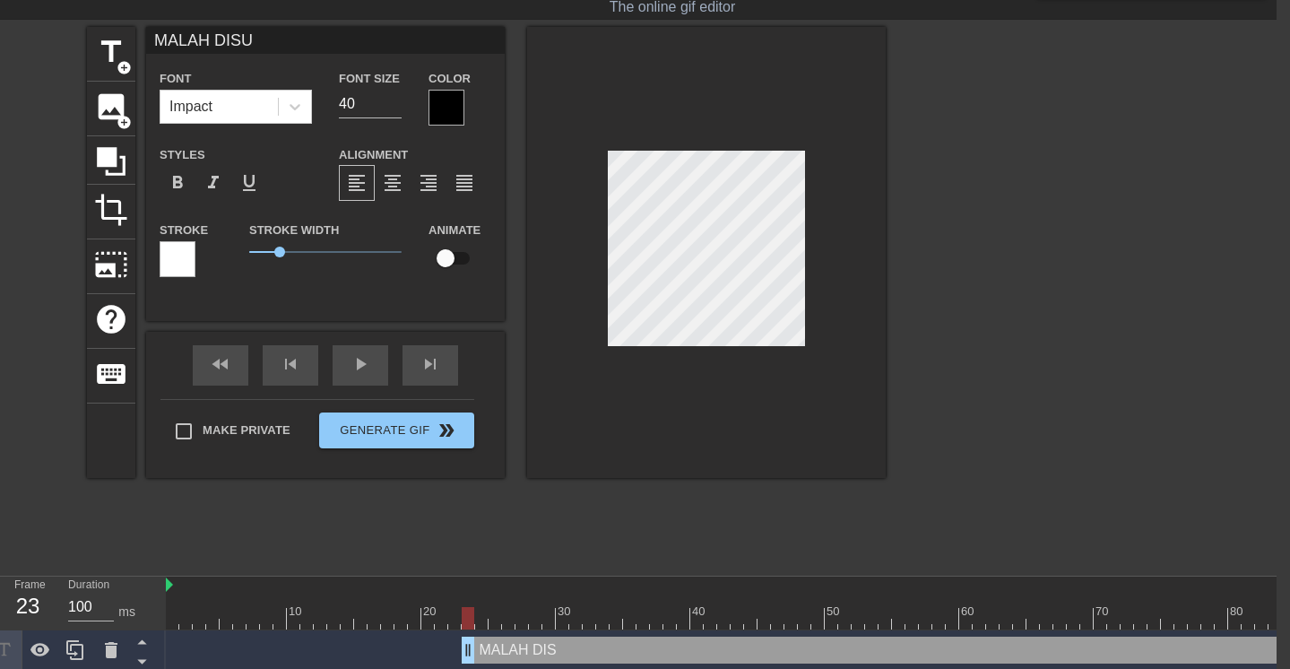
type input "MALAH DISUR"
type textarea "MALAH DISUR"
type input "MALAH DISURU"
type textarea "MALAH DISURUH"
type input "MALAH DISURUH"
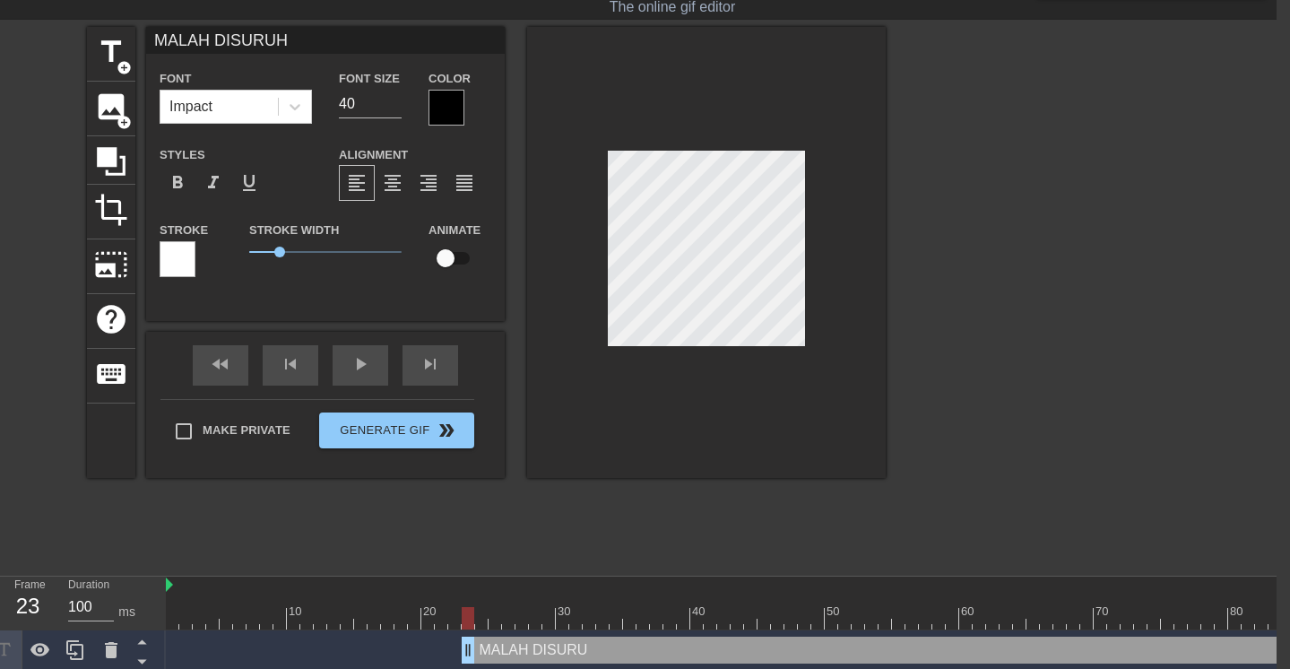
type textarea "MALAH DISURUH"
type input "MALAH DISURUH W"
type textarea "MALAH DISURUH W"
type input "MALAH DISURUH WF"
type textarea "MALAH DISURUH WF"
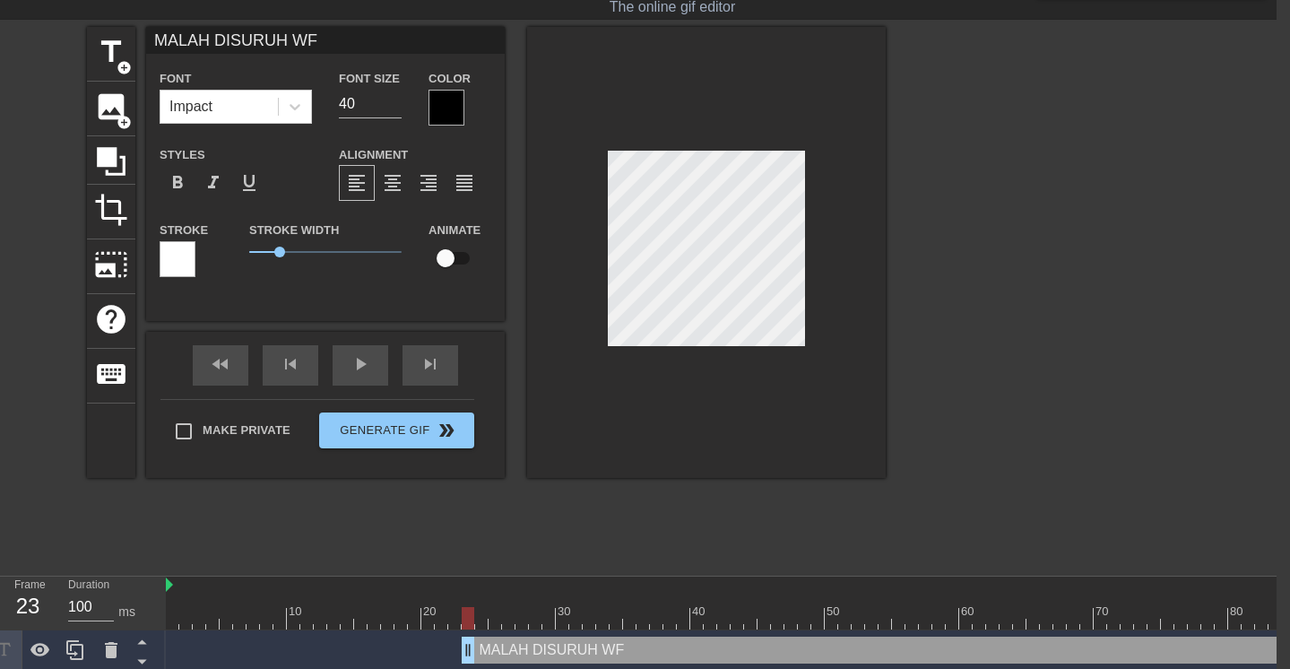
type input "MALAH DISURUH WFH"
type textarea "MALAH DISURUH WFH"
click at [214, 39] on input "MALAH DISURUH WFH" at bounding box center [325, 40] width 359 height 27
type input "MALAH"
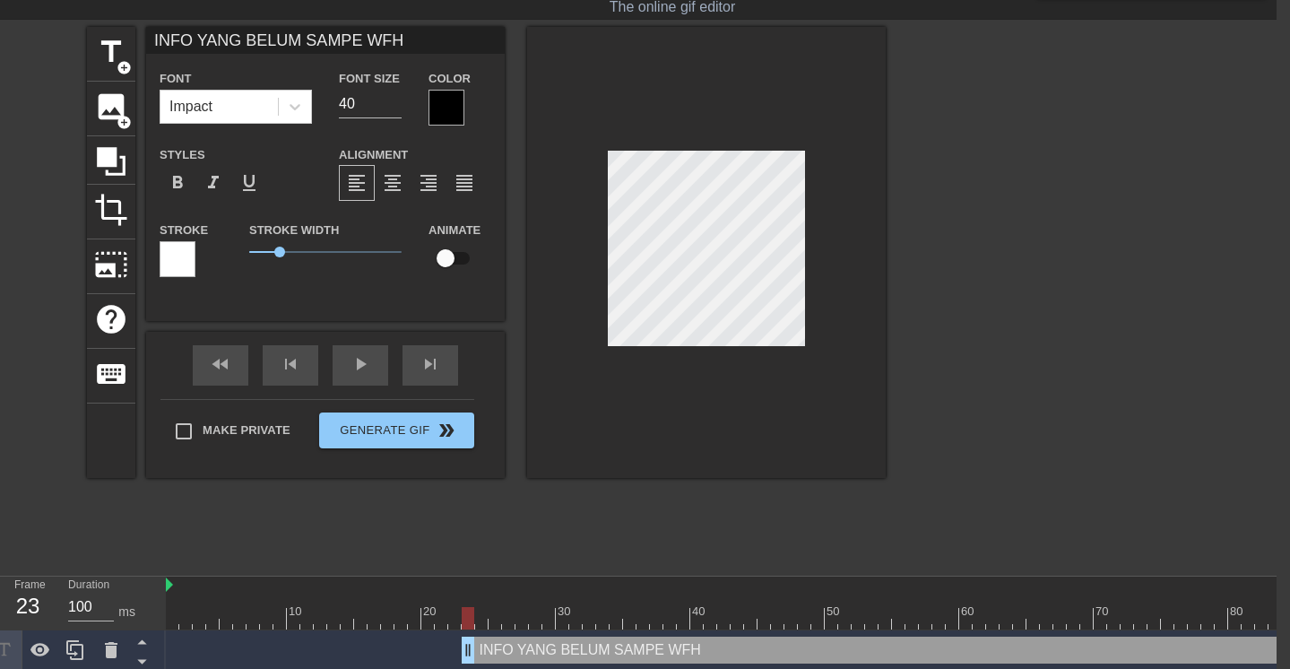
click at [240, 37] on input "INFO YANG BELUM SAMPE WFH" at bounding box center [325, 40] width 359 height 27
type input "MALAH DISURUH WFH"
type textarea "MALAH DISURUH WF H"
click at [370, 98] on input "40" at bounding box center [370, 104] width 63 height 29
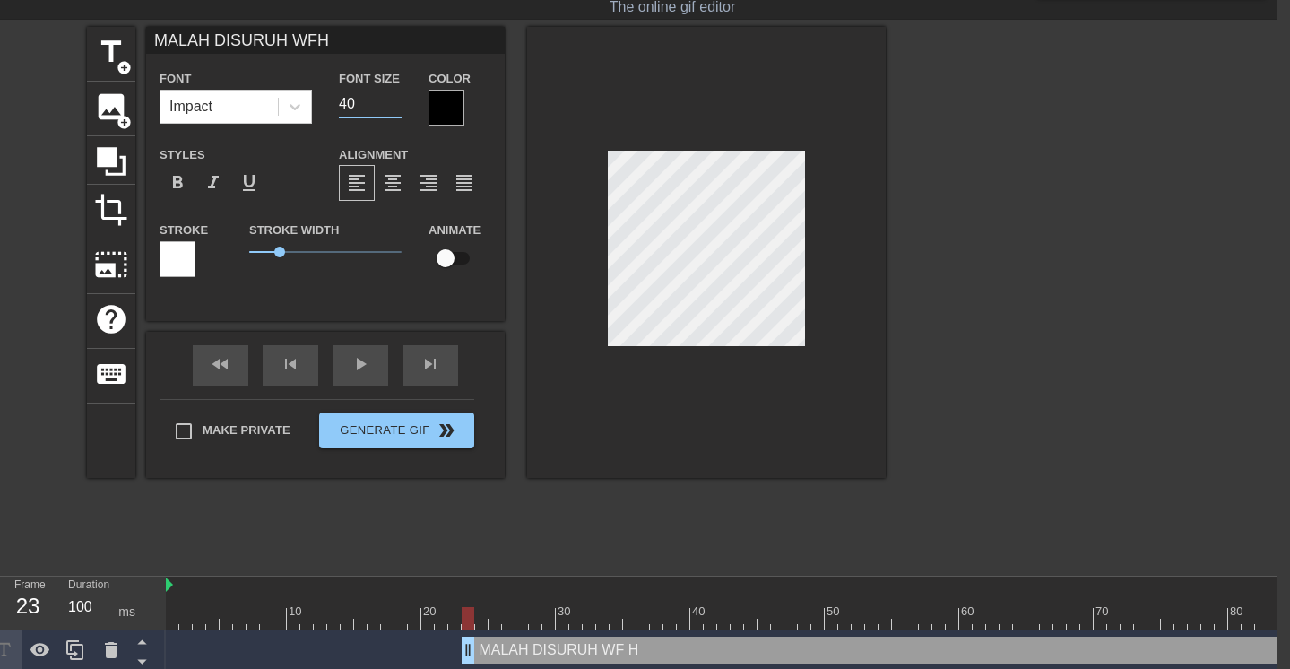
type input "MALAH DISURUH WFH"
type input "2"
type input "MALAH DISURUH WFH"
type input "20"
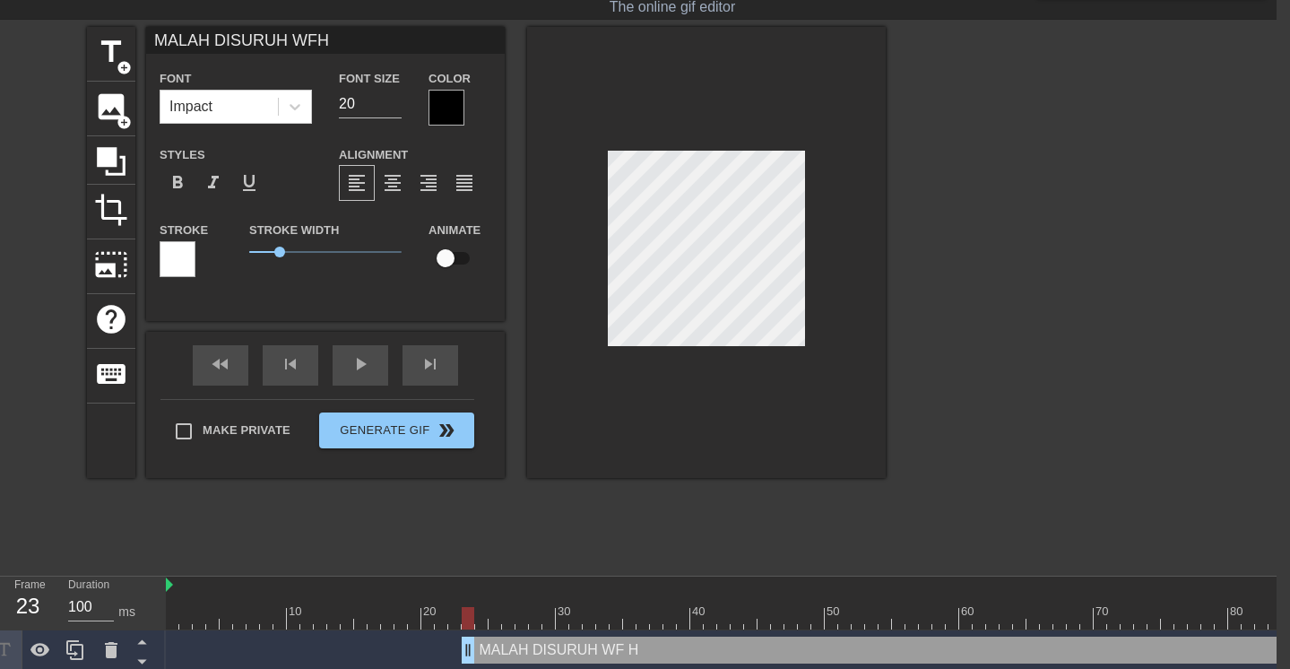
type input "I"
type textarea "IN"
type input "INF"
type textarea "INF"
type input "INFO"
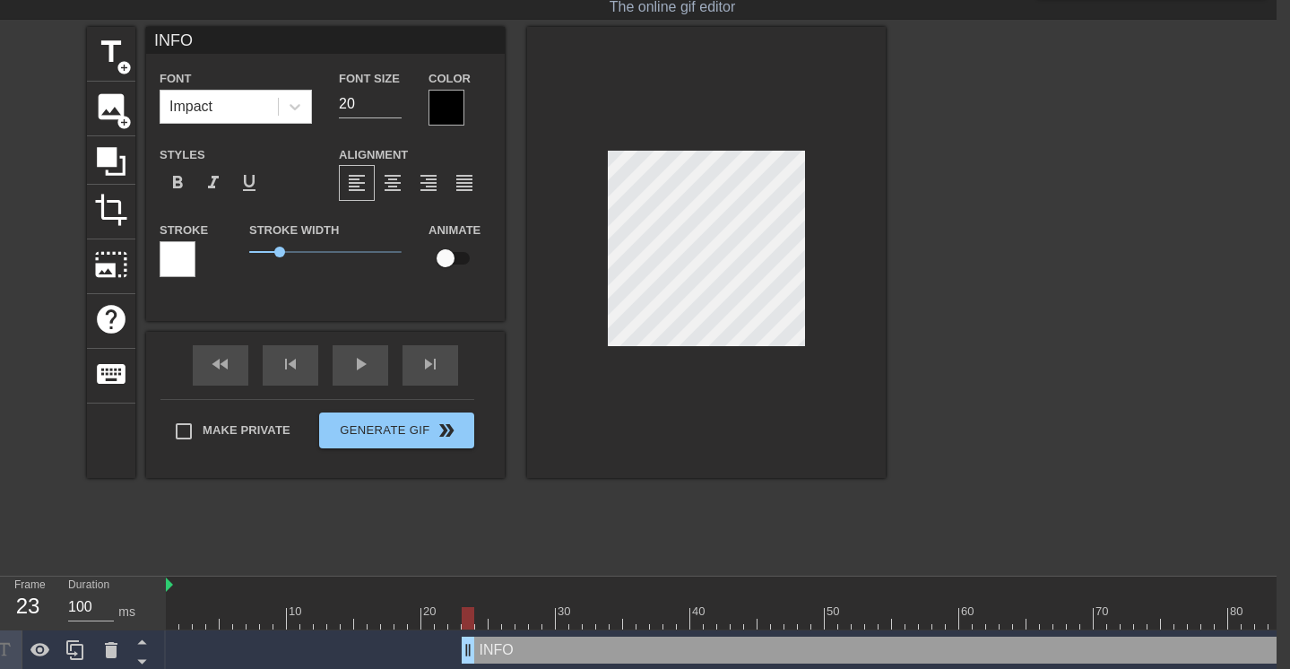
type textarea "INFO"
type input "INFO Y"
type textarea "INFO Y"
type input "INFO YA"
type textarea "INFO YA"
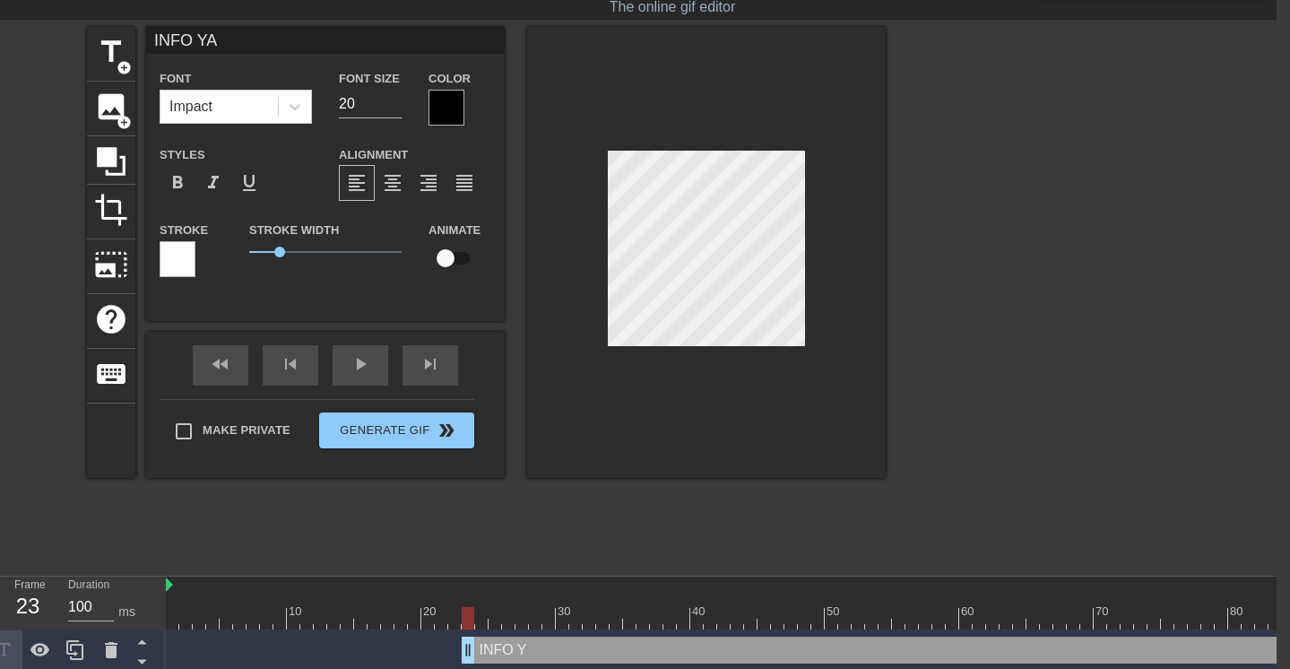
type input "INFO [PERSON_NAME]"
type textarea "INFO [PERSON_NAME]"
type input "INFO YANG"
type textarea "INFO YANG"
type input "INFO YANG"
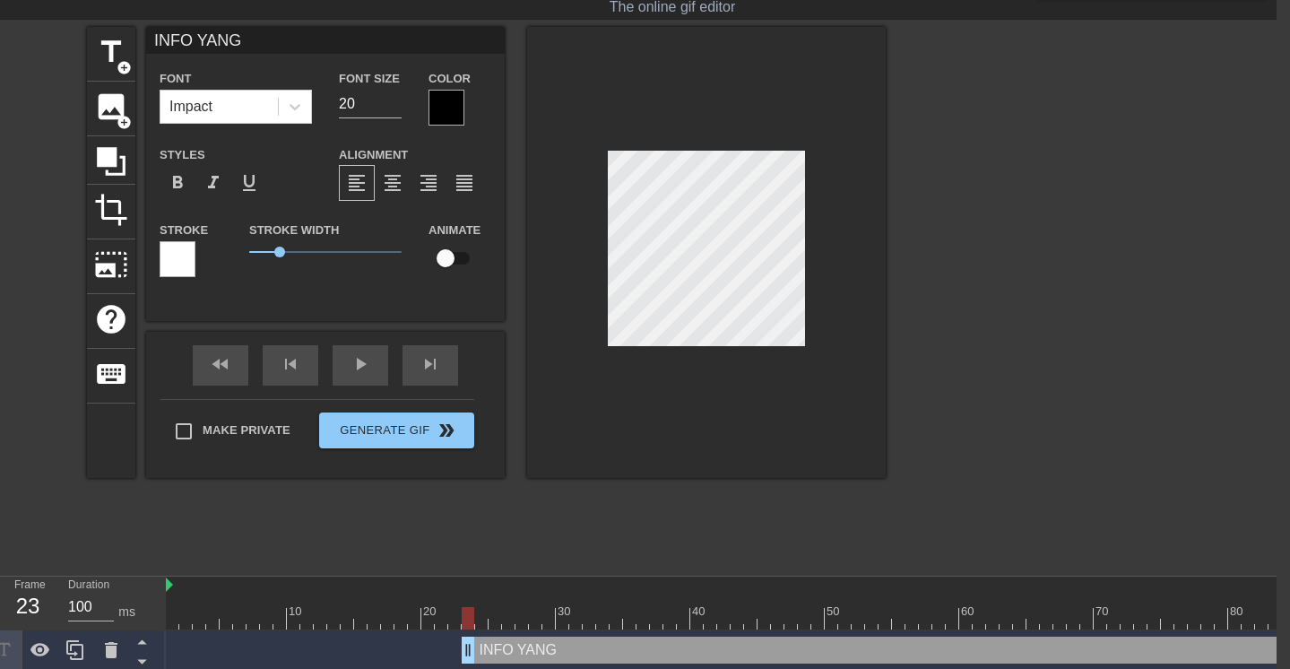
type textarea "INFO YANG"
type input "INFO YANG B"
type textarea "INFO YANG B"
type input "INFO YANG BE"
type textarea "INFO YANG BE"
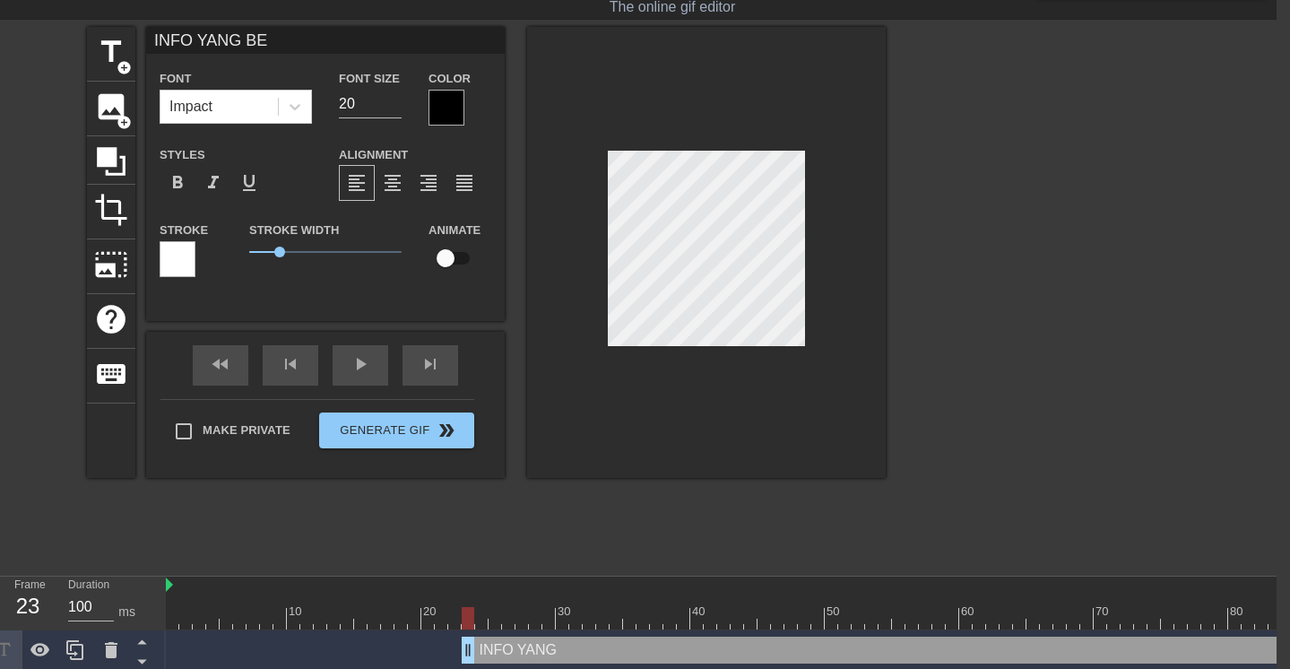
type input "INFO YANG BEL"
type textarea "INFO YANG BEL"
type input "INFO YANG BELU"
type textarea "INFO YANG BELU"
type input "INFO YANG BELUM"
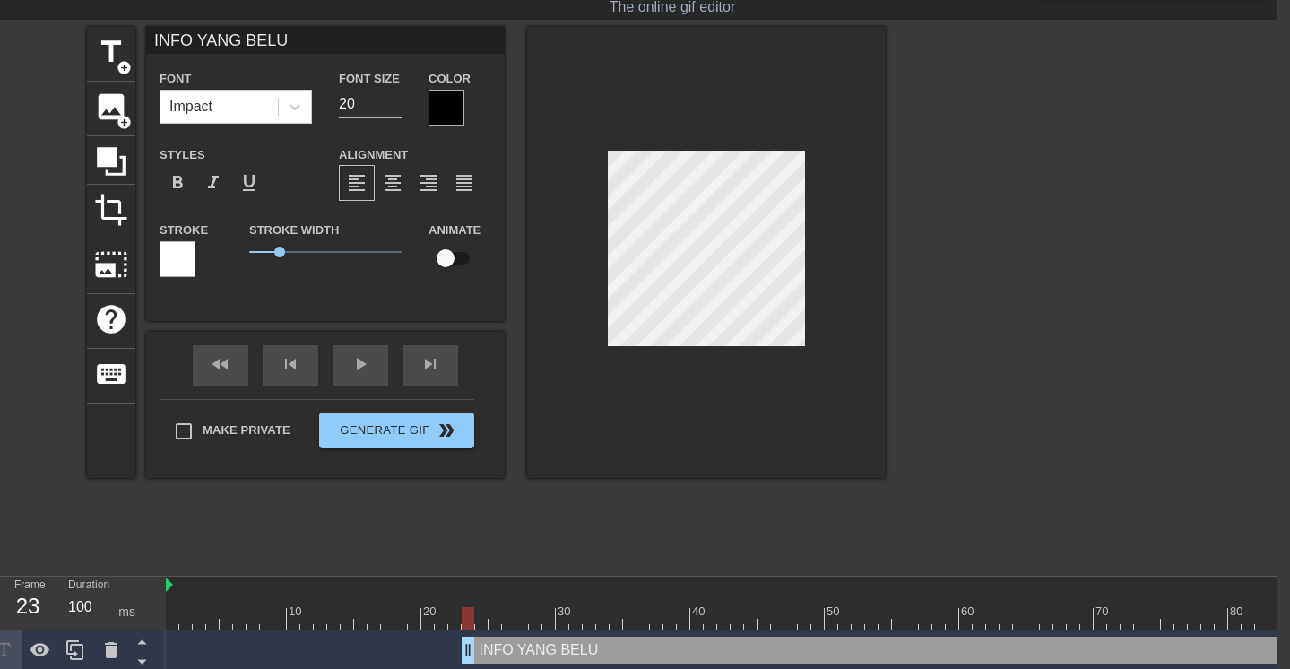
type textarea "INFO YANG BELUM"
type input "INFO YANG BELUM"
type textarea "INFO YANG BELUM"
type input "INFO YANG BELUM S"
type textarea "INFO YANG BELUM S"
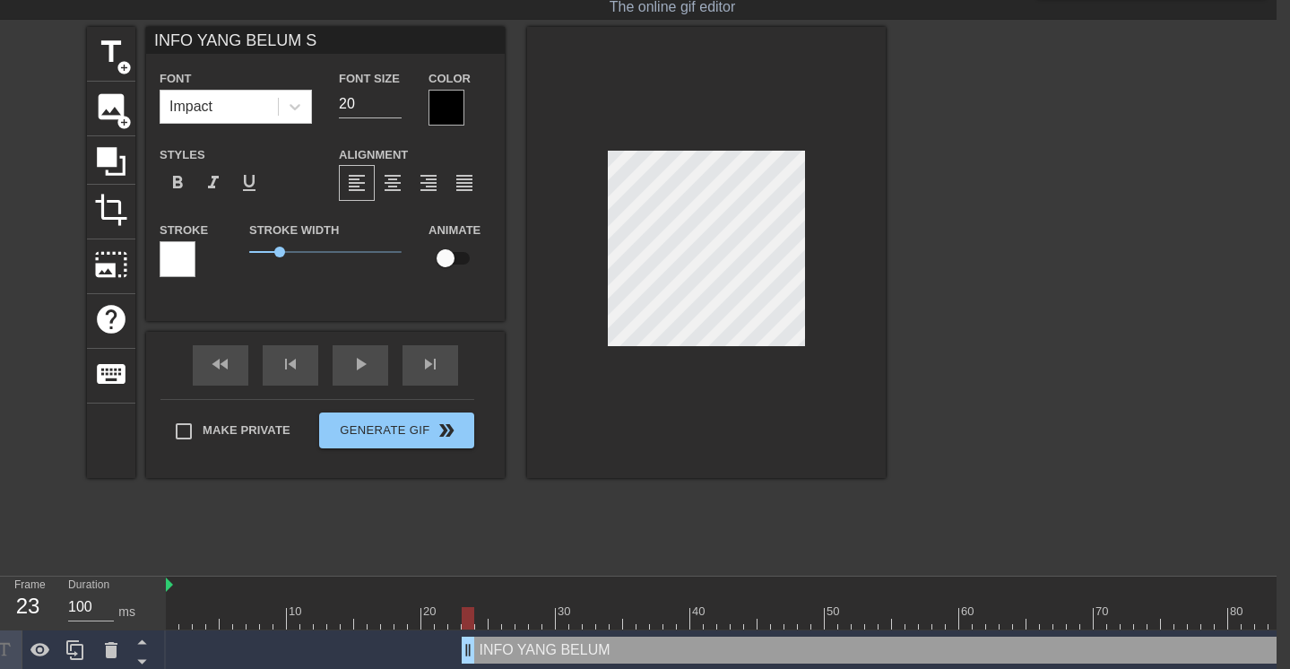
type input "INFO YANG BELUM SA"
type textarea "INFO YANG BELUM SA"
type input "INFO YANG BELUM SAM"
type textarea "INFO YANG BELUM SAM"
type input "INFO YANG BELUM SAMP"
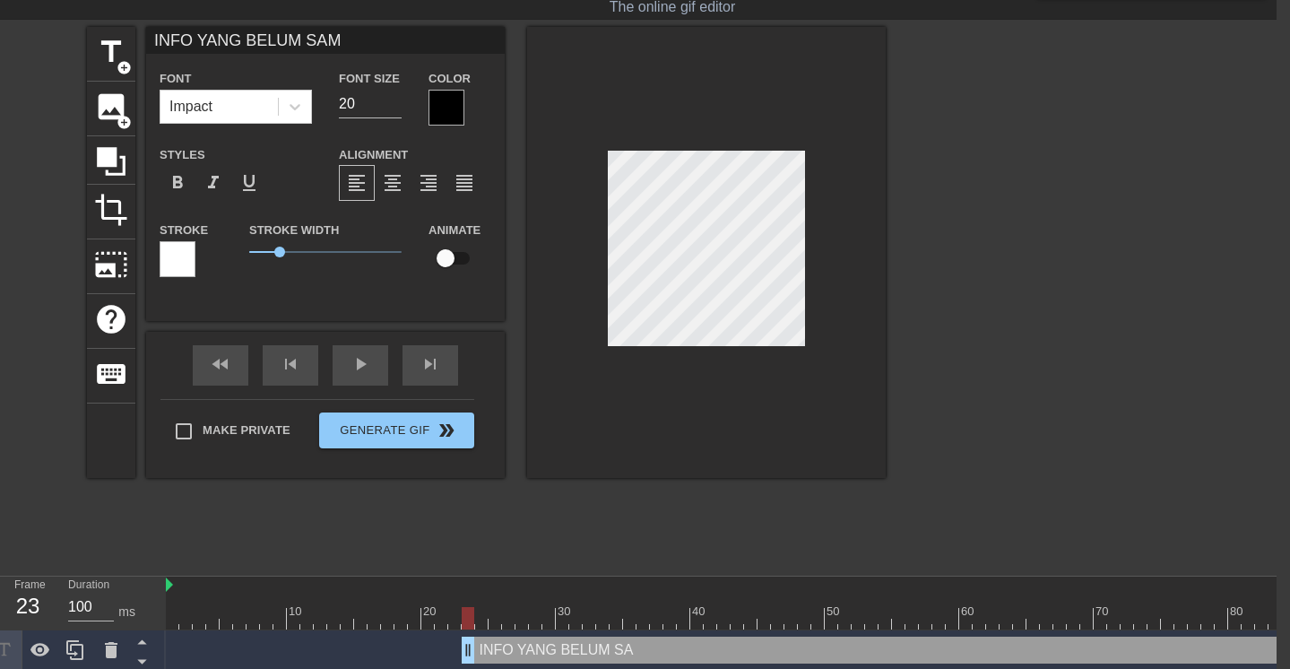
type textarea "INFO YANG BELUM SAMP"
type input "INFO YANG BELUM SAMPE"
type textarea "INFO YANG BELUM SAMPE"
type input "INFO YANG BELUM SAMPE"
type textarea "INFO YANG BELUM SAMPE"
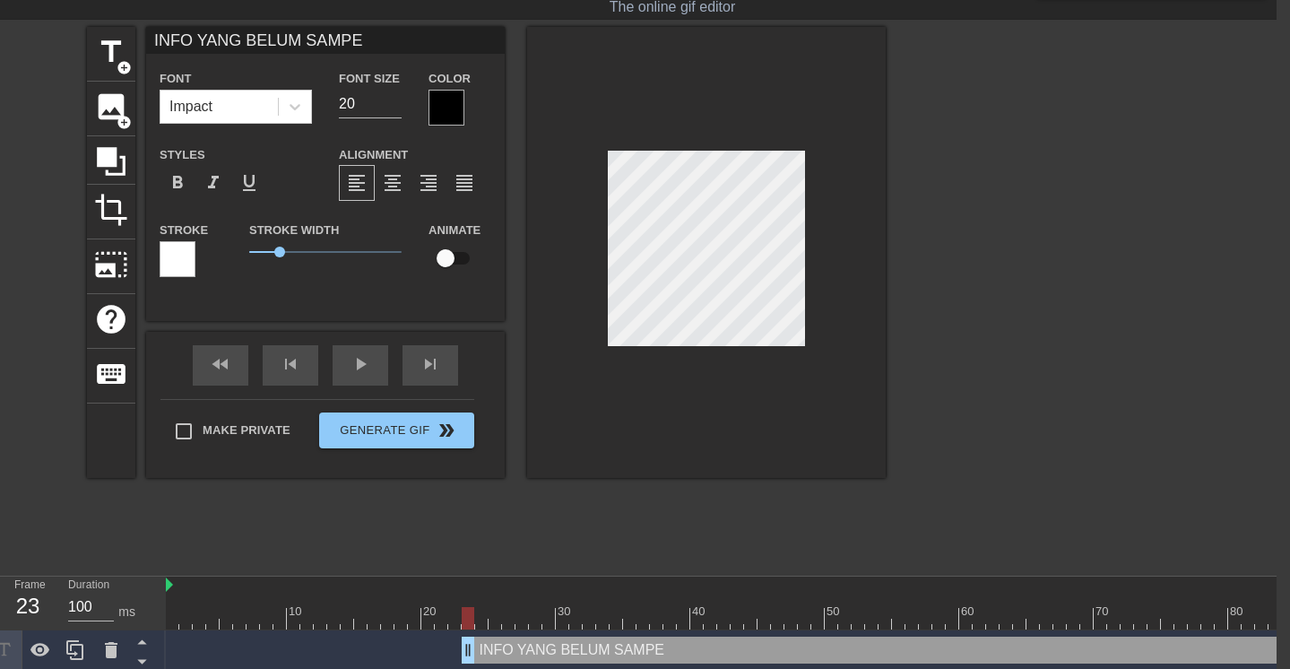
type input "INFO YANG BELUM SAMPE W"
type textarea "INFO YANG BELUM SAMPE W"
type input "INFO YANG BELUM SAMPE"
type textarea "INFO YANG BELUM SAMPE"
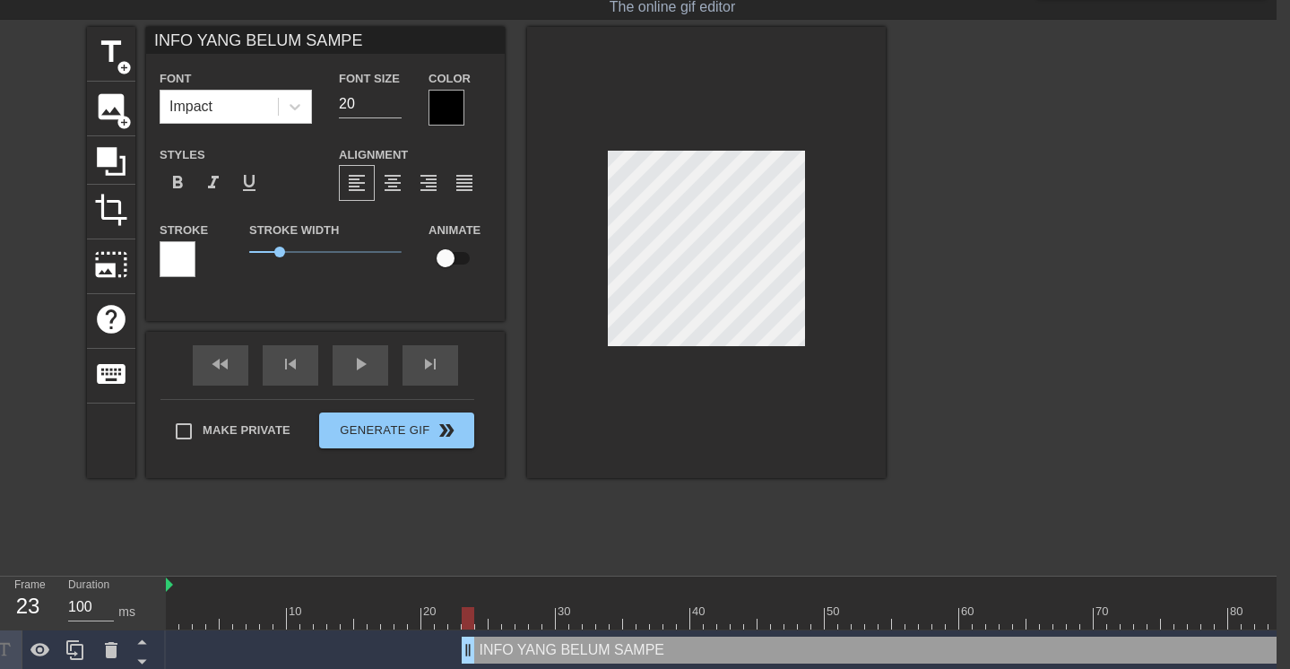
type input "INFO YANG BELUM SAMPE W"
type textarea "INFO YANG BELUM SAMPE W"
type input "INFO YANG BELUM SAMPE WF"
type textarea "INFO YANG BELUM SAMPE WF"
type input "INFO YANG BELUM SAMPE WFH"
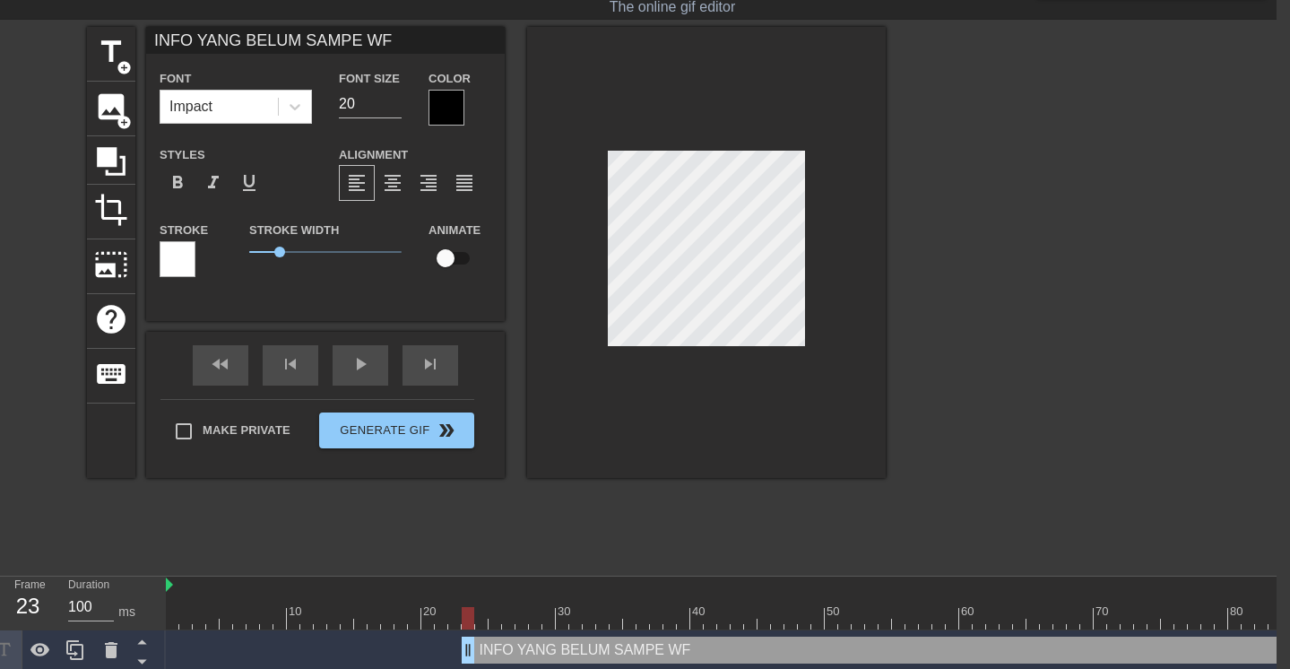
type textarea "INFO YANG BELUM SAMPE WFH"
type input "INFO YANG BELUM SAMPE WF"
type textarea "INFO YANG BELUM SAMPE WF"
type input "INFO YANG BELUM SAMPE W"
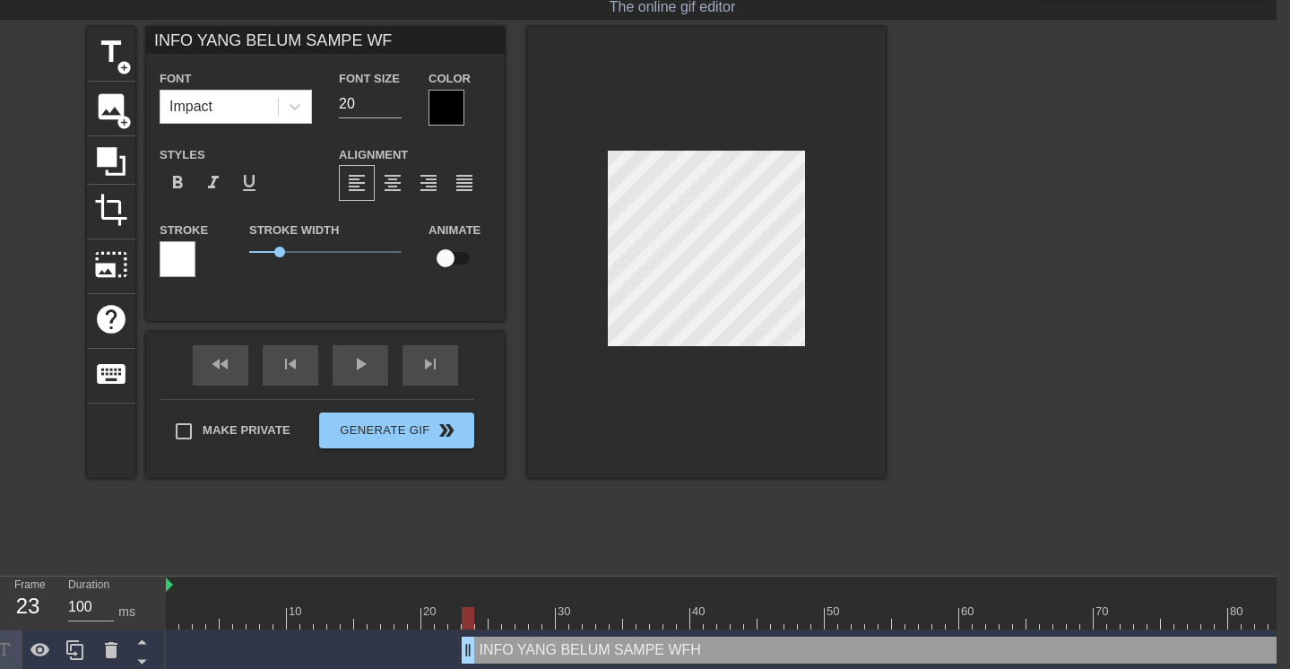
type textarea "INFO YANG BELUM SAMPE W"
type input "INFO YANG BELUM SAMPE"
type textarea "INFO YANG BELUM SAMPE"
type input "INFO YANG BELUM SAMPE"
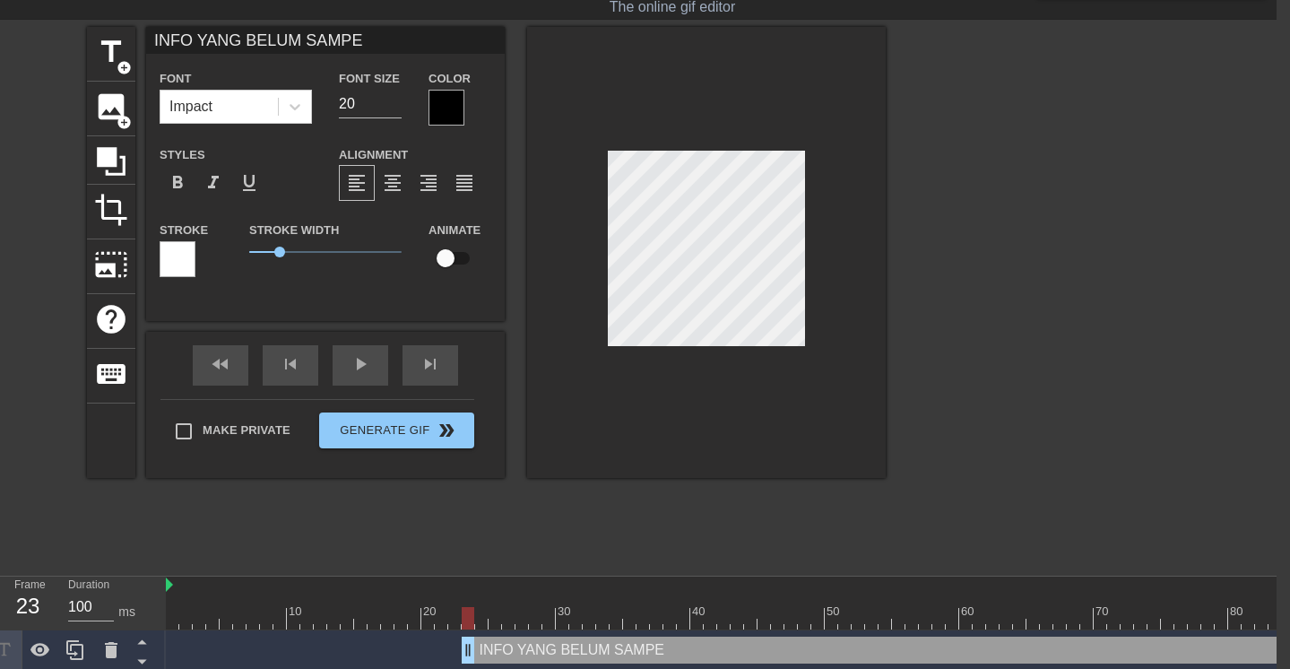
type textarea "INFO YANG BELUM SAMPE"
type input "INFO YANG BELUM SAMPE"
type textarea "INFO YANG BELUM SAMPE"
type input "INFO YANG BELUM SAMPE K"
type textarea "INFO YANG BELUM SAMPE K"
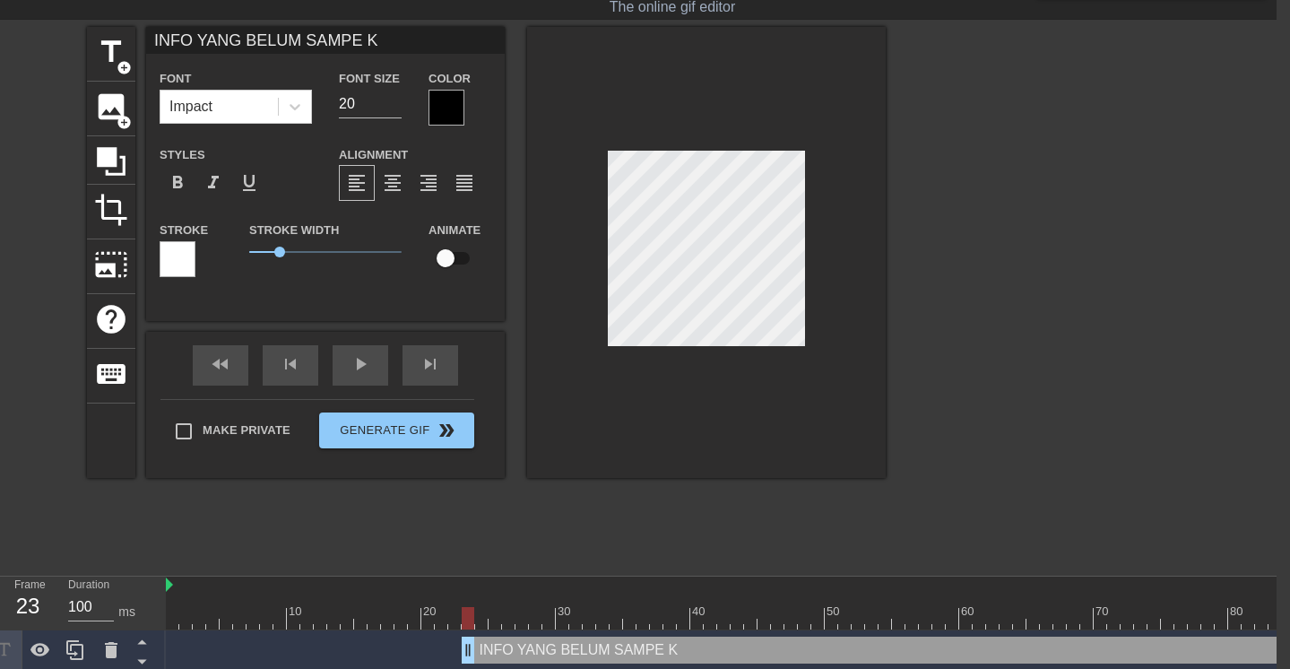
type input "INFO YANG BELUM SAMPE KA"
type textarea "INFO YANG BELUM SAMPE KAN"
type input "INFO YANG BELUM SAMPE KANT"
type textarea "INFO YANG BELUM SAMPE KANTO"
type input "INFO YANG BELUM SAMPE KANTOR"
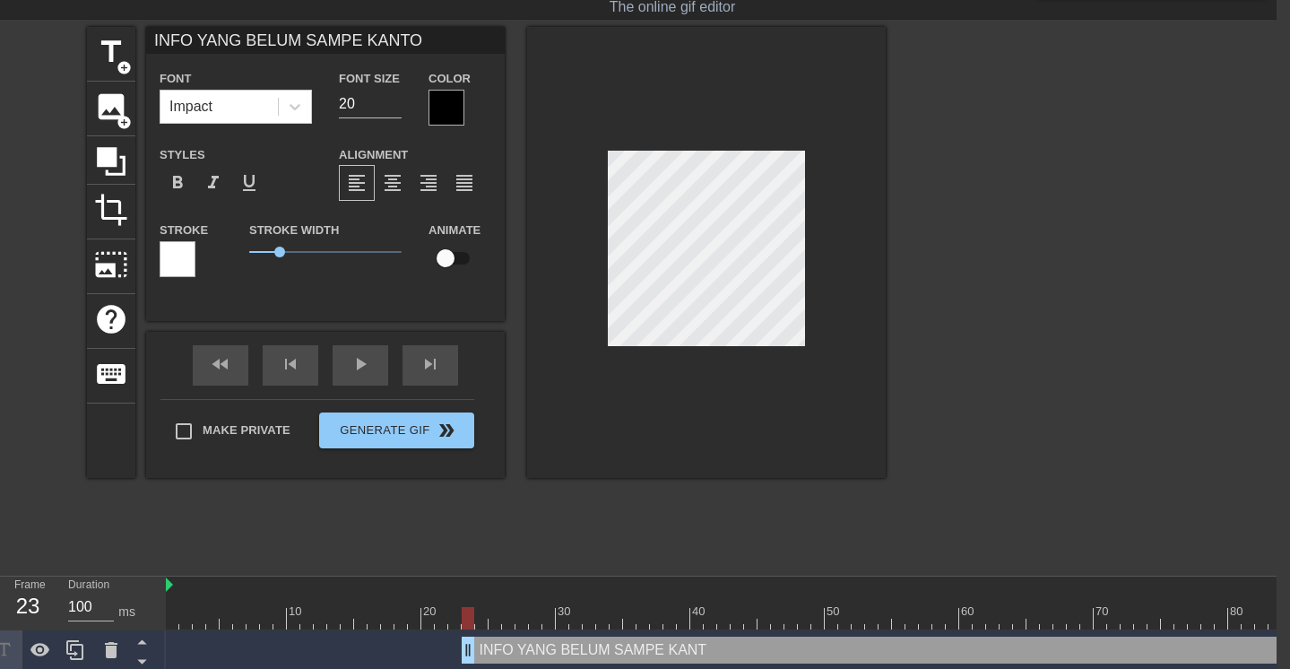
type textarea "INFO YANG BELUM SAMPE KANTOR"
type input "INFO YANG BELUM SAMPE KANTOR"
type textarea "INFO YANG BELUM SAMPE KANTOR"
type input "INFO YANG BELUM SAMPE KANTOR D"
type textarea "INFO YANG BELUM SAMPE KANTOR D"
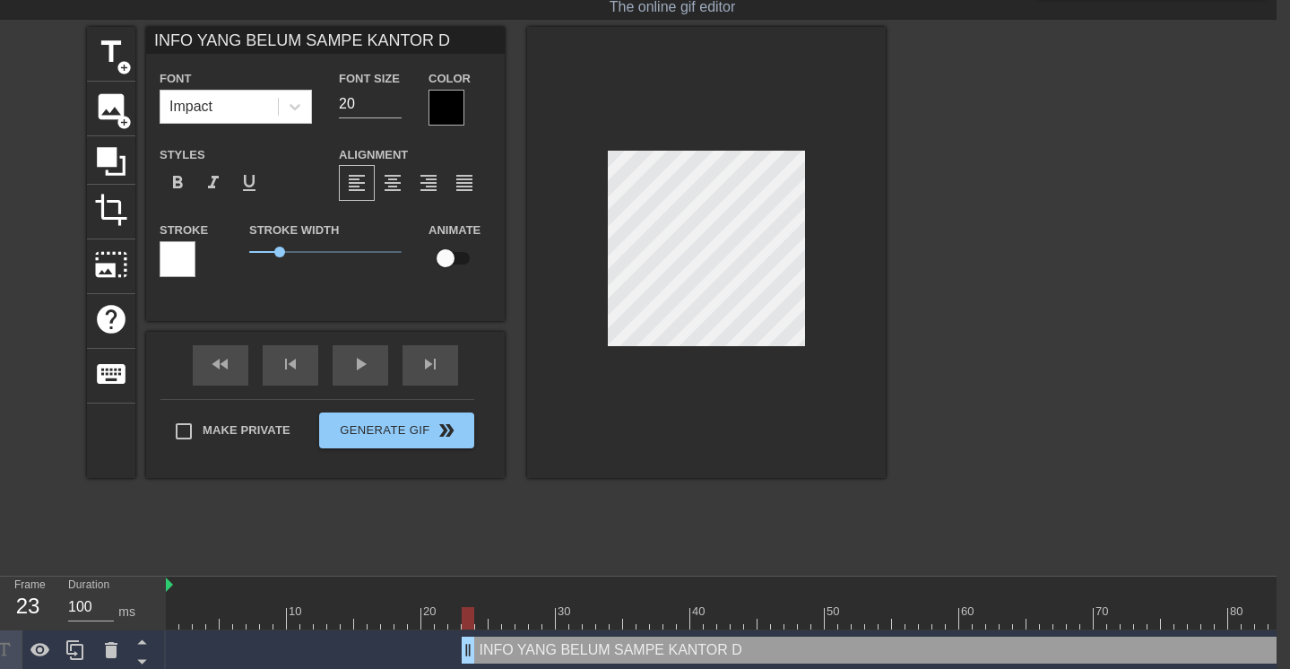
type input "INFO YANG BELUM SAMPE KANTOR"
type textarea "INFO YANG BELUM SAMPE KANTOR"
type input "INFO YANG BELUM SAMPE KANTOR W"
type textarea "INFO YANG BELUM SAMPE KANTOR W"
type input "INFO YANG BELUM SAMPE KANTOR WF"
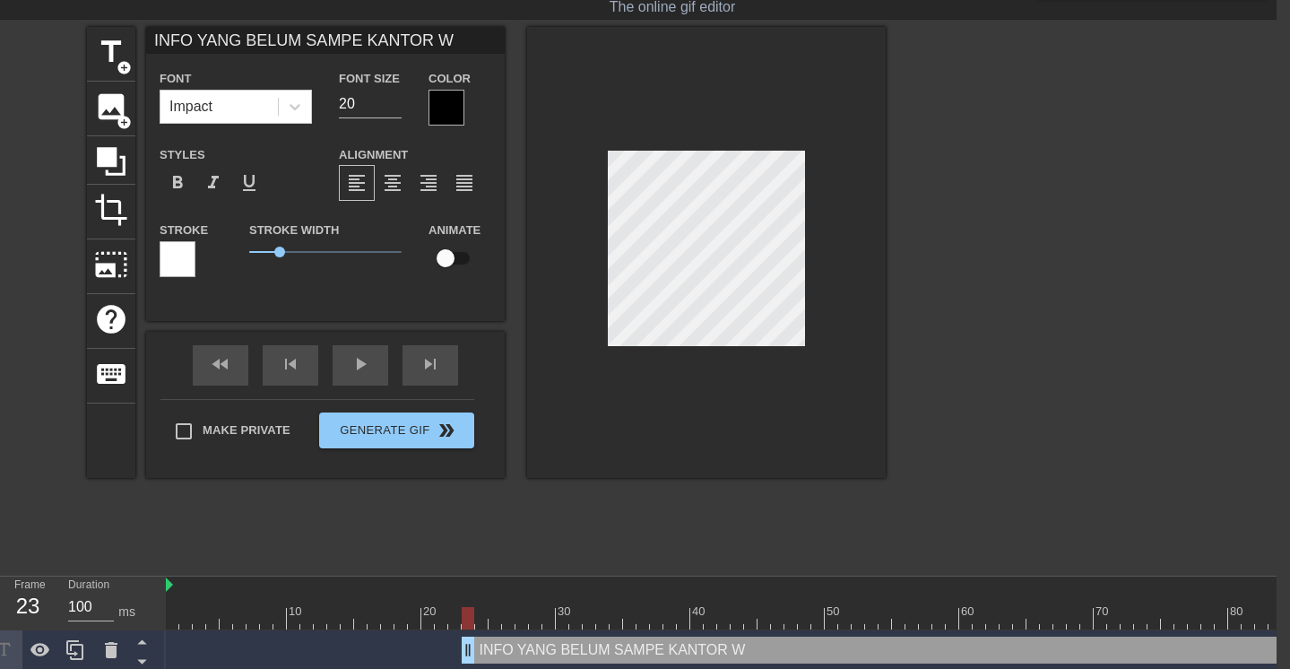
type textarea "INFO YANG BELUM SAMPE KANTOR WF"
type input "INFO YANG BELUM SAMPE KANTOR WFG"
type textarea "INFO YANG BELUM SAMPE KANTOR WFG"
type input "INFO YANG BELUM SAMPE KANTOR WF"
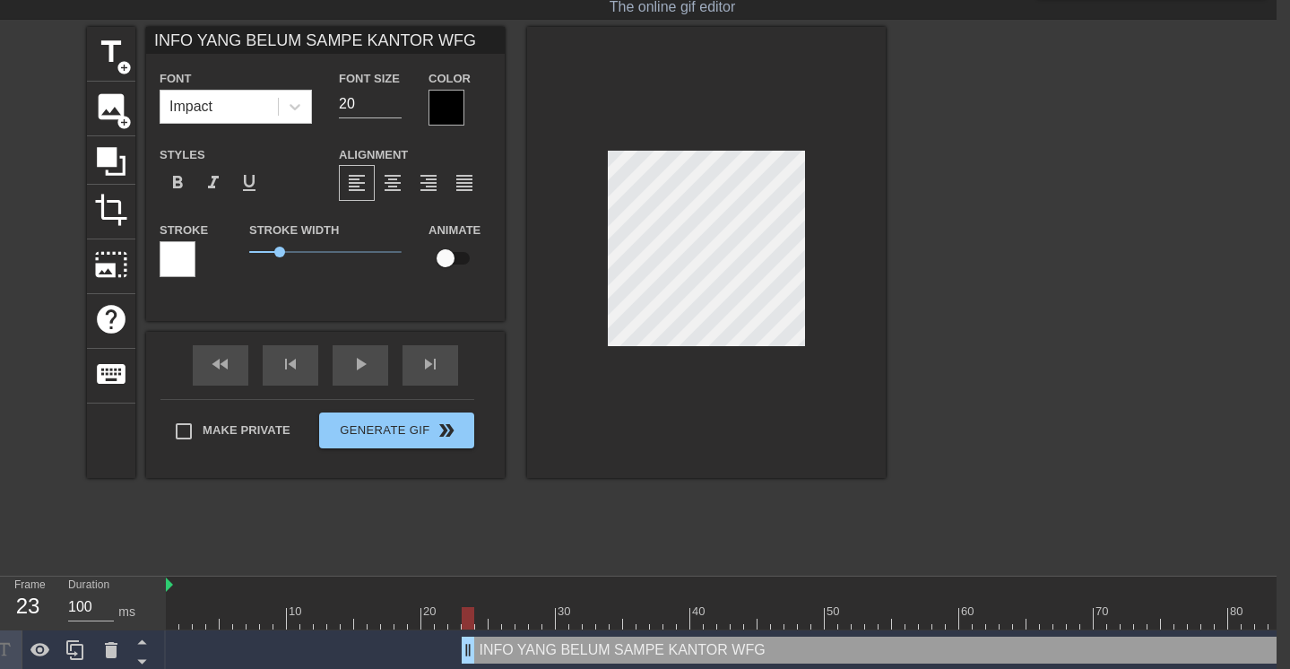
type textarea "INFO YANG BELUM SAMPE KANTOR WF"
type input "INFO YANG BELUM SAMPE KANTOR WFH"
type textarea "INFO YANG BELUM SAMPE KANTOR WFH"
type input "INFO YANG BELUM SAMPE KANTOR WFH"
type textarea "INFO YANG BELUM SAMPE KANTOR WFH"
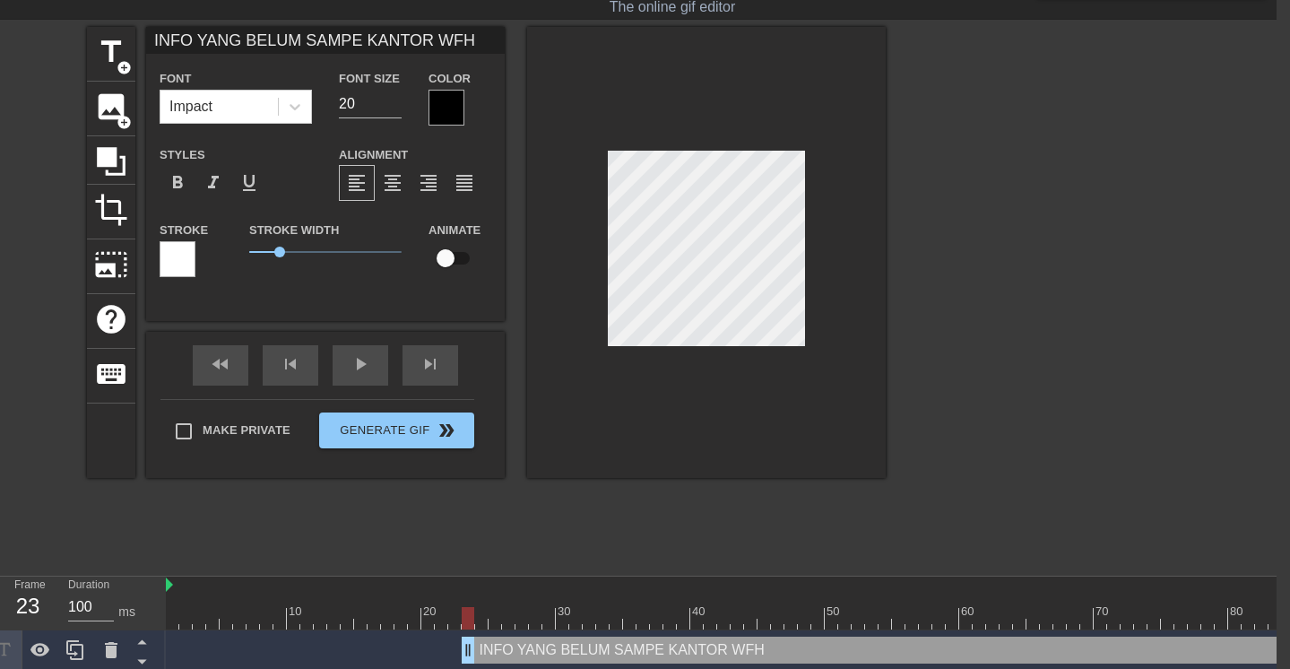
scroll to position [3, 3]
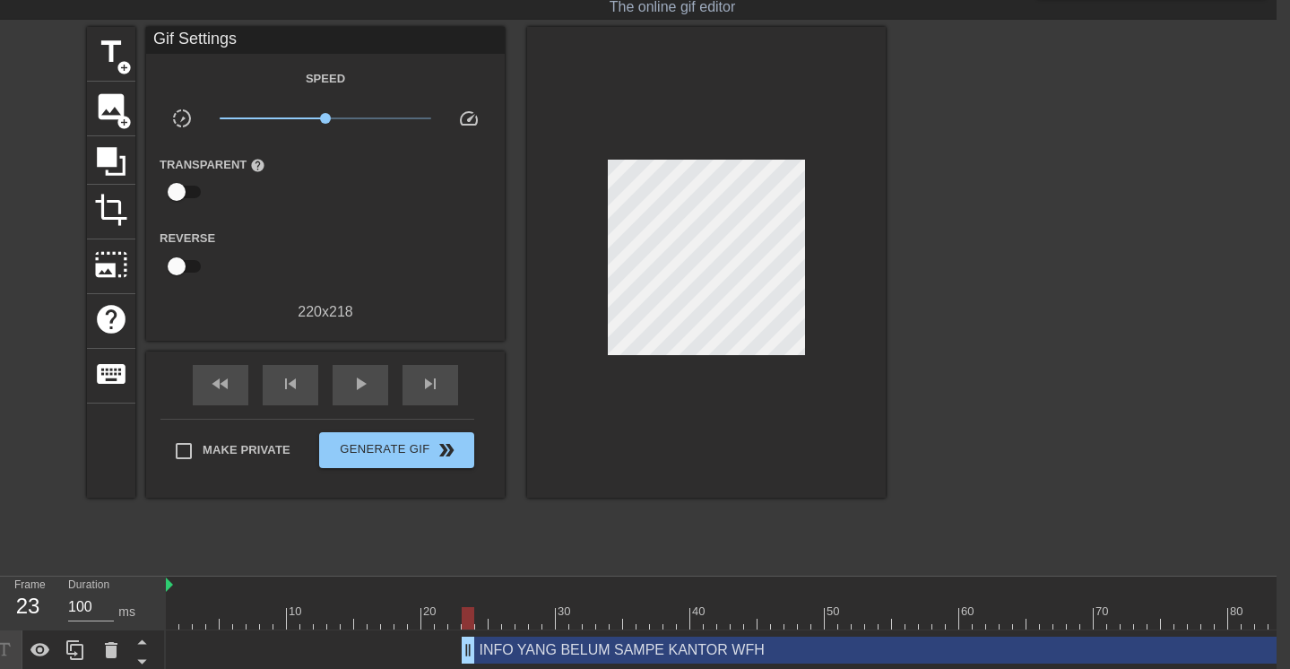
click at [695, 429] on div at bounding box center [706, 262] width 359 height 471
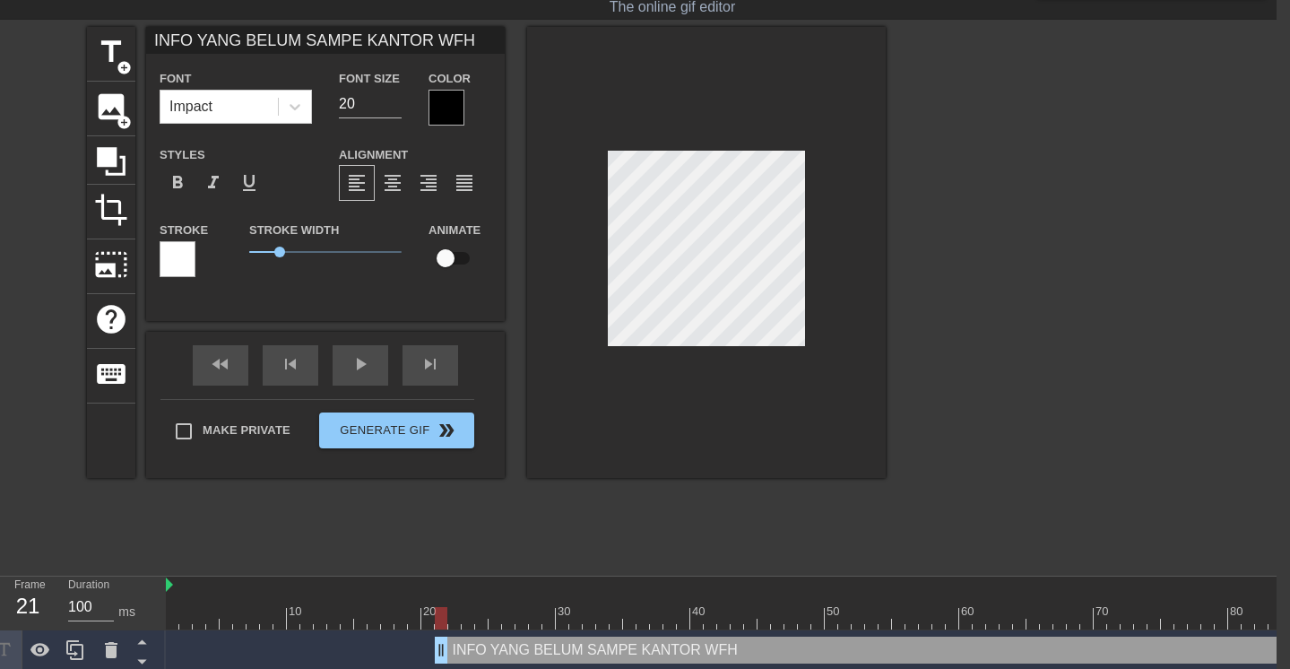
drag, startPoint x: 536, startPoint y: 653, endPoint x: 502, endPoint y: 652, distance: 34.1
click at [502, 652] on div "INFO YANG BELUM SAMPE KANTOR WFH drag_handle drag_handle" at bounding box center [1154, 649] width 1439 height 27
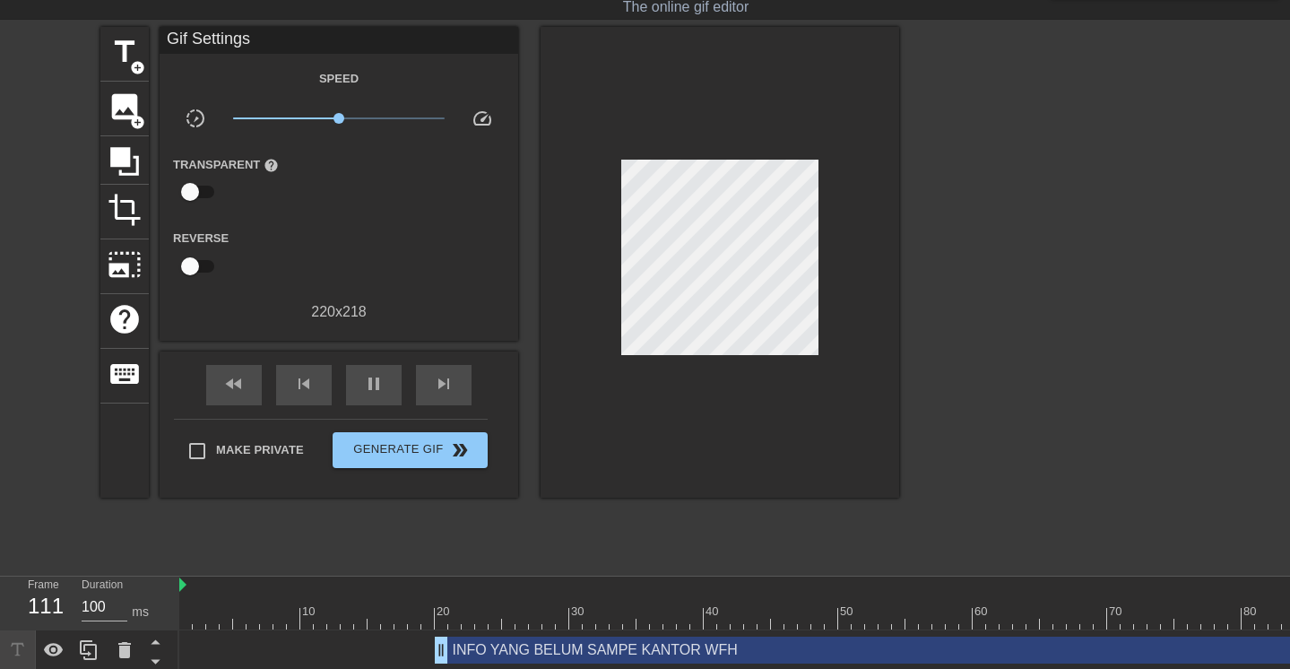
click at [990, 294] on div at bounding box center [1055, 296] width 269 height 538
click at [539, 656] on div "INFO YANG BELUM SAMPE KANTOR WFH drag_handle drag_handle" at bounding box center [1154, 649] width 1439 height 27
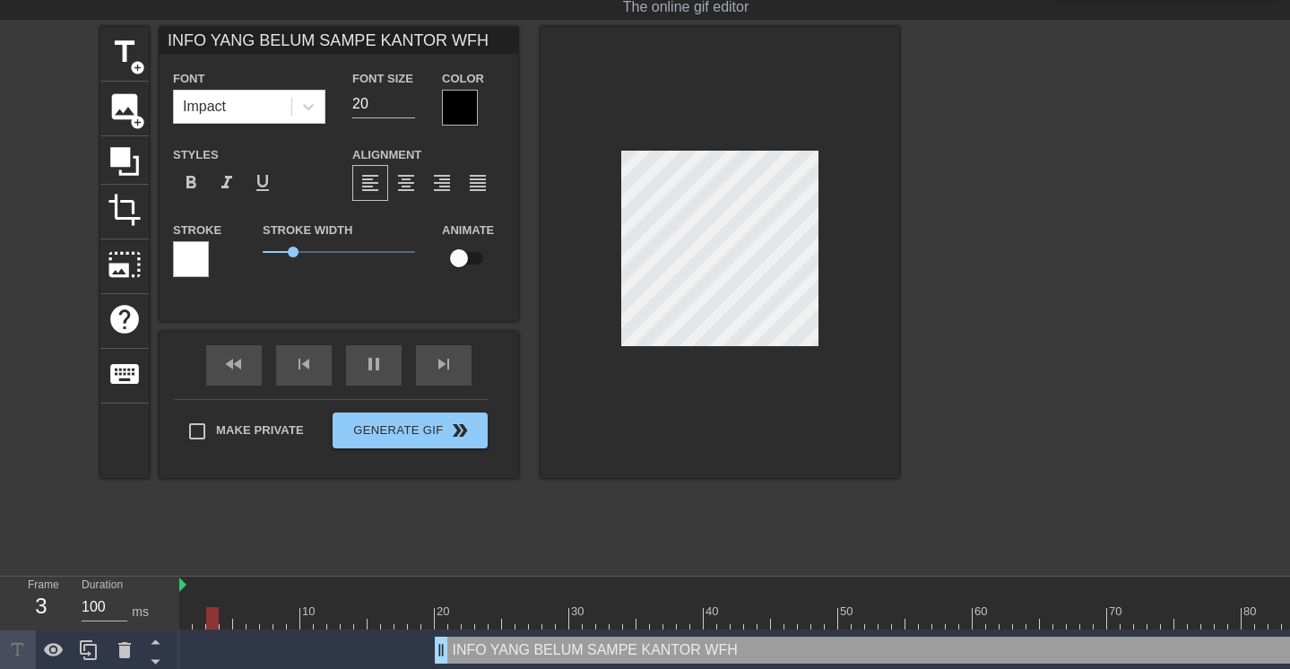
click at [339, 39] on input "INFO YANG BELUM SAMPE KANTOR WFH" at bounding box center [339, 40] width 359 height 27
type input "DAPET INFO WFH"
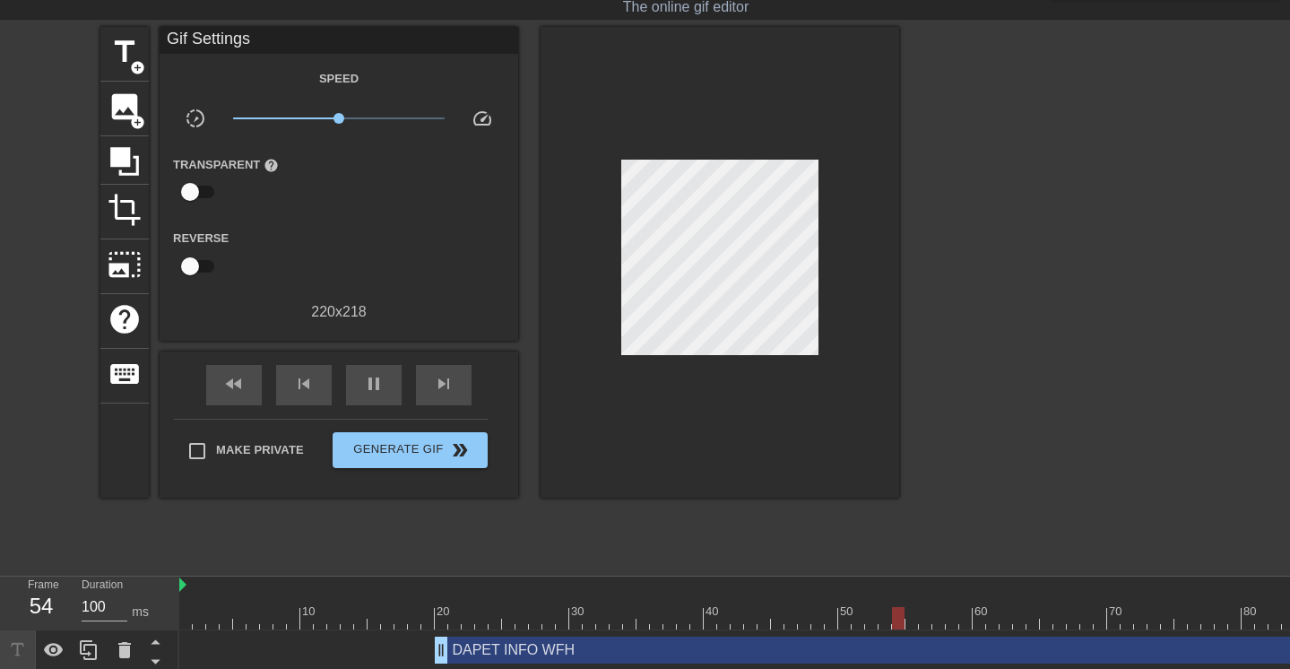
click at [640, 443] on div at bounding box center [720, 262] width 359 height 471
click at [797, 426] on div at bounding box center [720, 262] width 359 height 471
click at [121, 160] on icon at bounding box center [124, 161] width 29 height 29
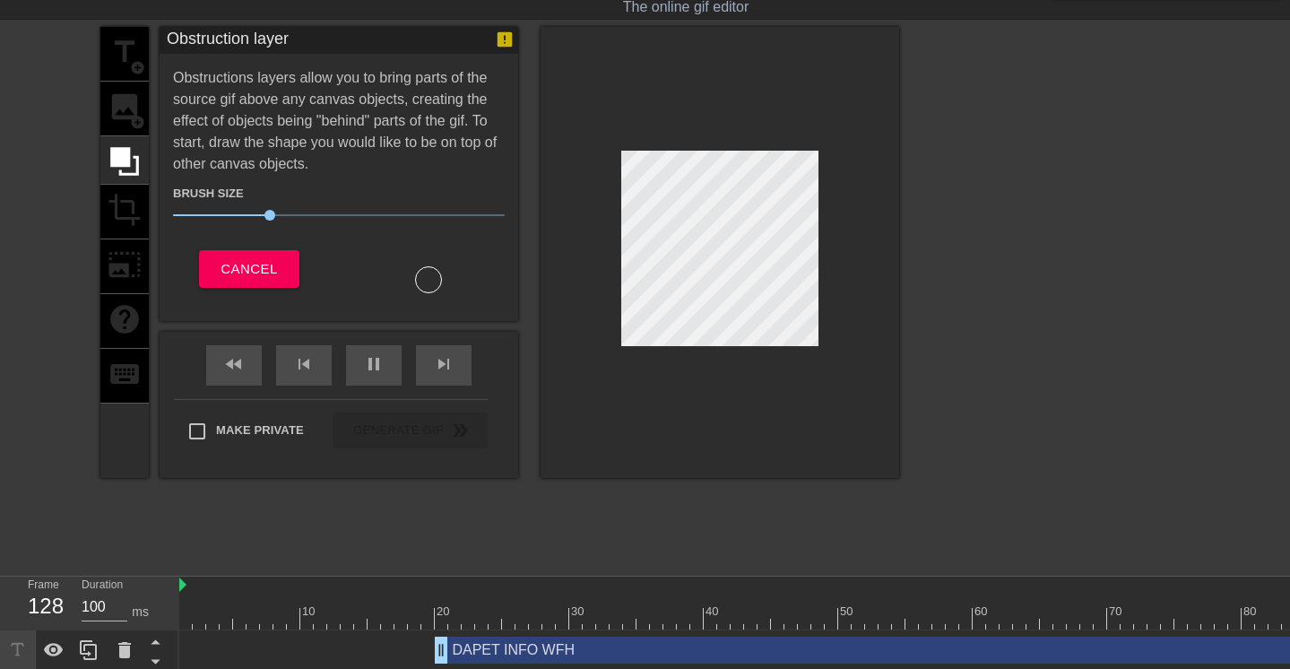
click at [124, 210] on div "title add_circle image add_circle crop photo_size_select_large help keyboard" at bounding box center [124, 252] width 48 height 451
click at [231, 272] on span "Cancel" at bounding box center [249, 268] width 56 height 23
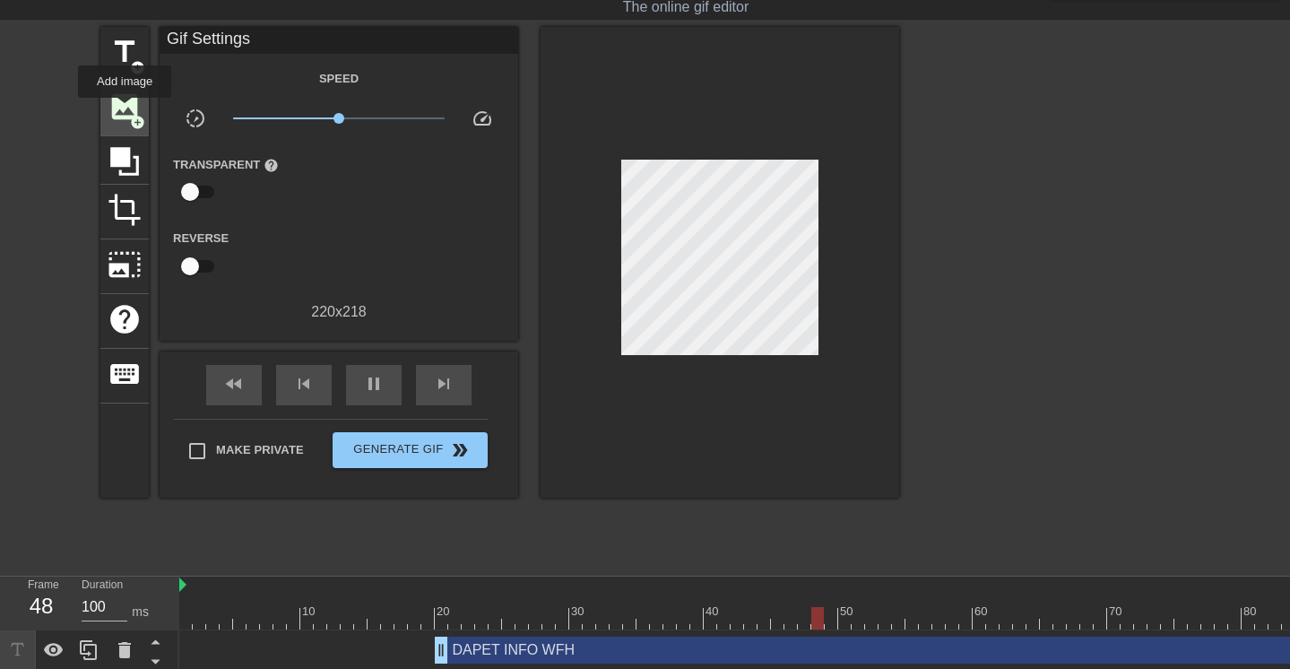
click at [125, 110] on span "image" at bounding box center [125, 107] width 34 height 34
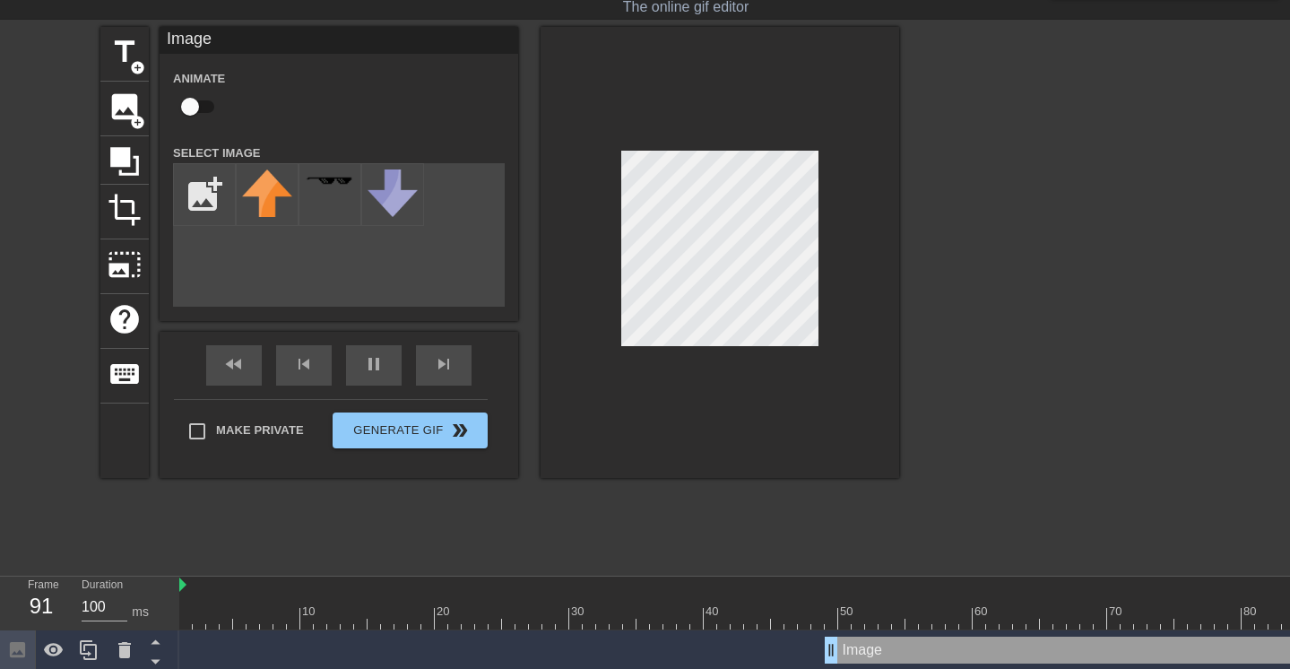
click at [601, 428] on div at bounding box center [720, 252] width 359 height 451
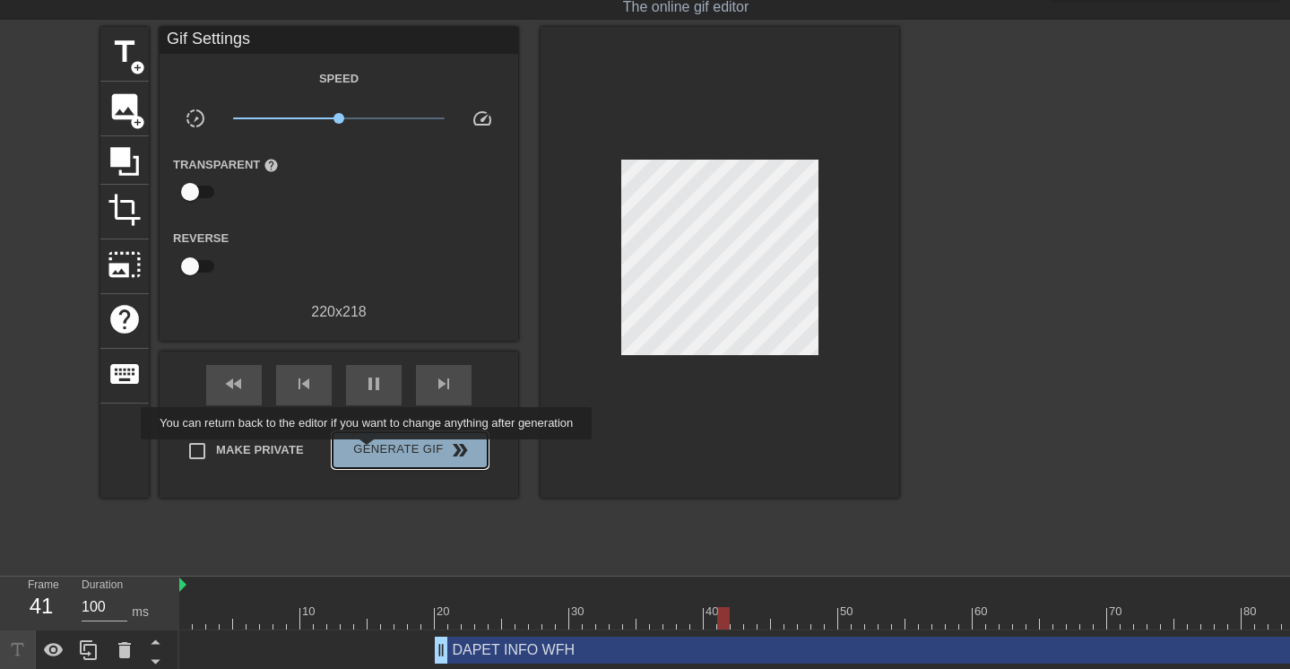
click at [378, 452] on span "Generate Gif double_arrow" at bounding box center [410, 450] width 141 height 22
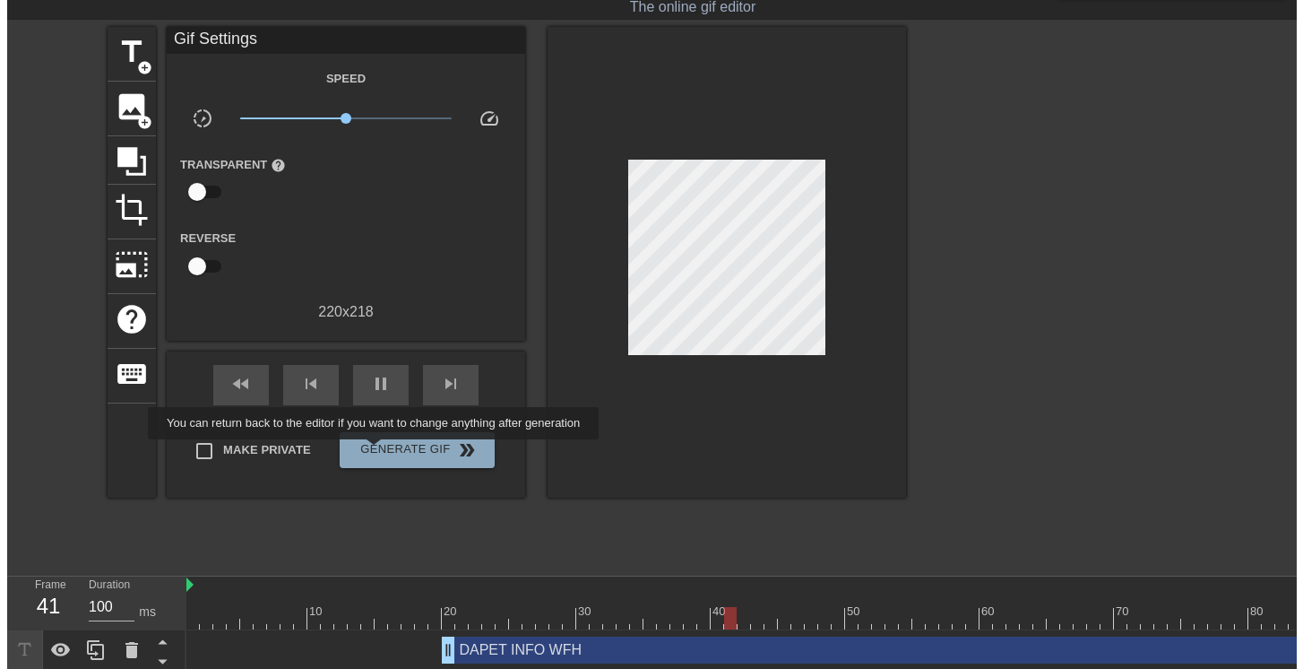
scroll to position [0, 0]
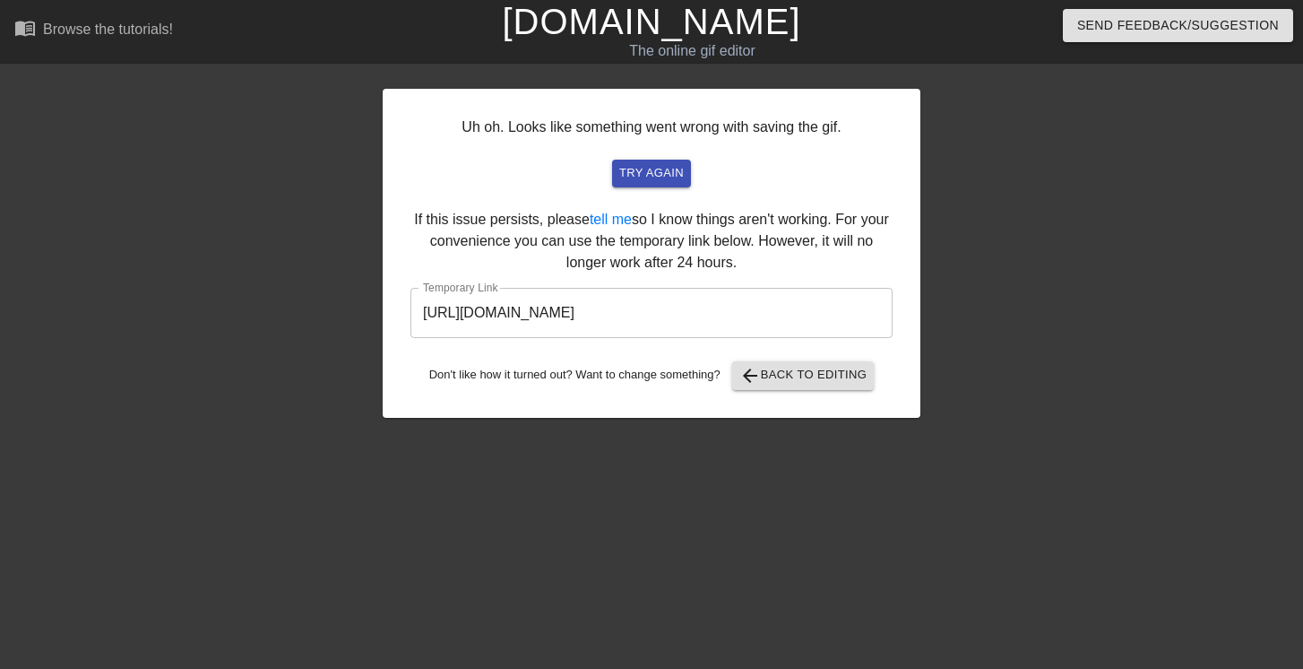
click at [731, 314] on input "[URL][DOMAIN_NAME]" at bounding box center [652, 313] width 482 height 50
